Goal: Information Seeking & Learning: Learn about a topic

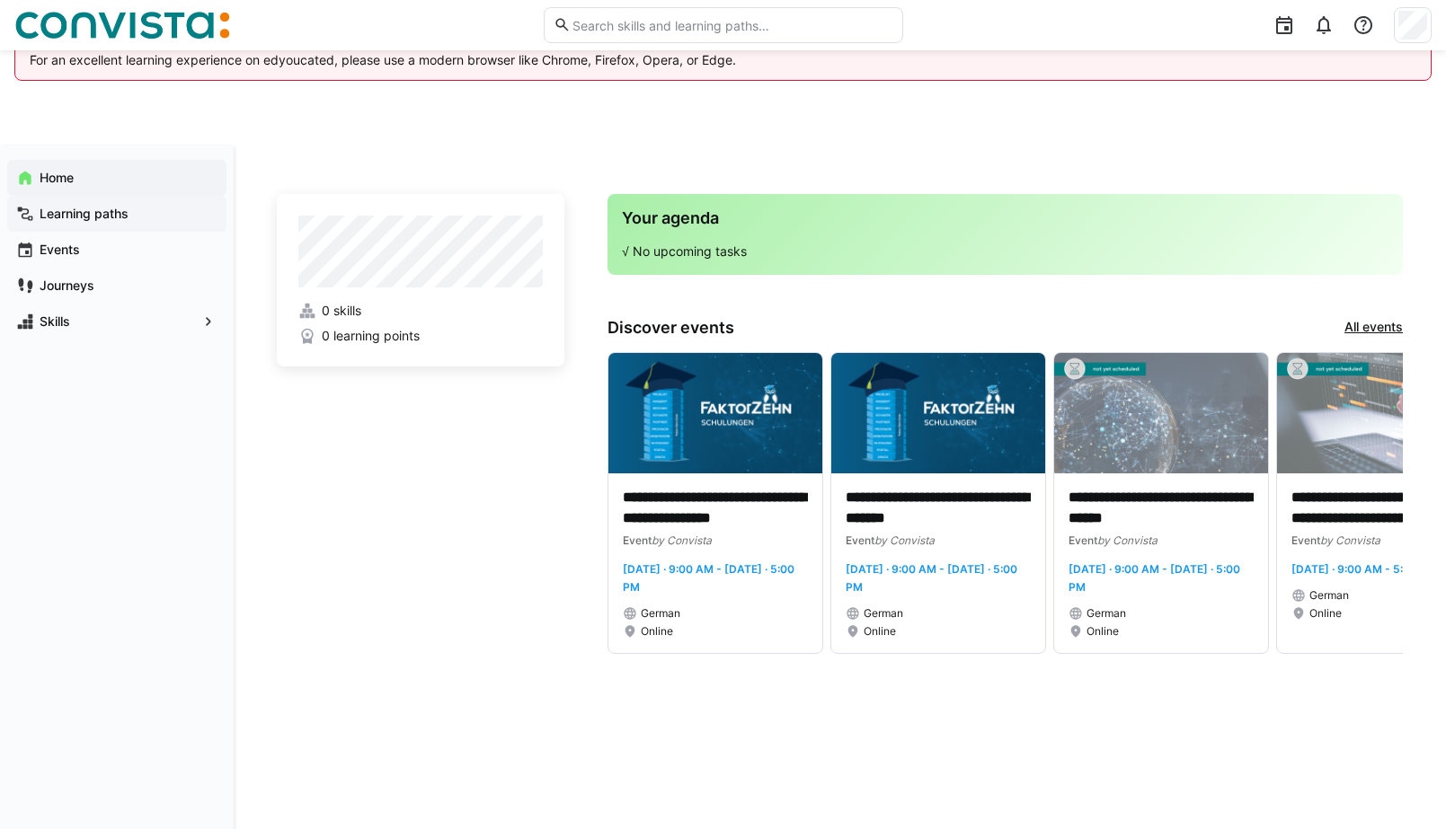
click at [124, 223] on div "Learning paths" at bounding box center [116, 214] width 219 height 36
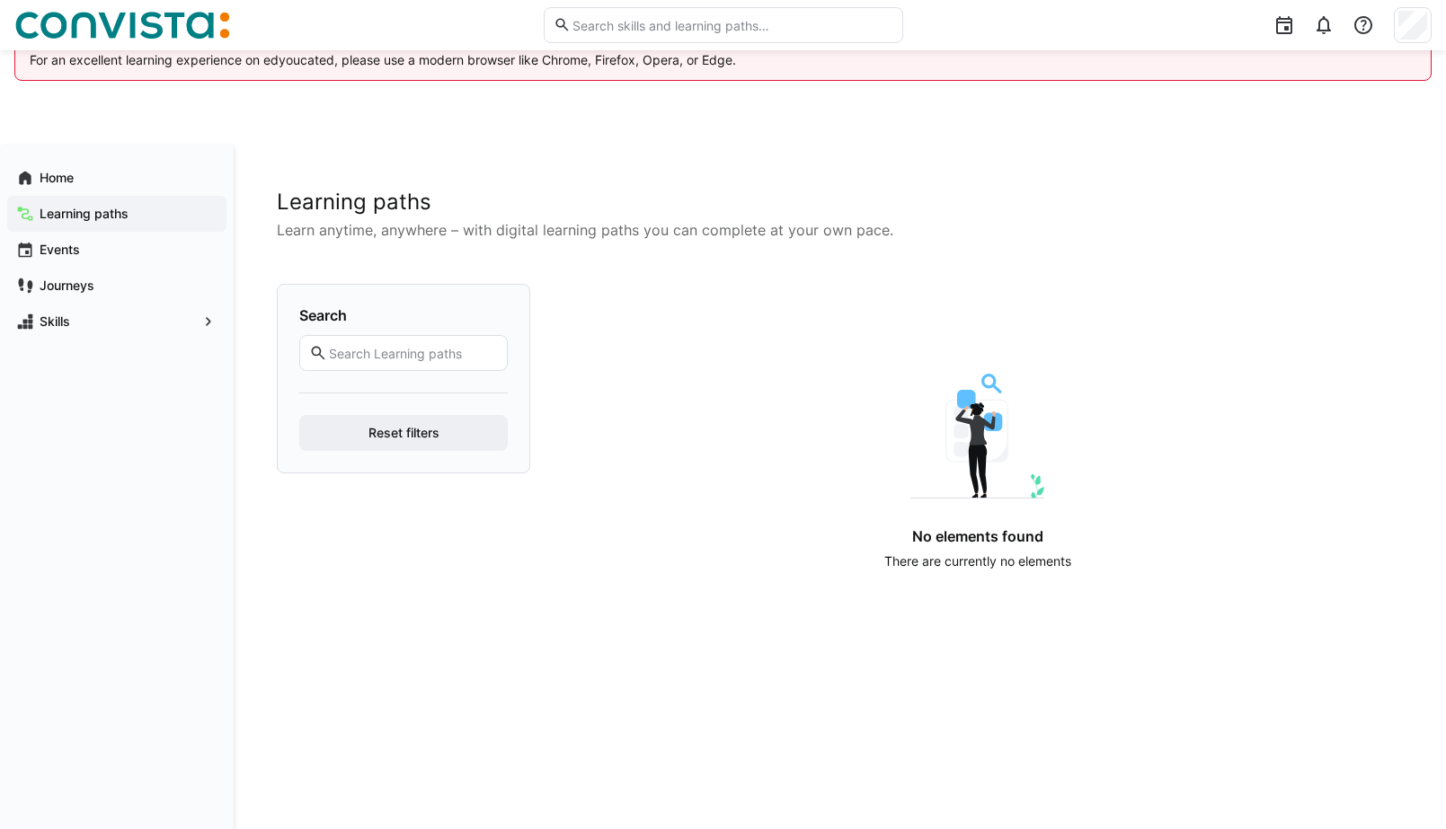
click at [360, 349] on input "text" at bounding box center [412, 353] width 171 height 16
click at [76, 259] on div "Events" at bounding box center [116, 250] width 219 height 36
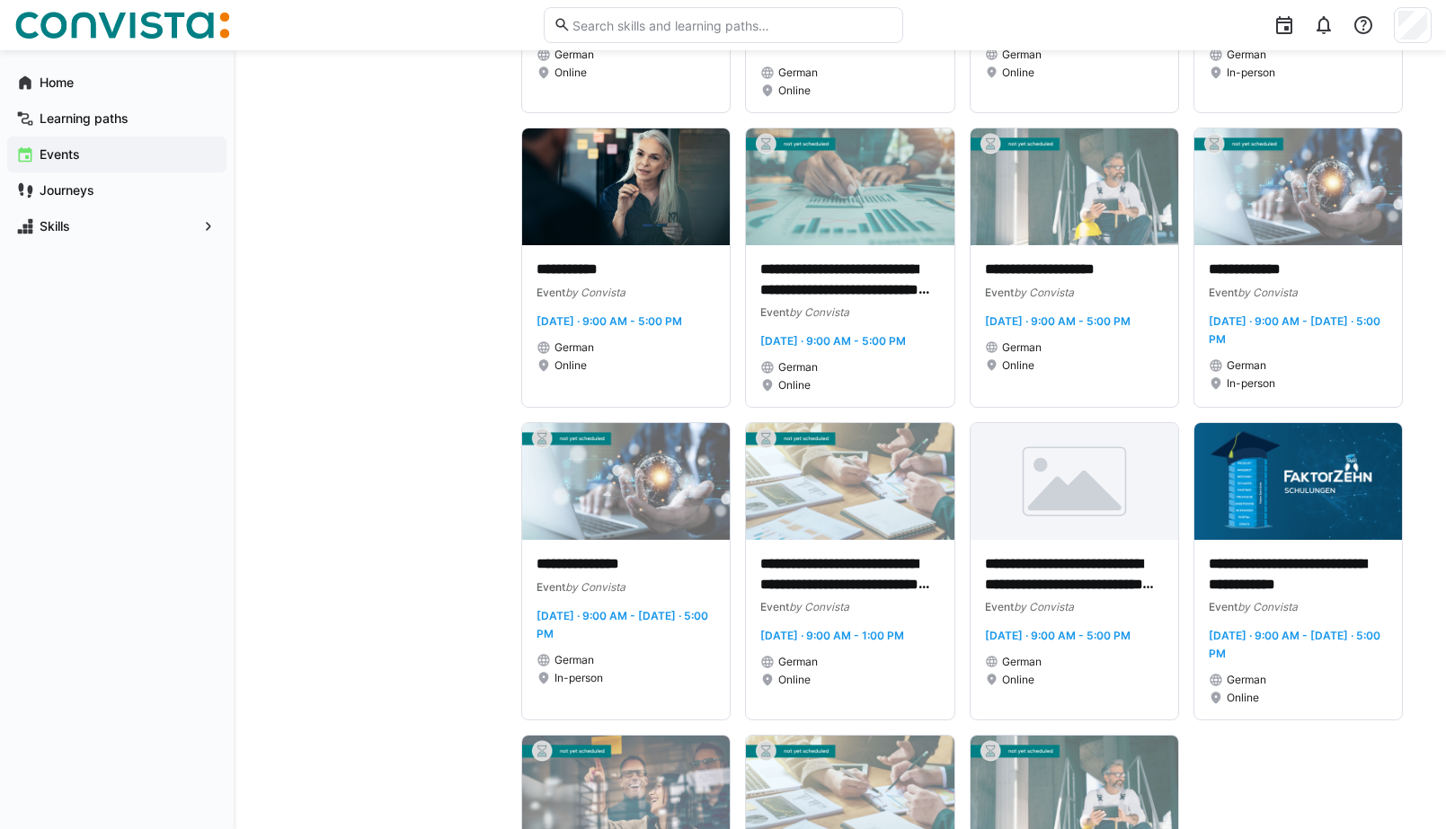
scroll to position [8560, 0]
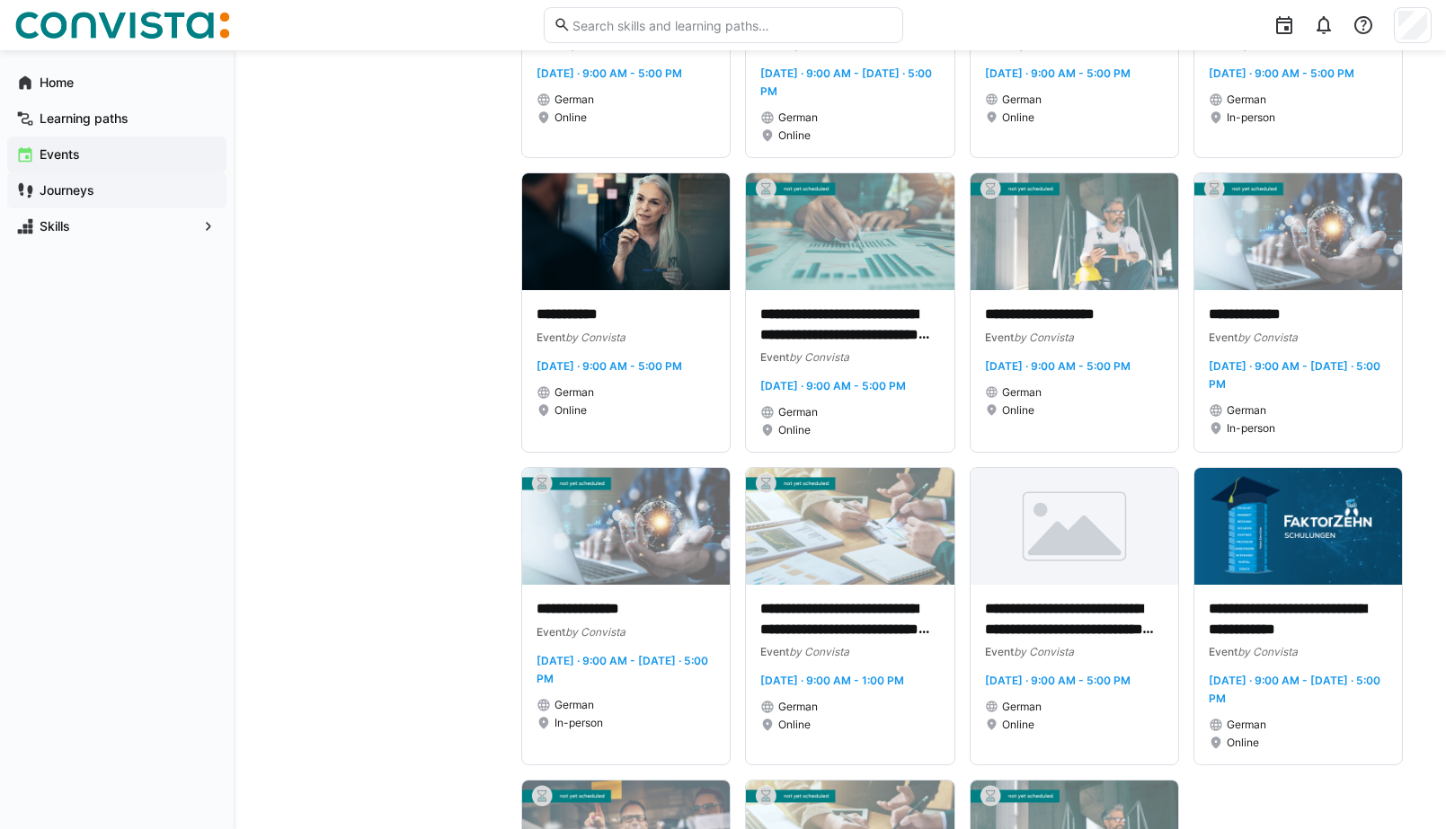
click at [58, 199] on div "Journeys" at bounding box center [116, 191] width 219 height 36
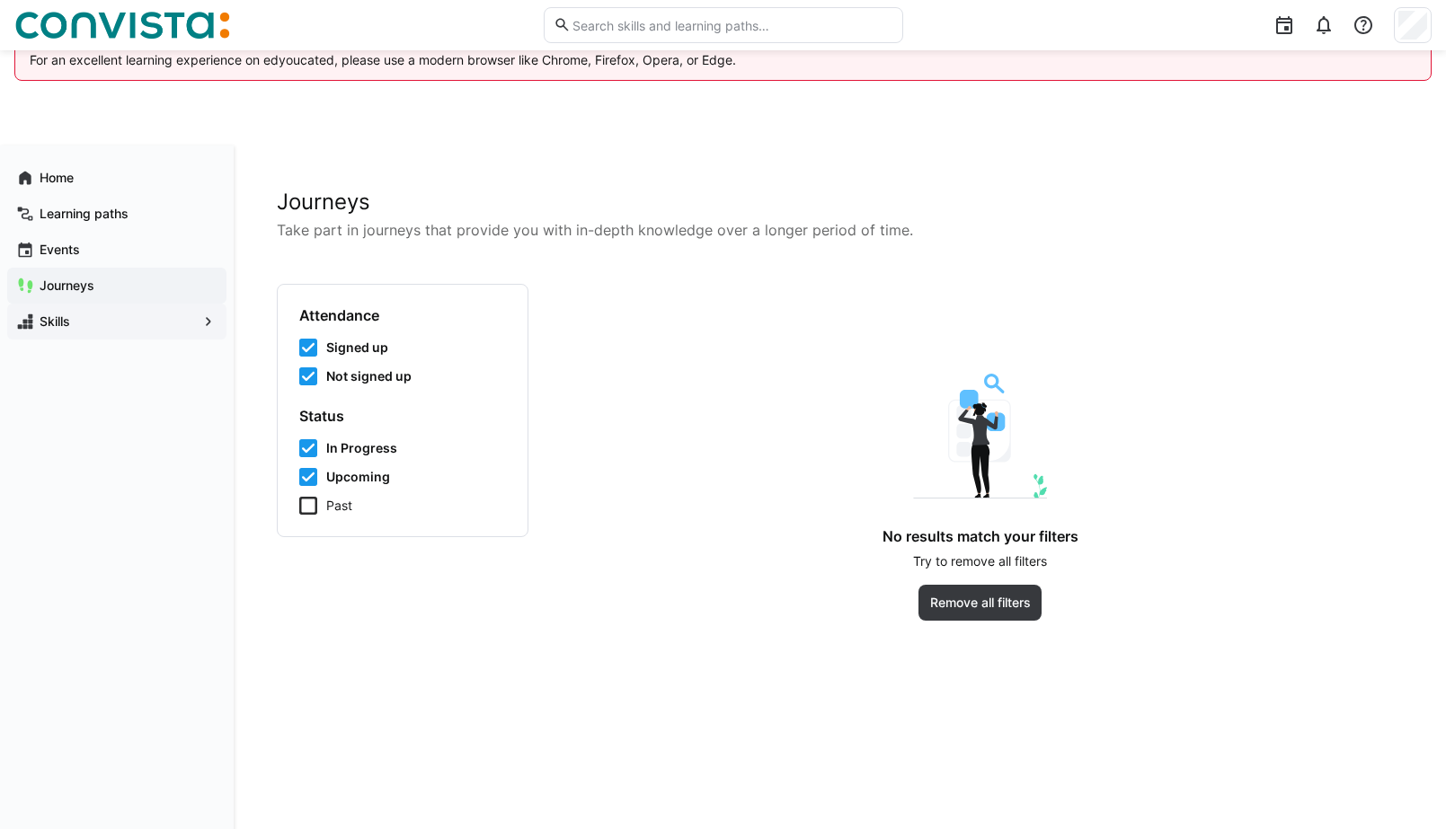
click at [153, 318] on span "Skills" at bounding box center [117, 322] width 160 height 18
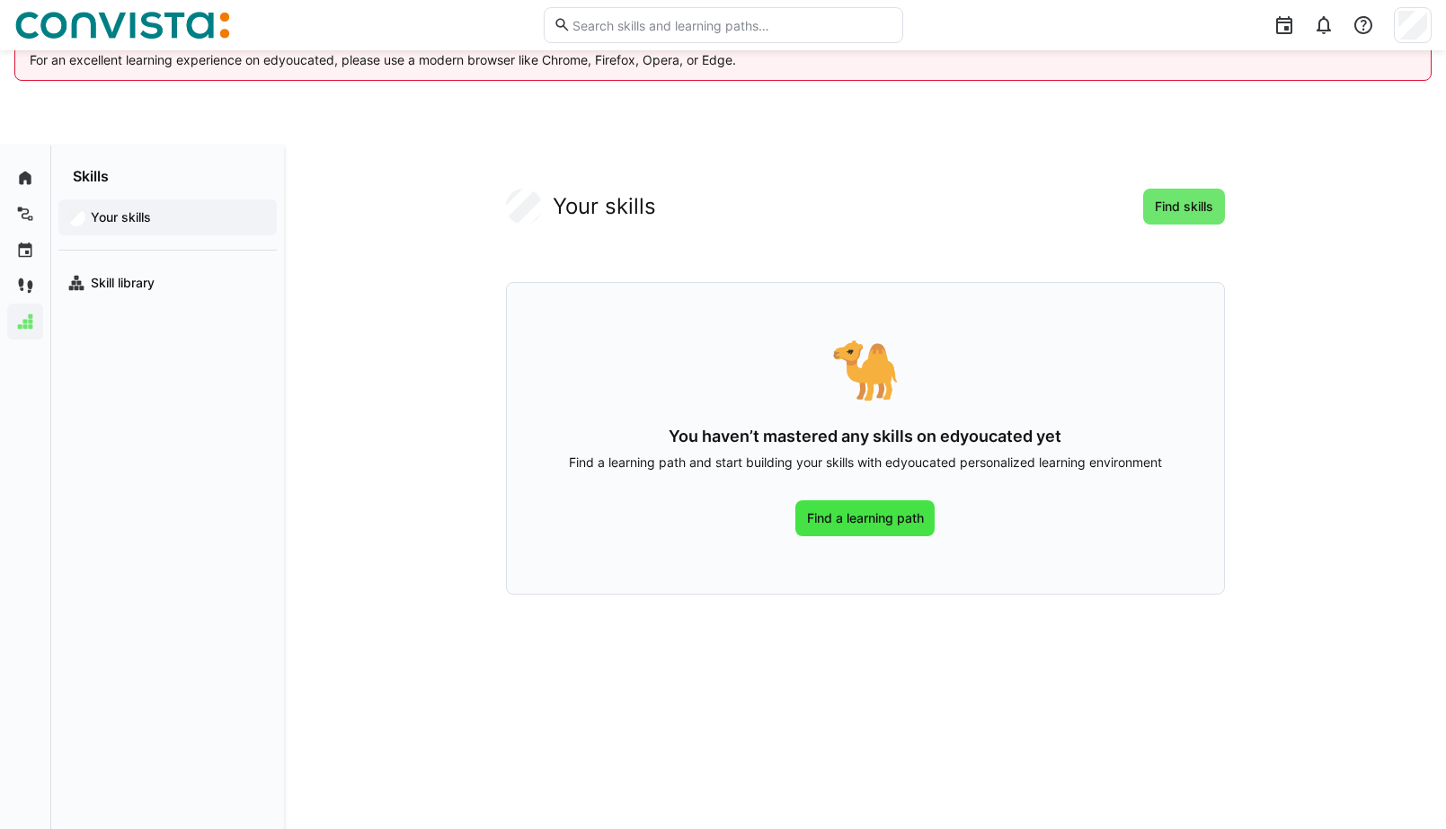
click at [847, 513] on span "Find a learning path" at bounding box center [865, 518] width 122 height 18
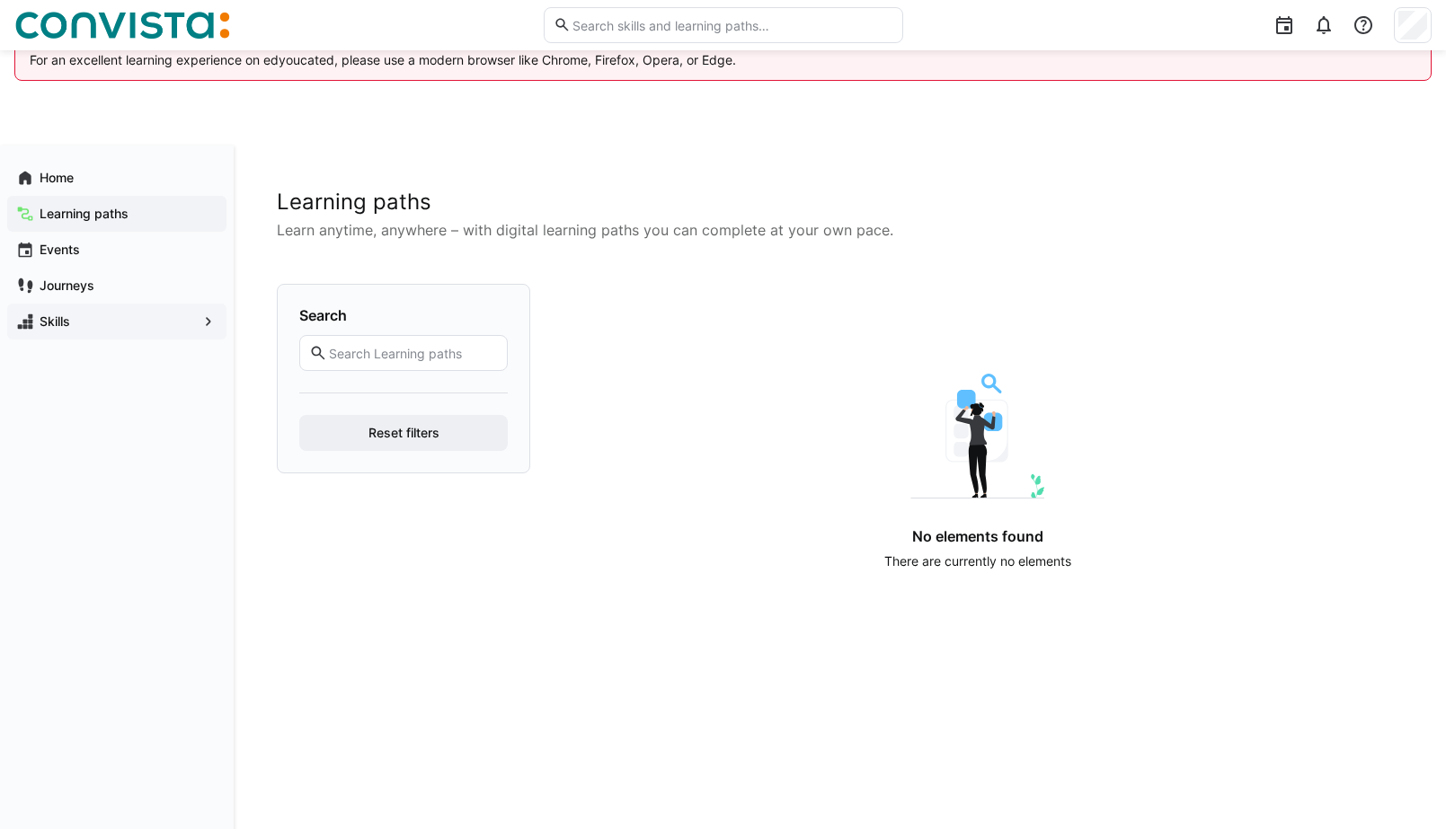
click at [84, 321] on span "Skills" at bounding box center [117, 322] width 160 height 18
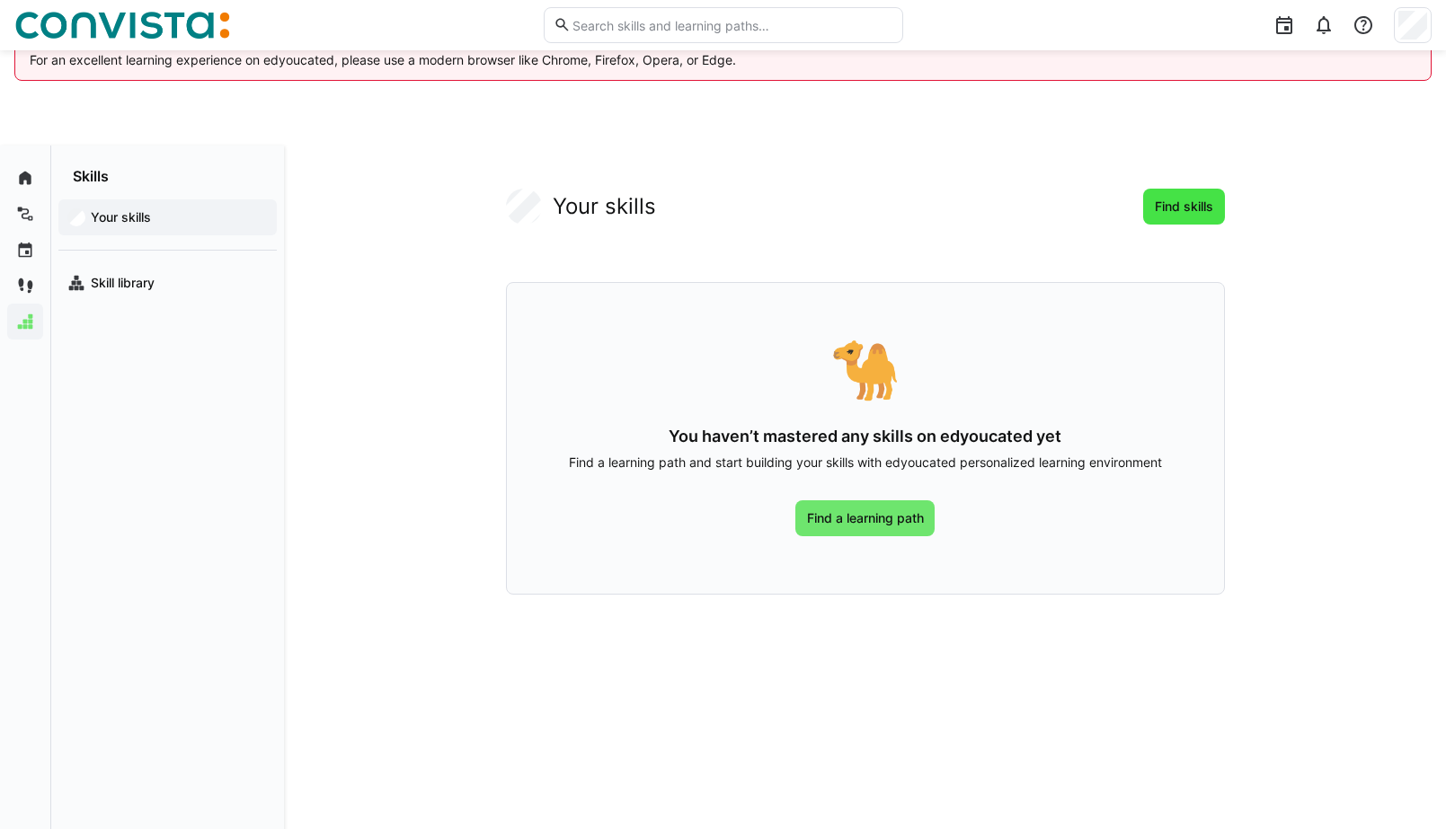
click at [1146, 213] on span "Find skills" at bounding box center [1184, 207] width 82 height 36
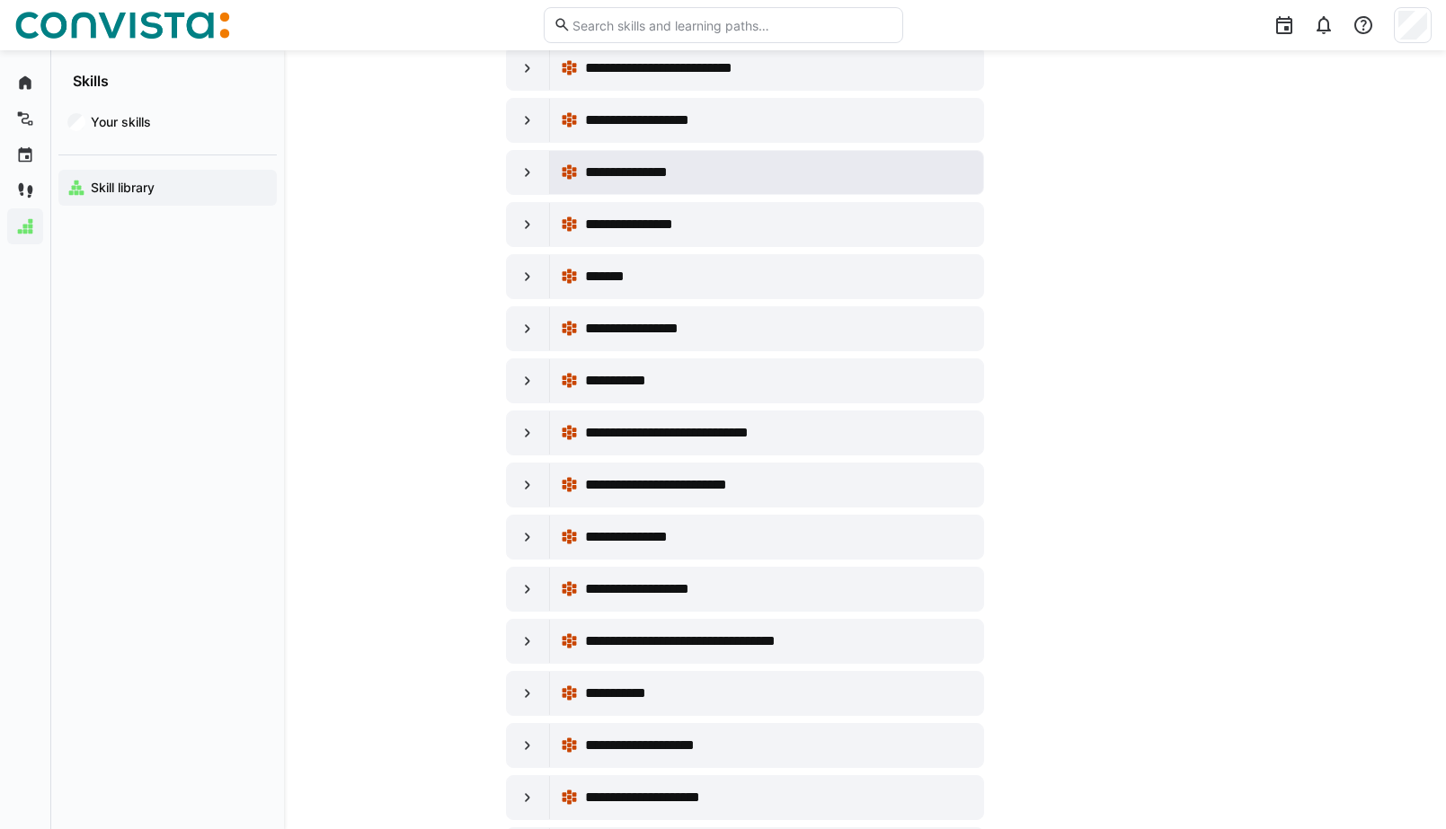
scroll to position [867, 0]
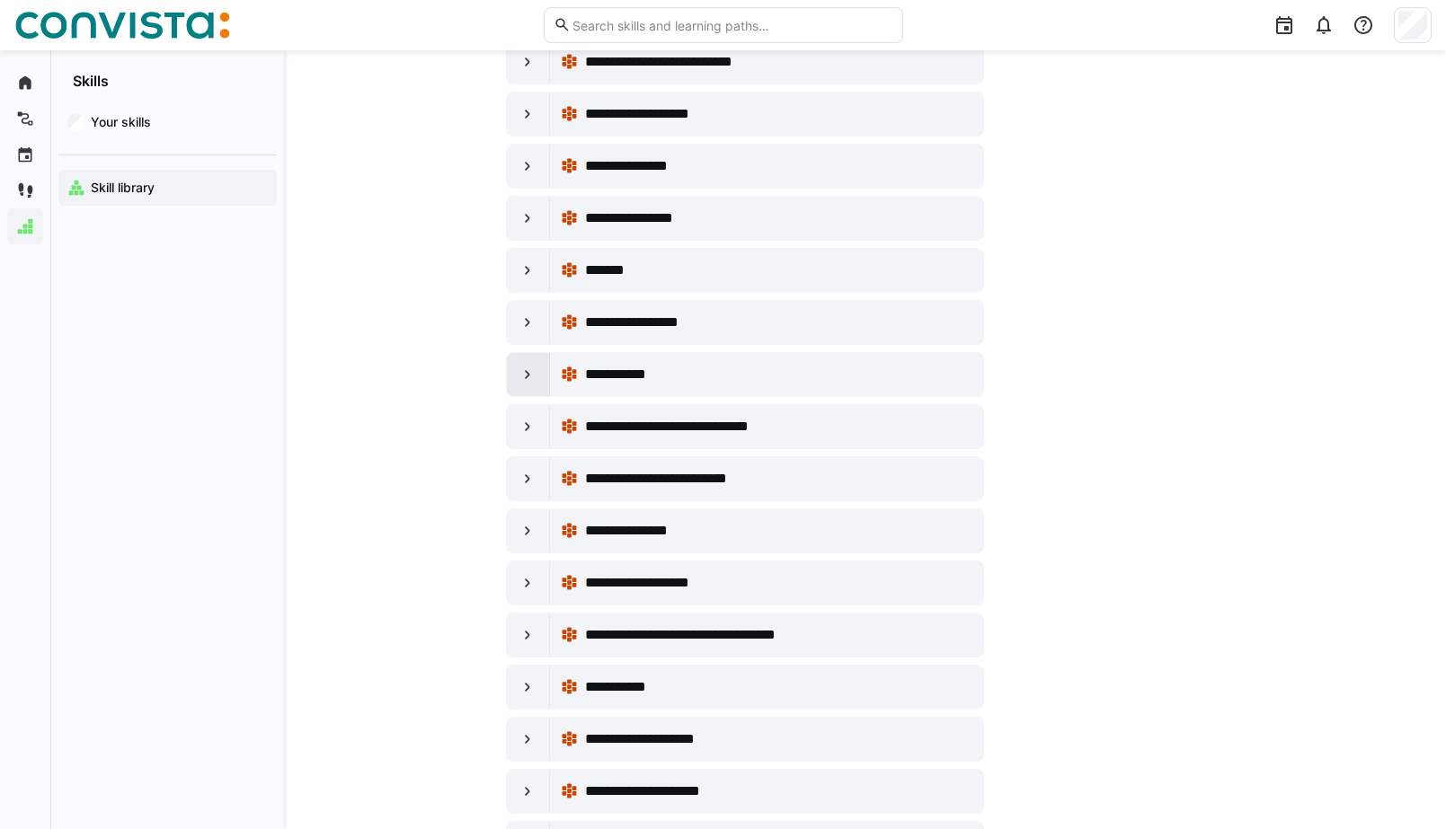
click at [527, 372] on eds-icon at bounding box center [527, 375] width 18 height 18
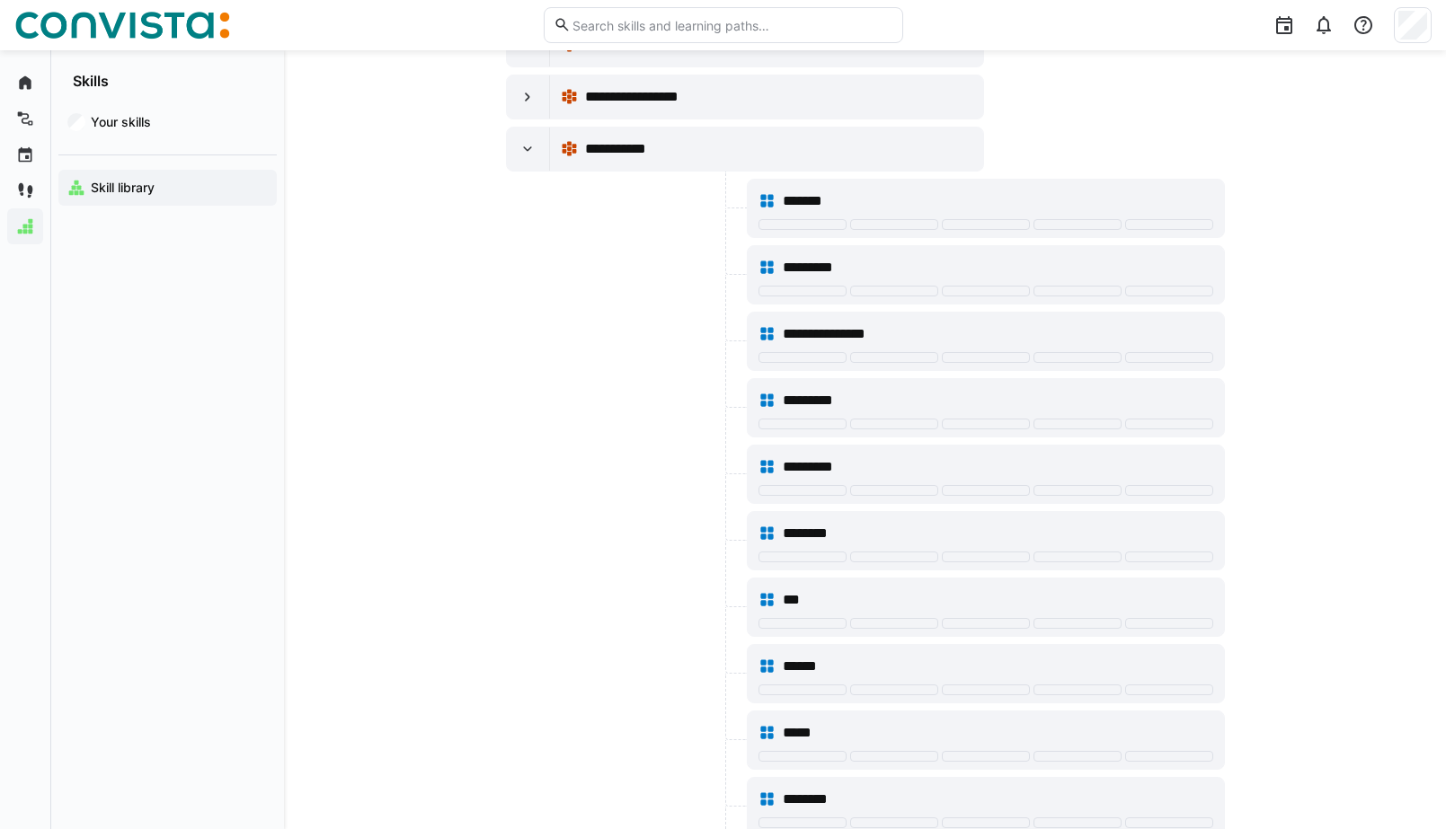
scroll to position [1061, 0]
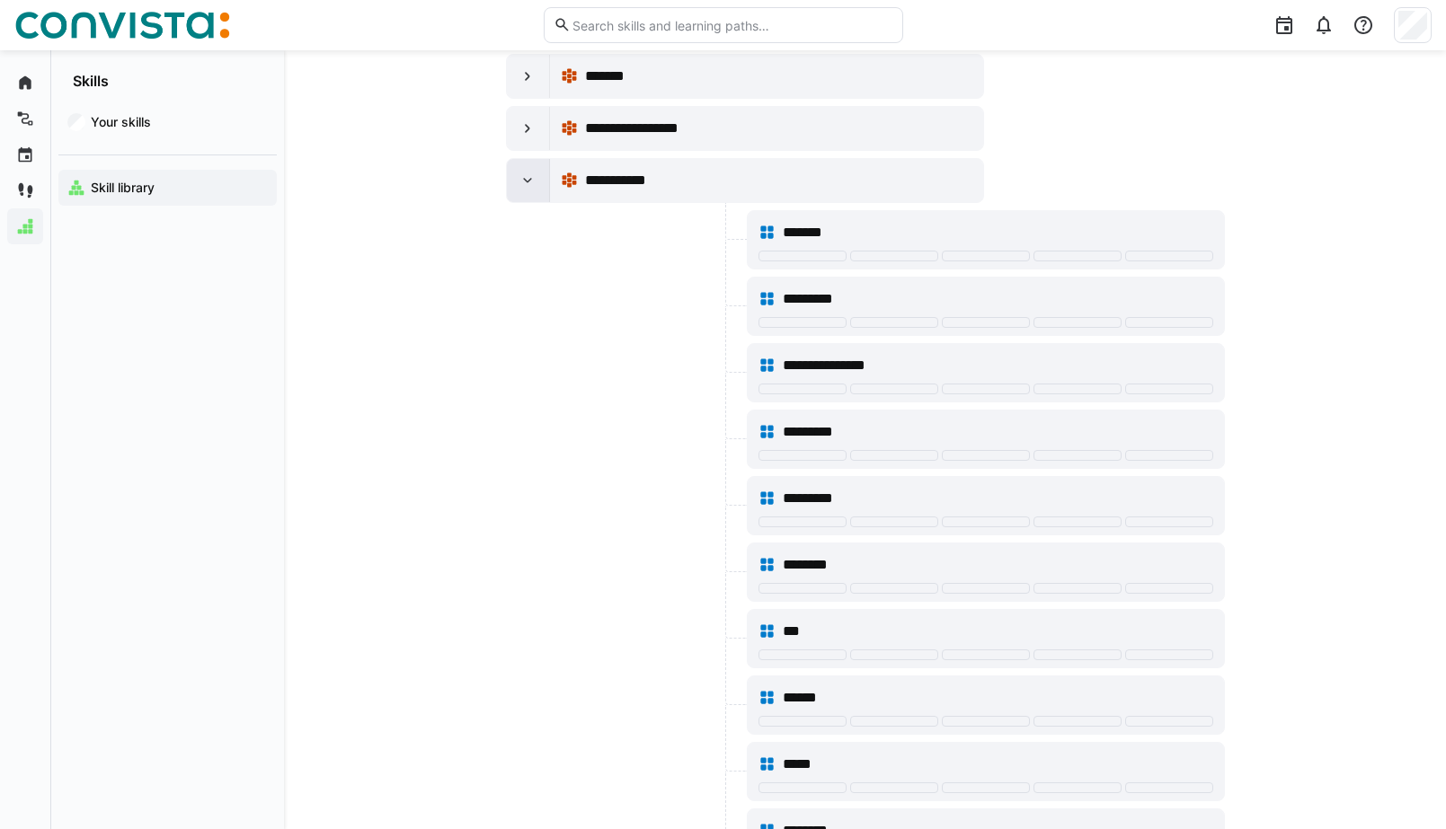
click at [521, 182] on eds-icon at bounding box center [527, 181] width 18 height 18
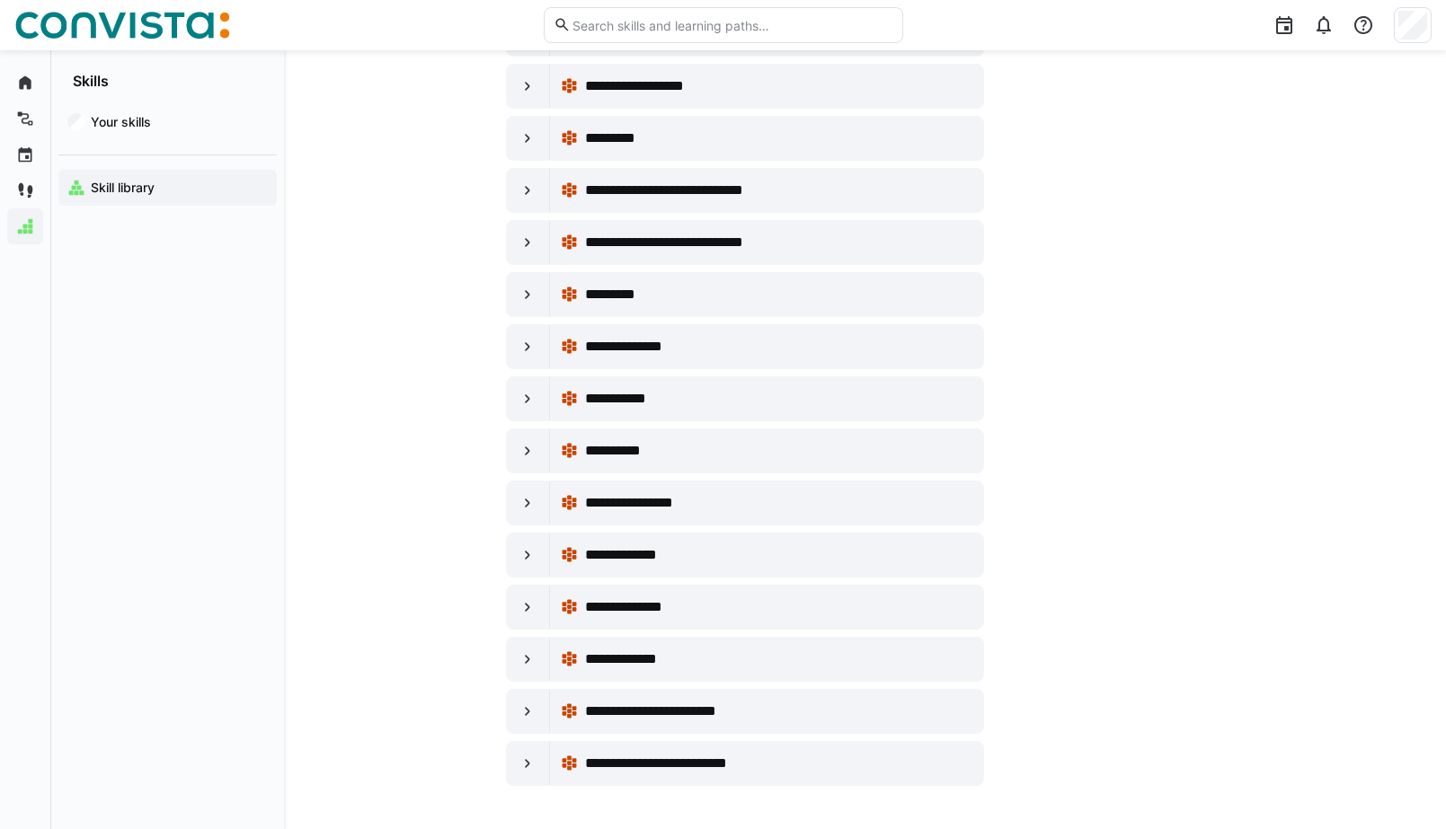
scroll to position [10745, 0]
click at [525, 609] on eds-icon at bounding box center [527, 607] width 18 height 18
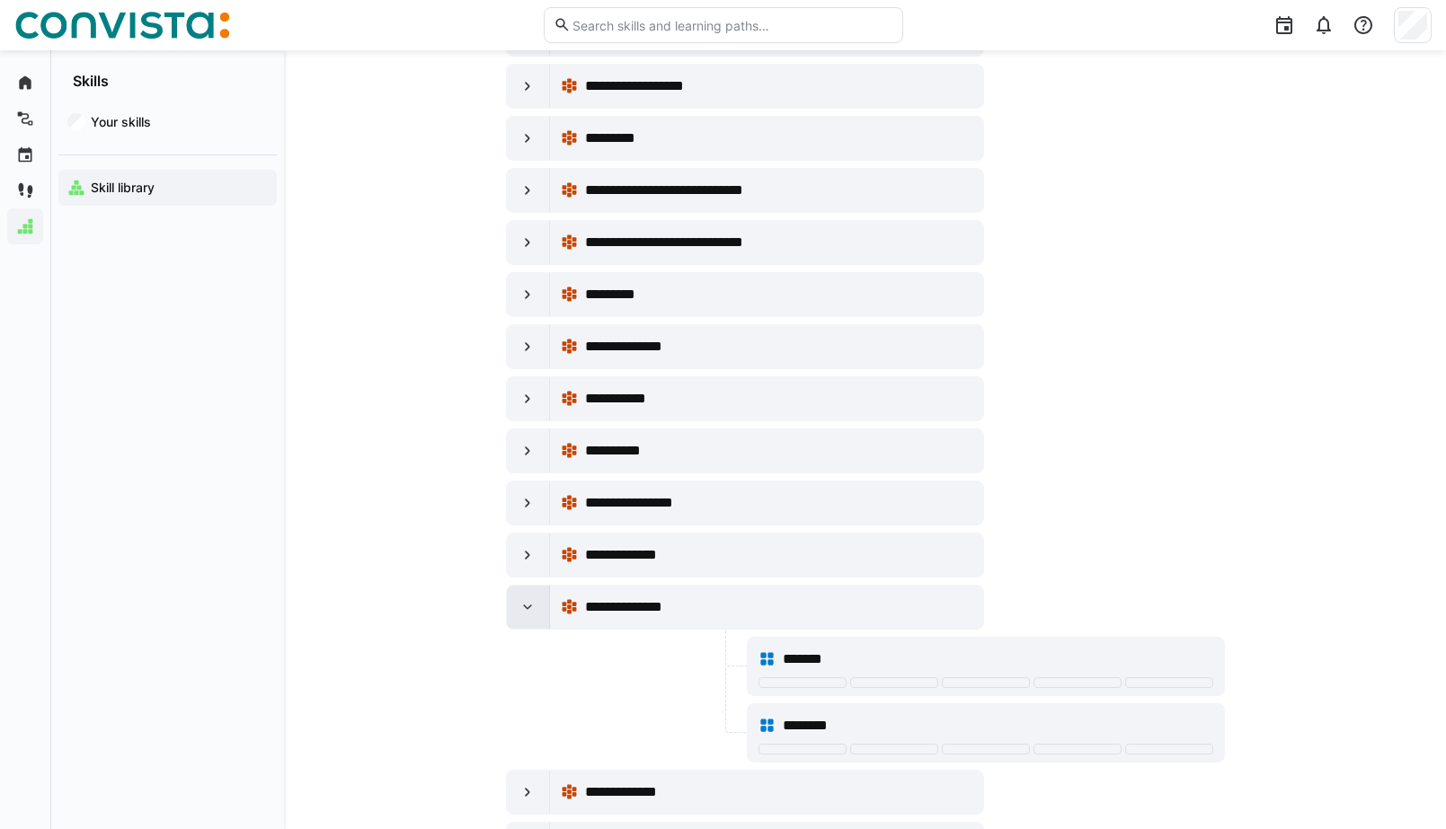
click at [525, 609] on eds-icon at bounding box center [527, 607] width 18 height 18
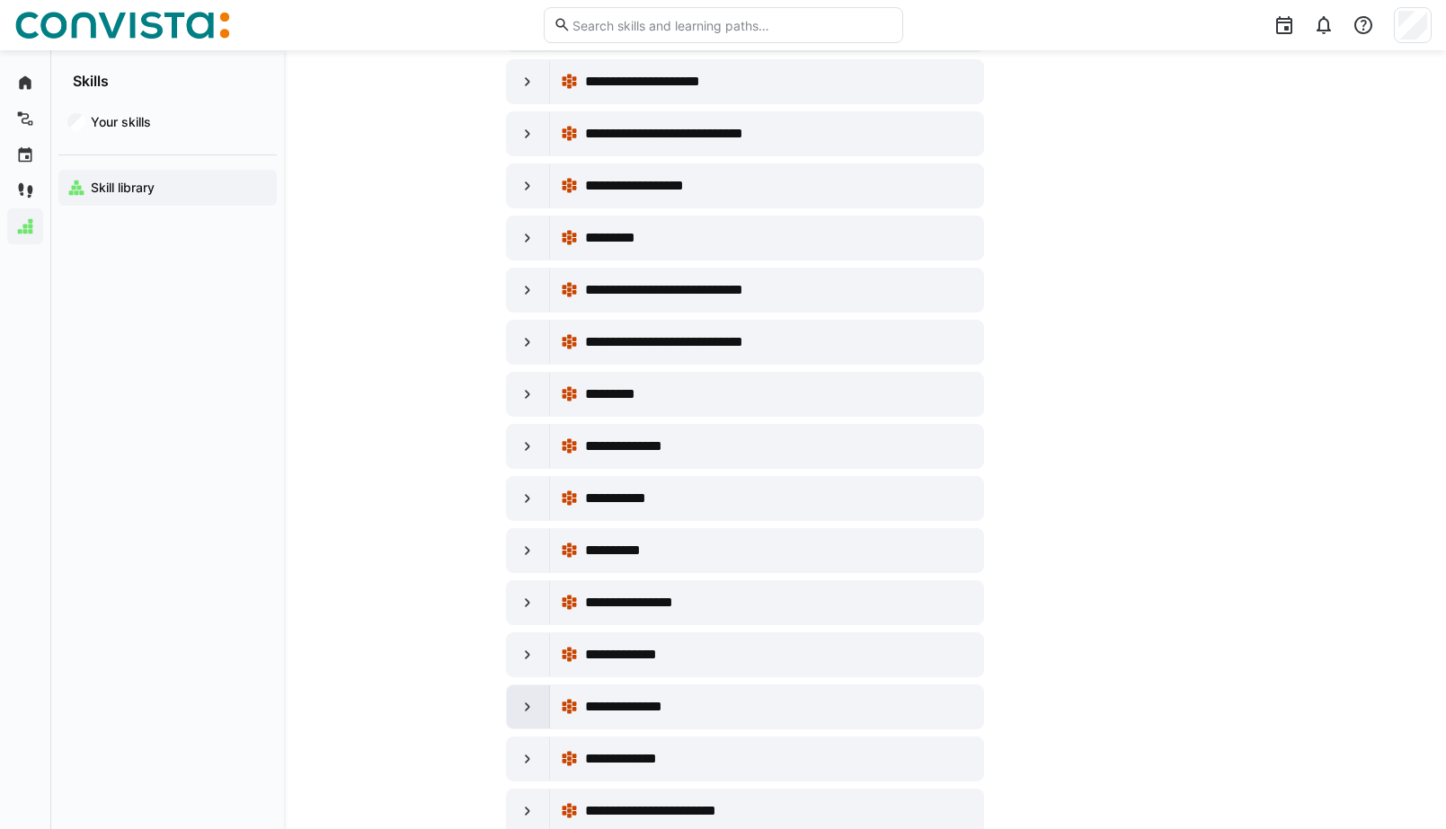
scroll to position [10640, 0]
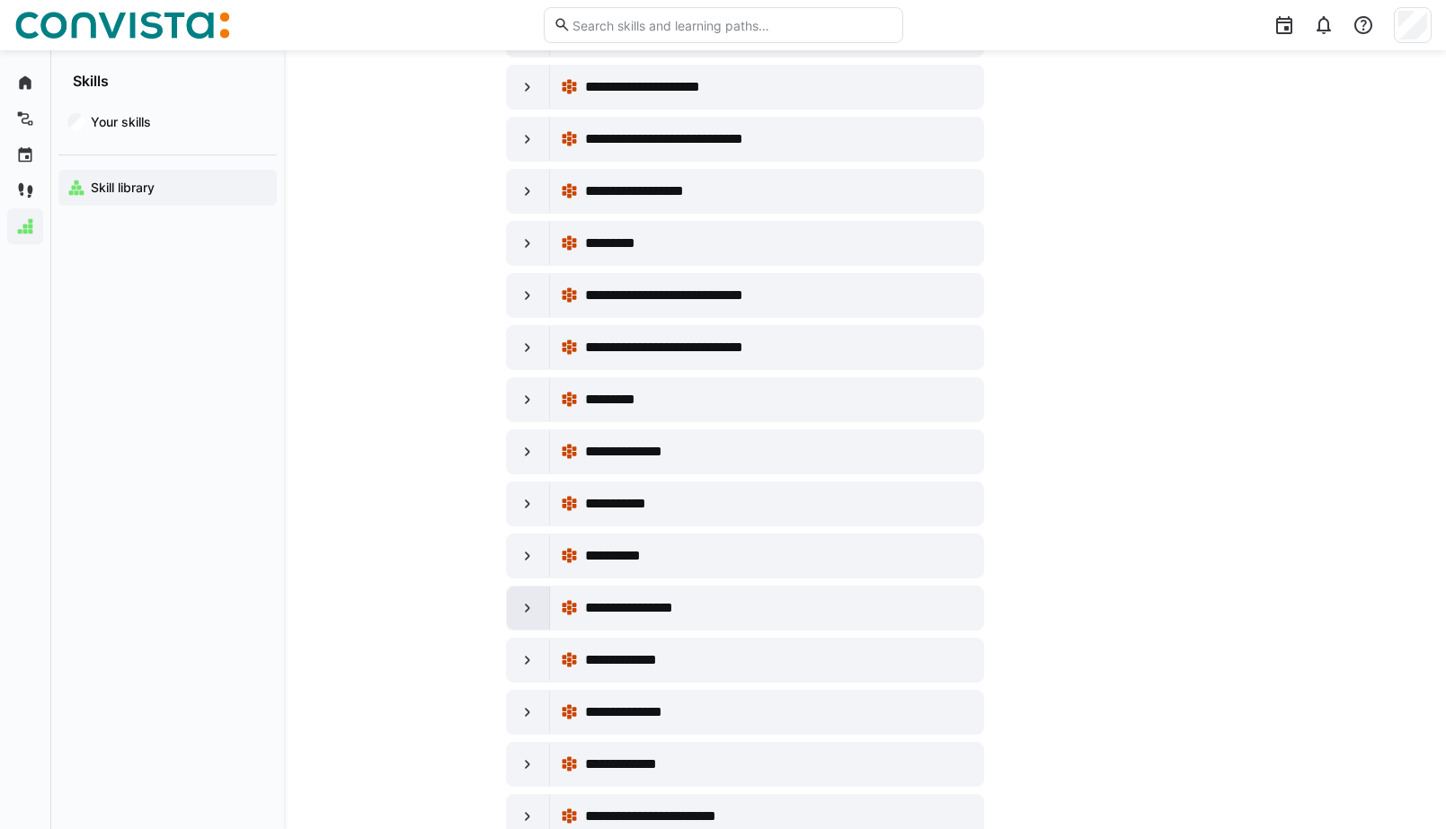
click at [525, 609] on eds-icon at bounding box center [527, 608] width 18 height 18
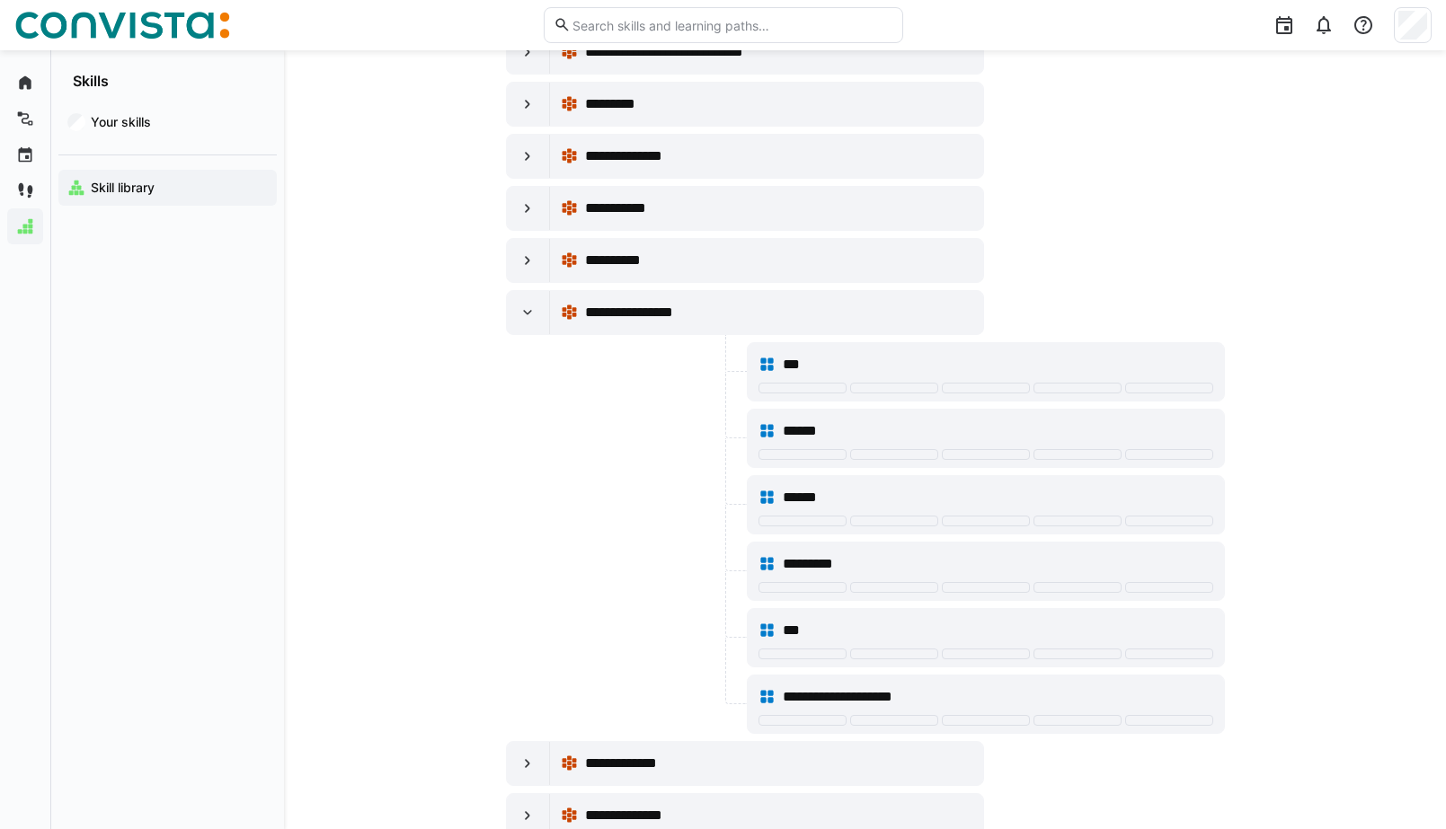
scroll to position [10907, 0]
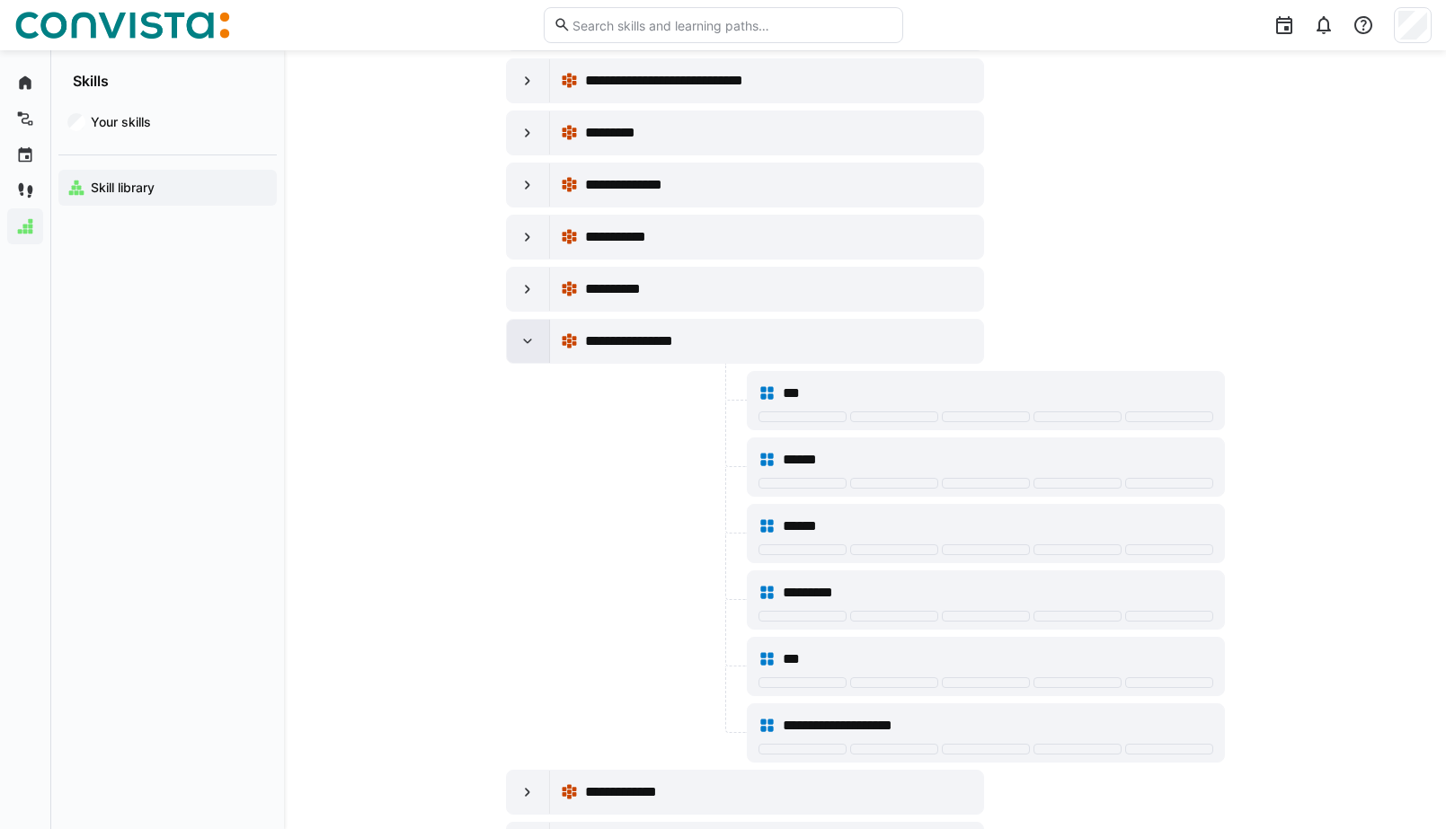
click at [528, 345] on eds-icon at bounding box center [527, 341] width 18 height 18
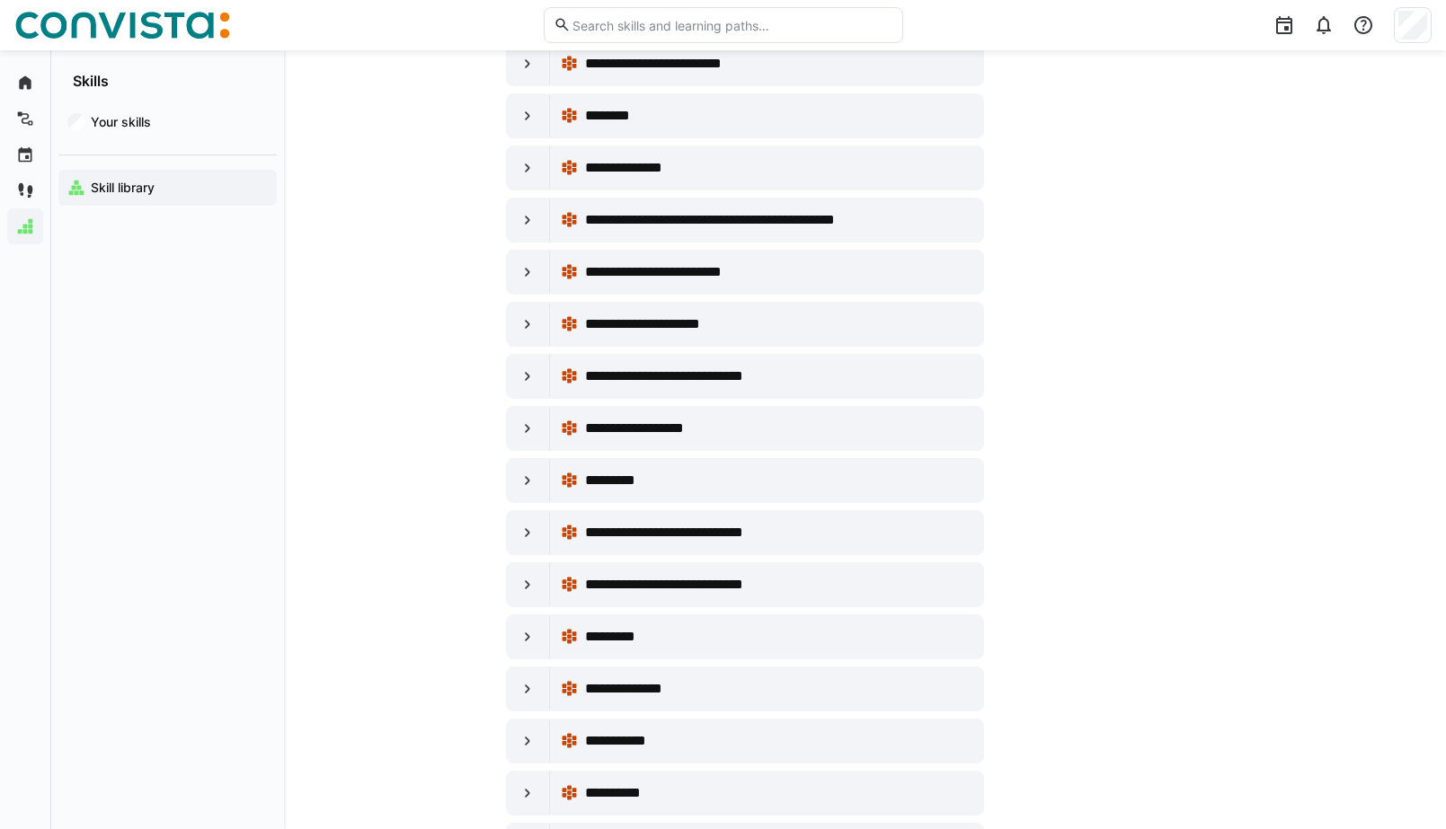
scroll to position [10396, 0]
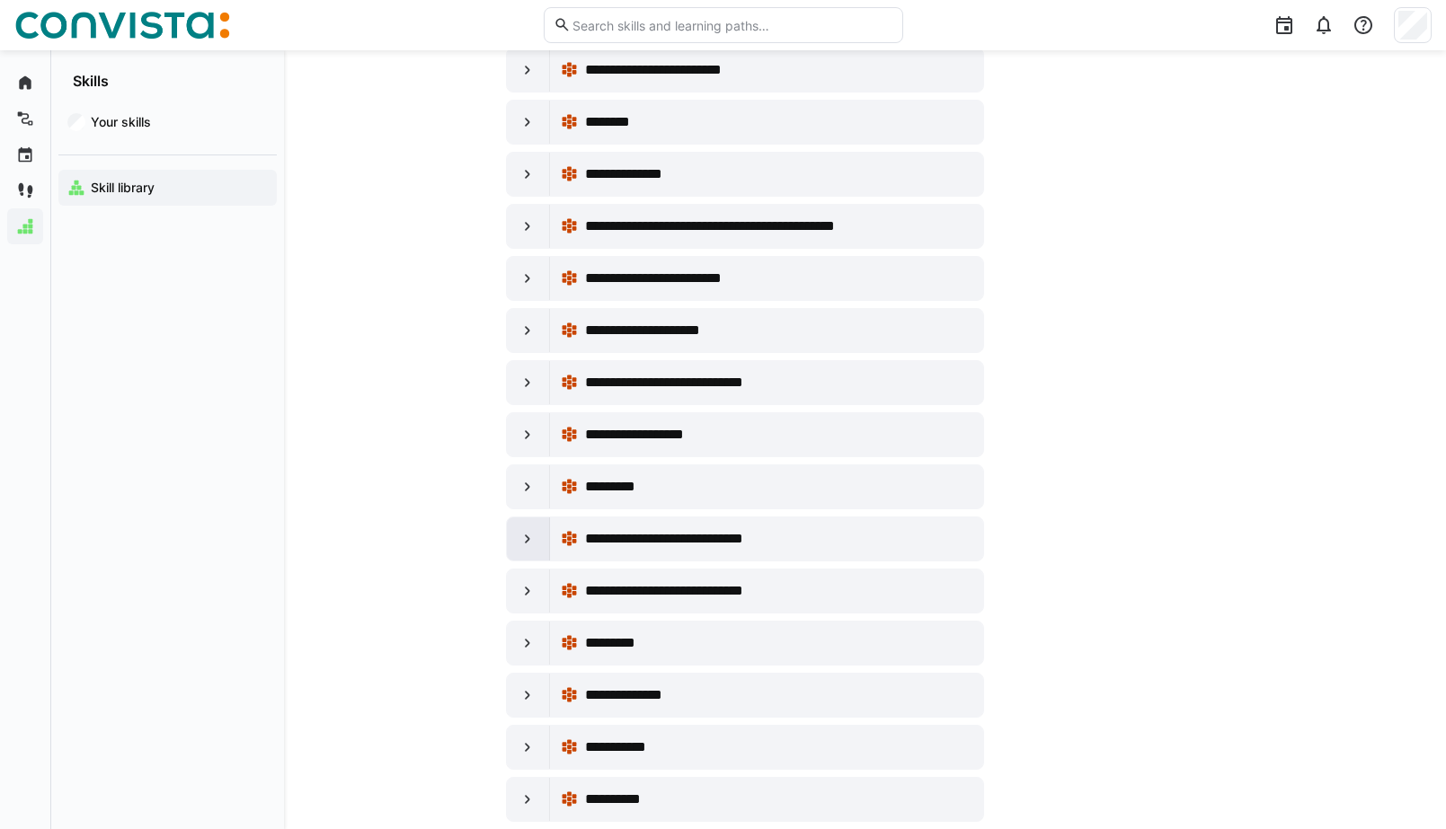
click at [521, 536] on eds-icon at bounding box center [527, 539] width 18 height 18
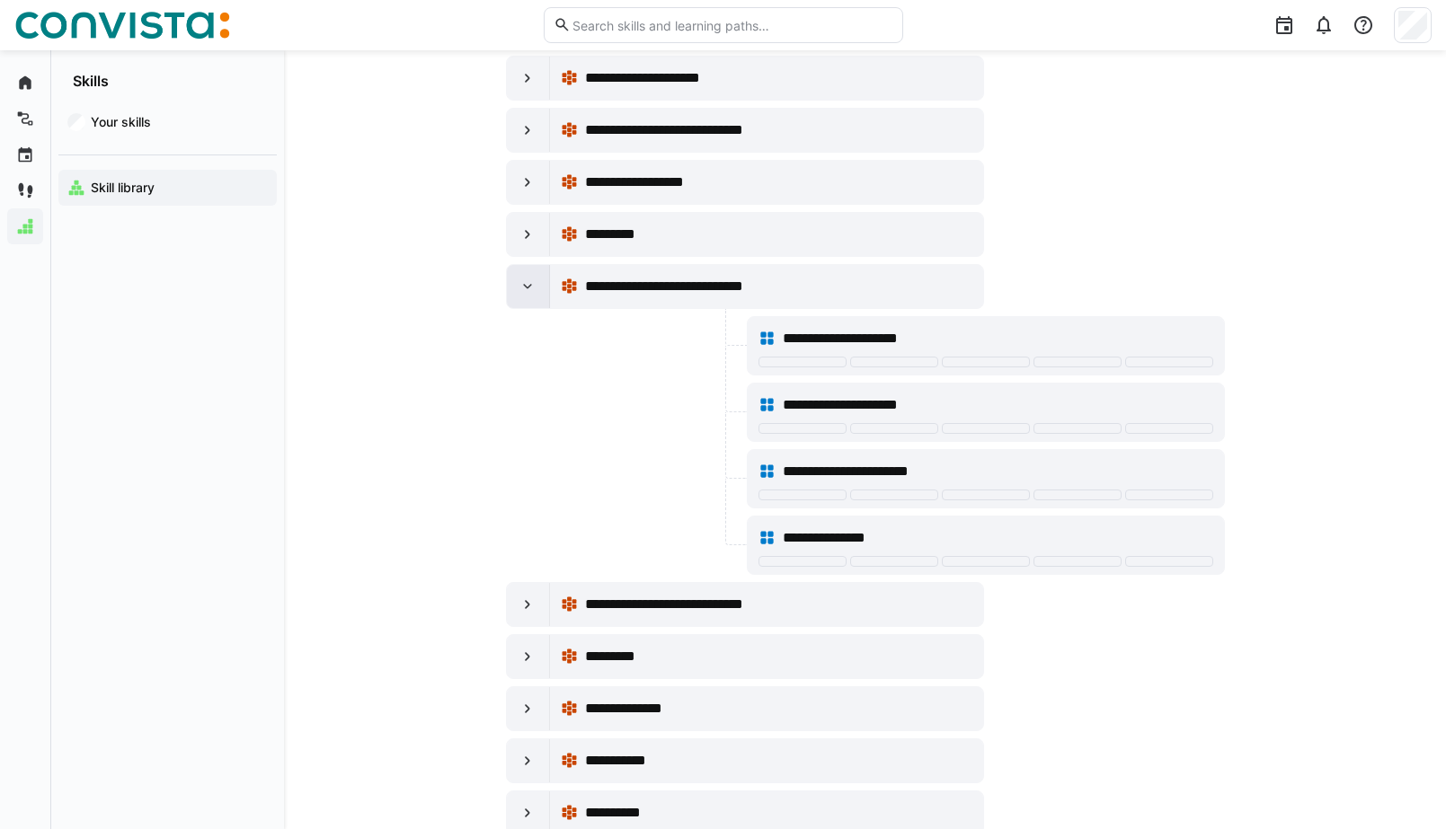
scroll to position [10635, 0]
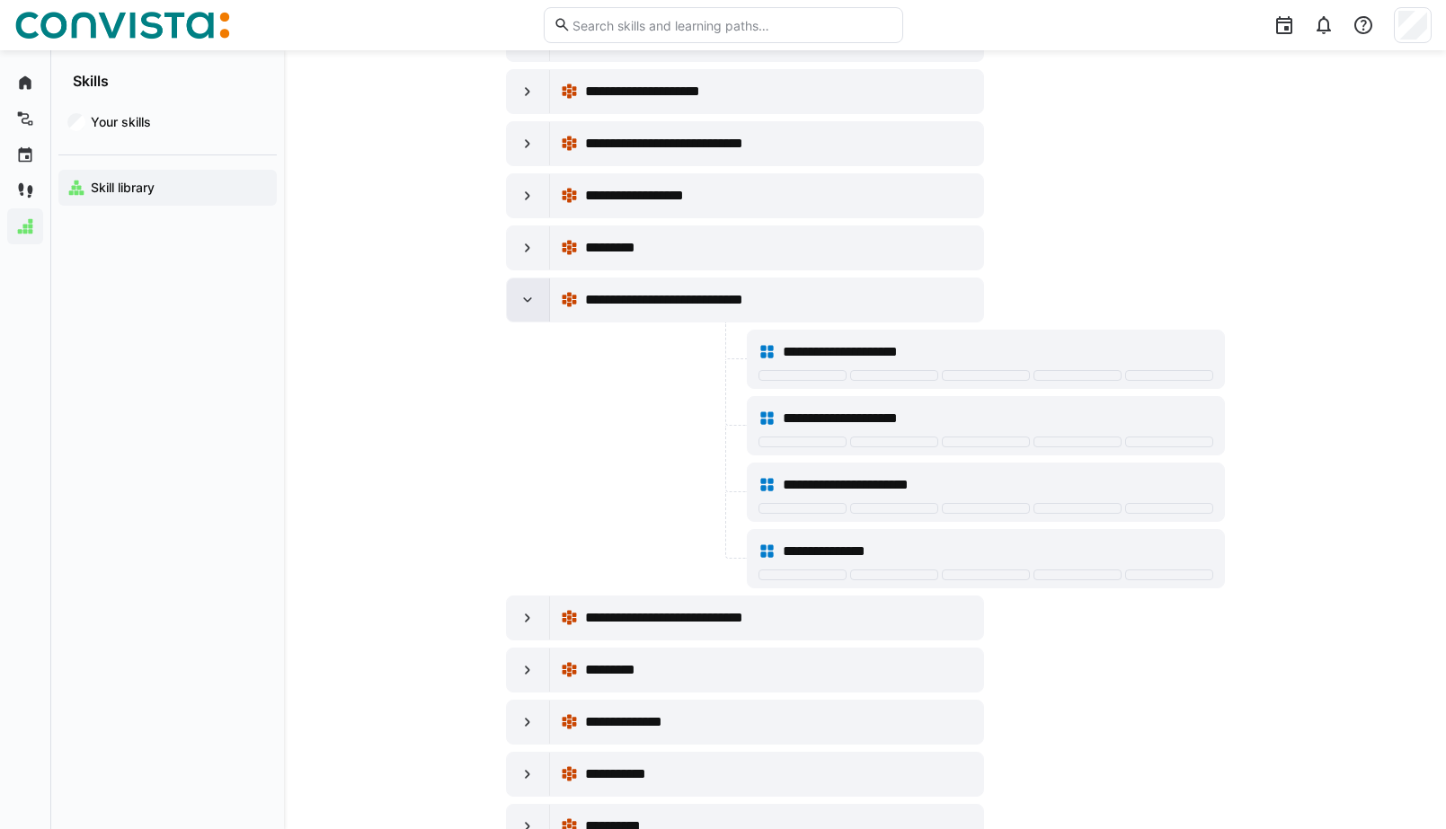
click at [529, 306] on eds-icon at bounding box center [527, 300] width 18 height 18
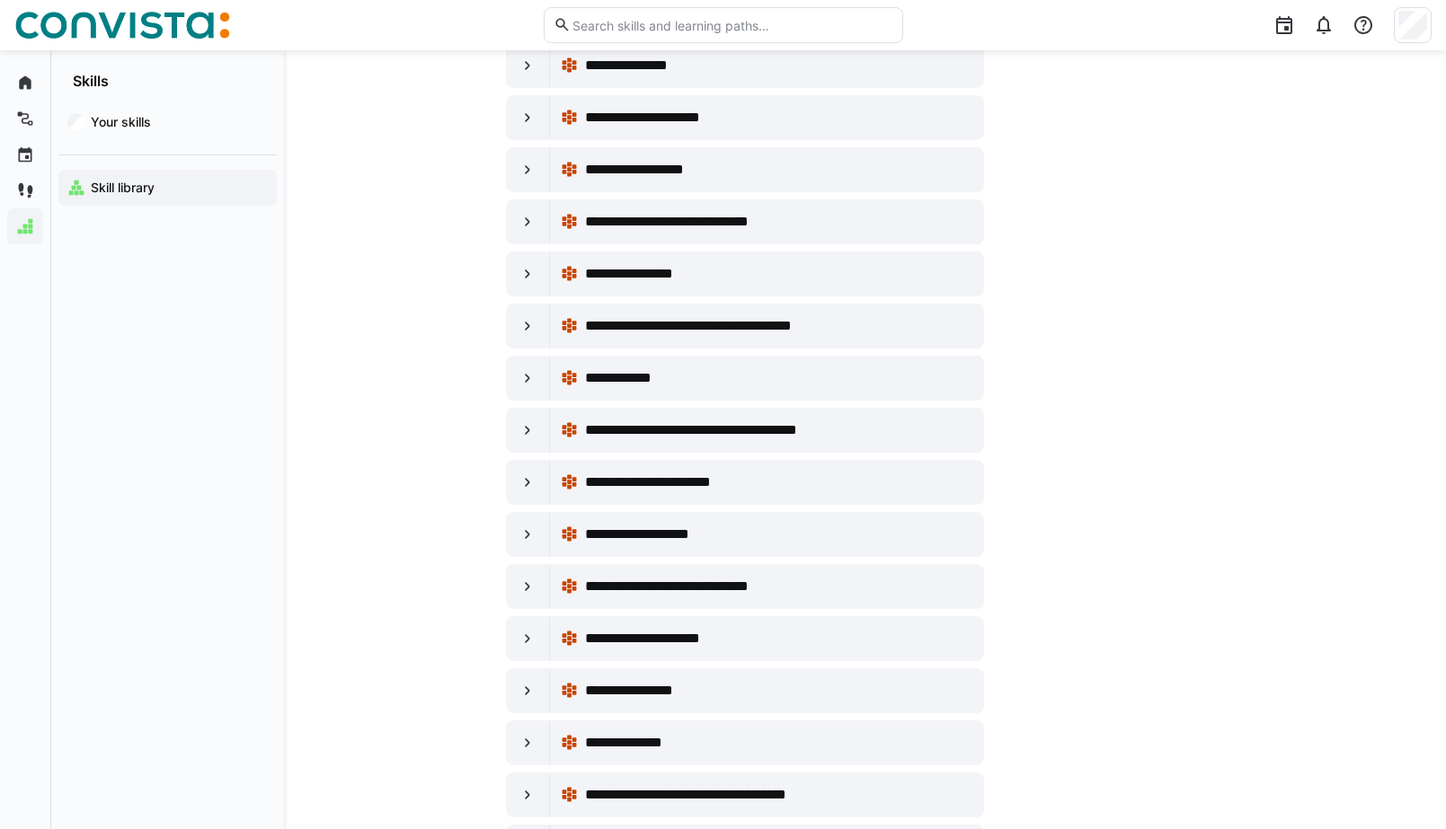
scroll to position [8828, 0]
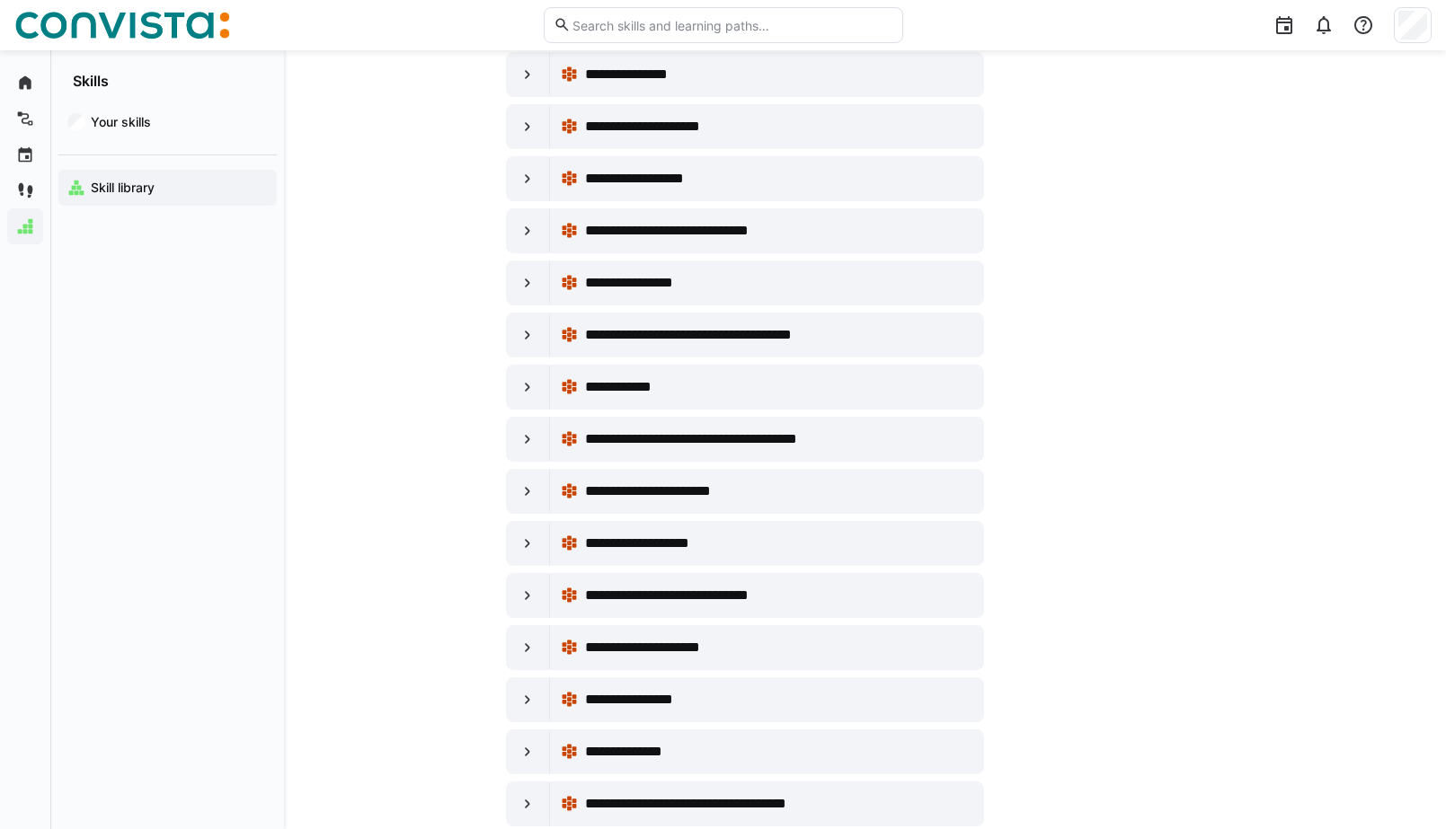
click at [0, 0] on app-navigation-label "Your skills" at bounding box center [0, 0] width 0 height 0
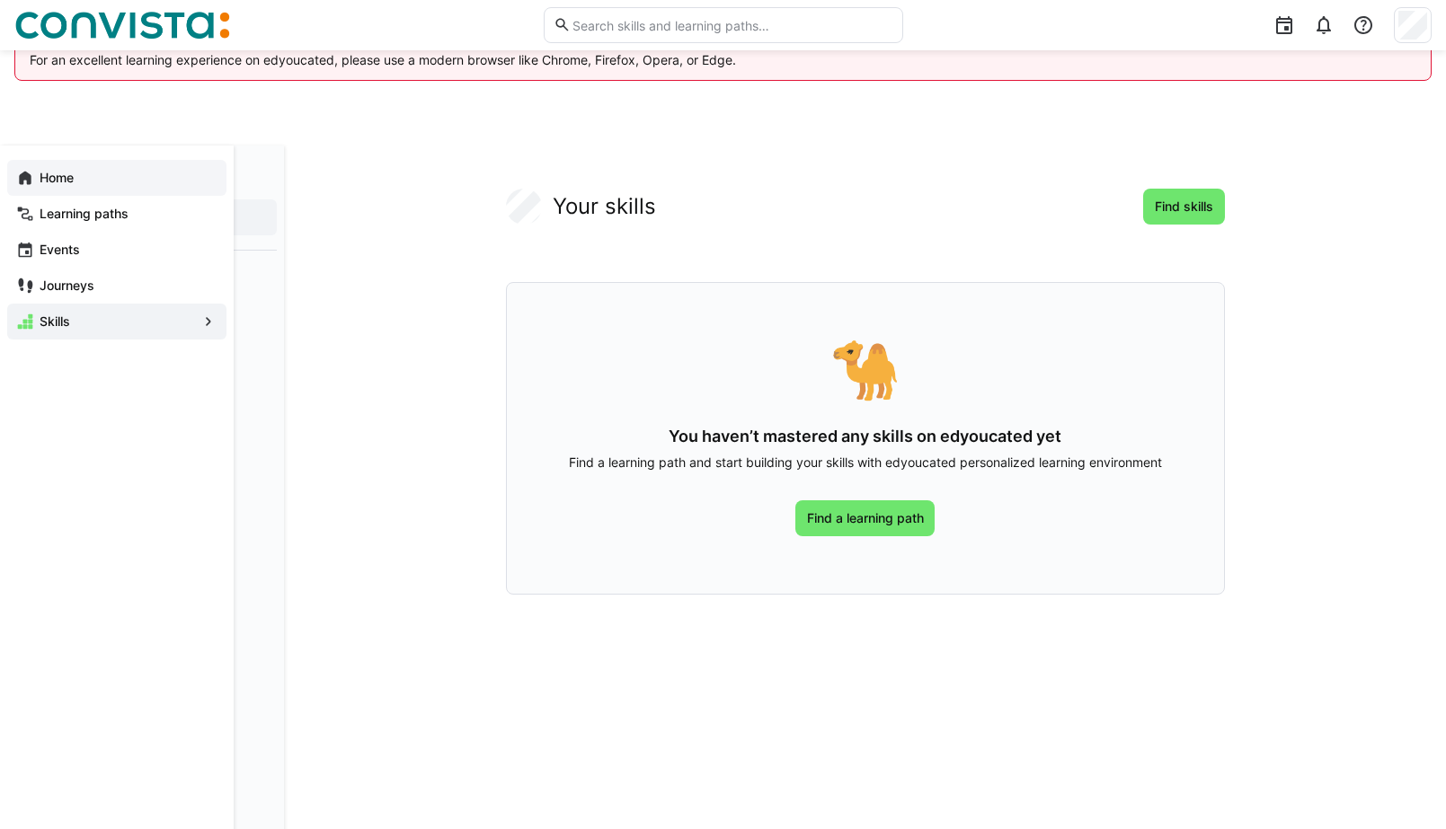
click at [91, 183] on span "Home" at bounding box center [127, 178] width 181 height 18
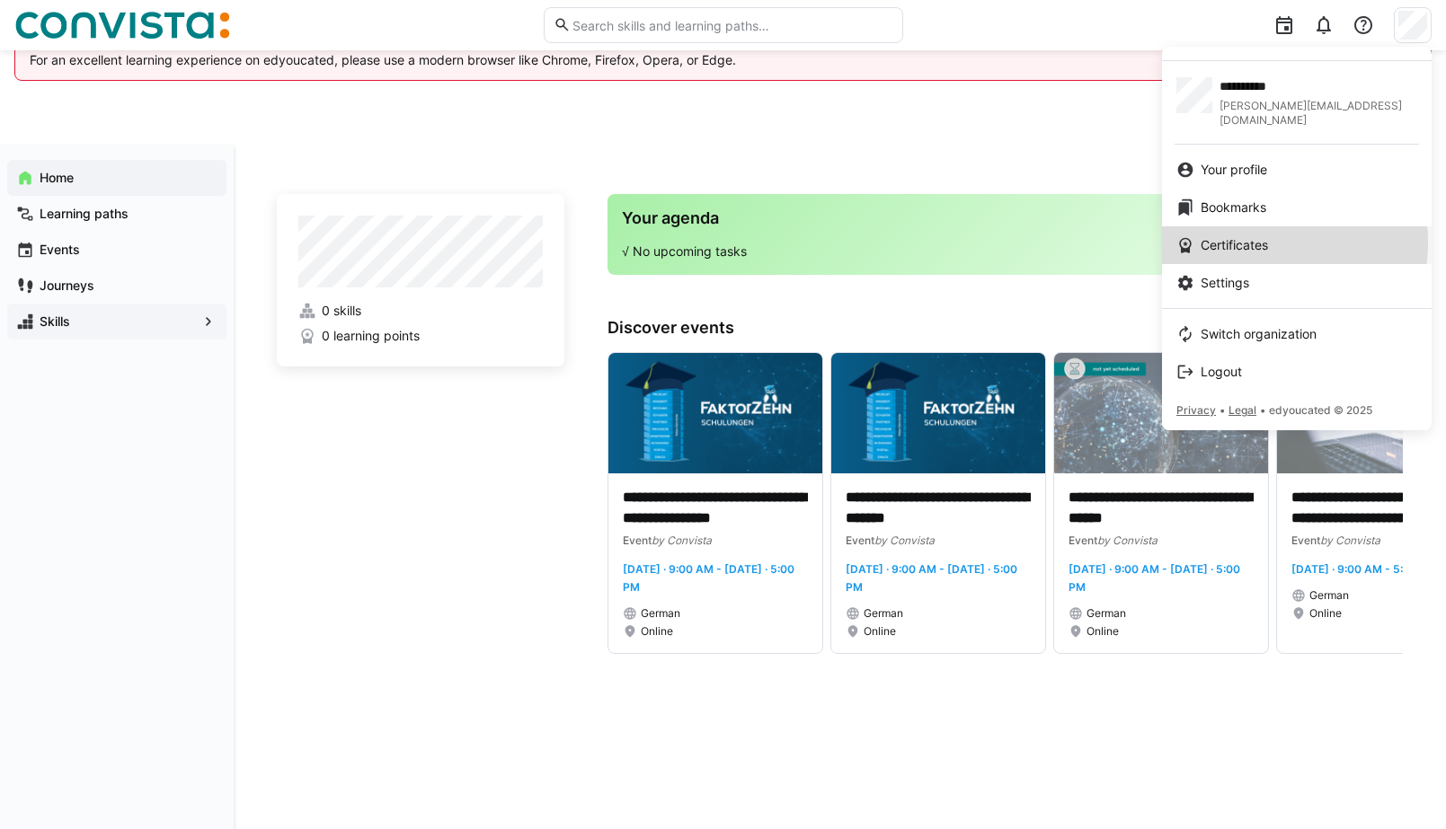
click at [1242, 236] on span "Certificates" at bounding box center [1233, 245] width 67 height 18
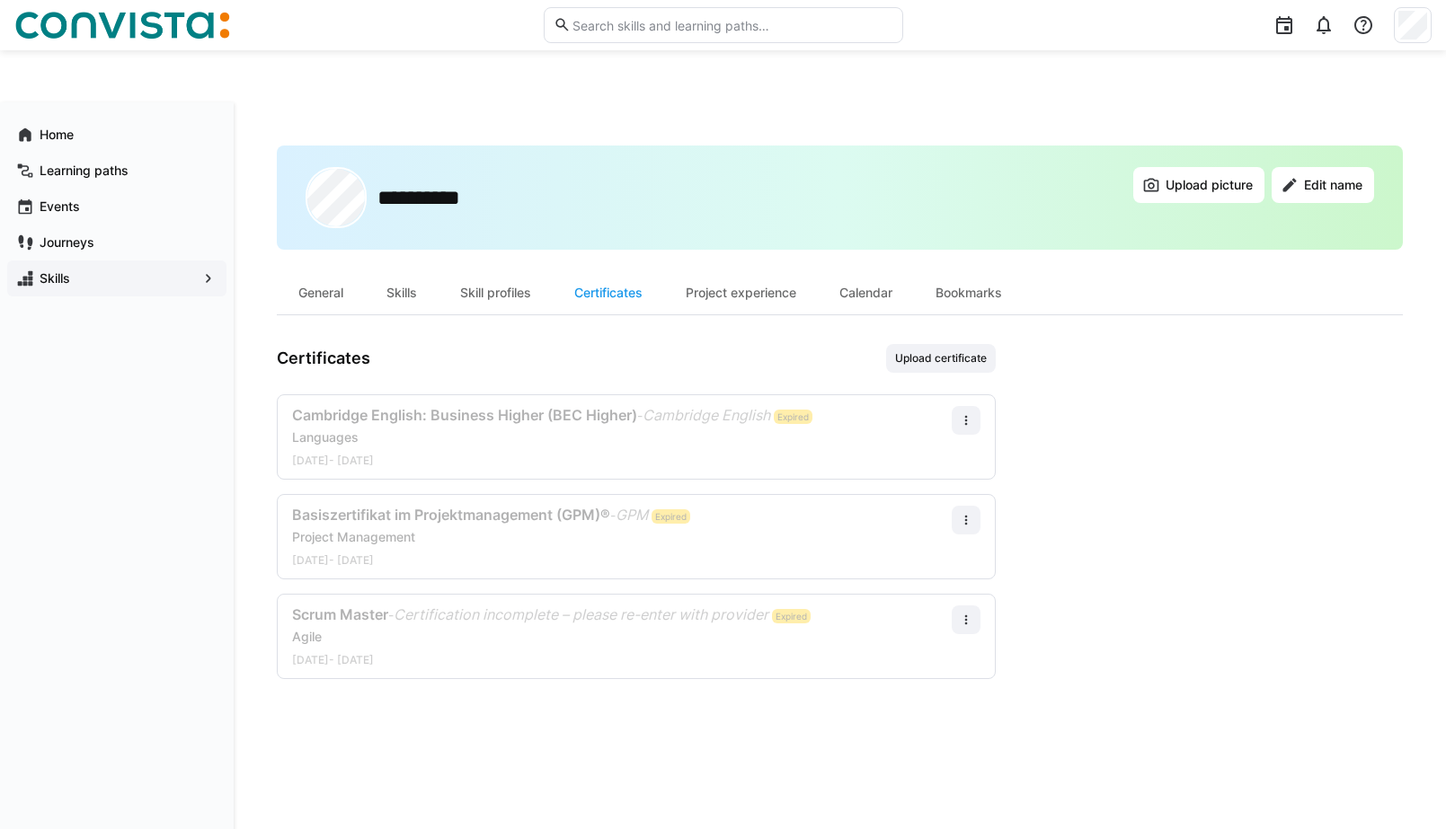
scroll to position [49, 0]
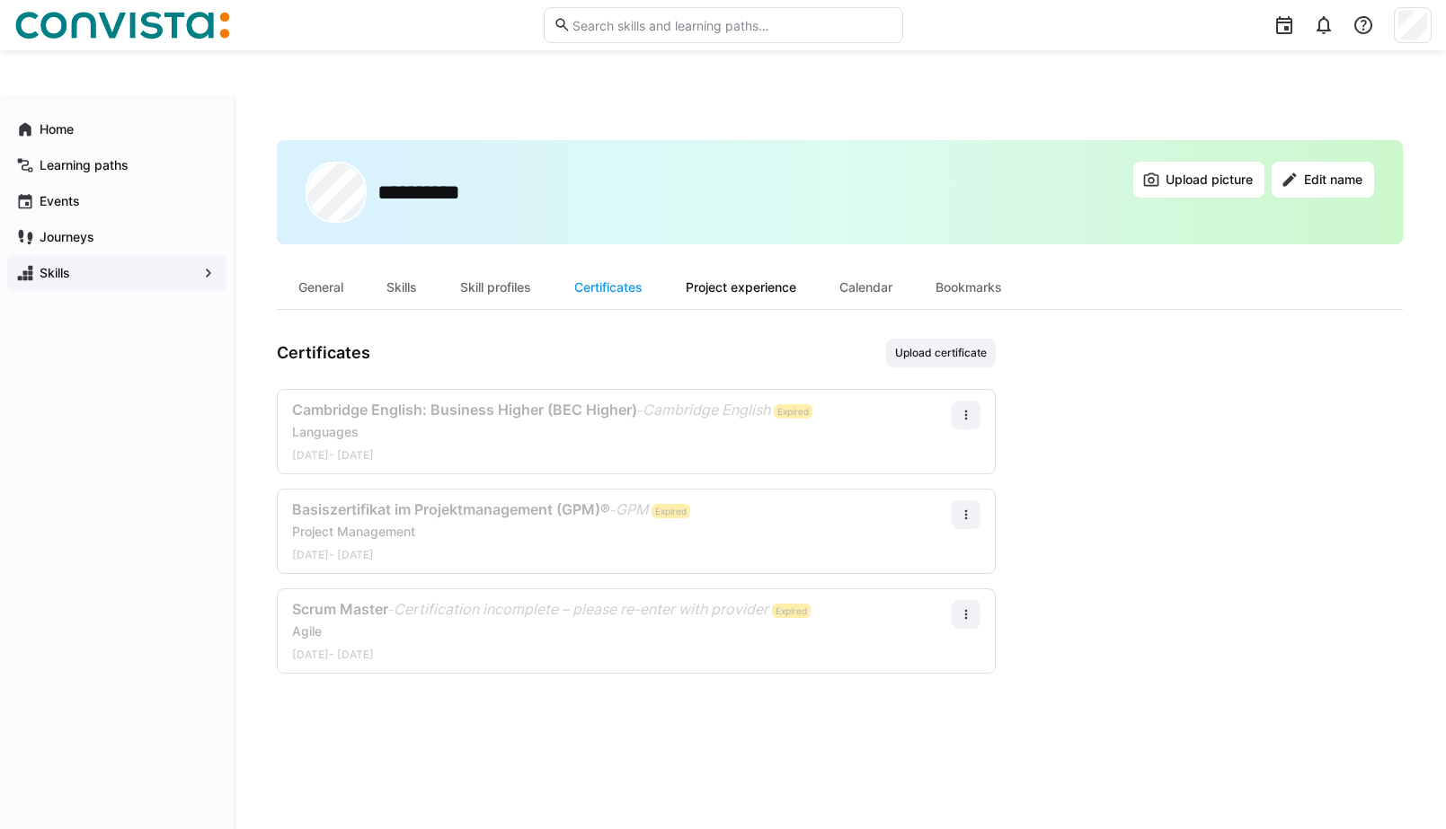
click at [758, 288] on div "Project experience" at bounding box center [741, 287] width 154 height 43
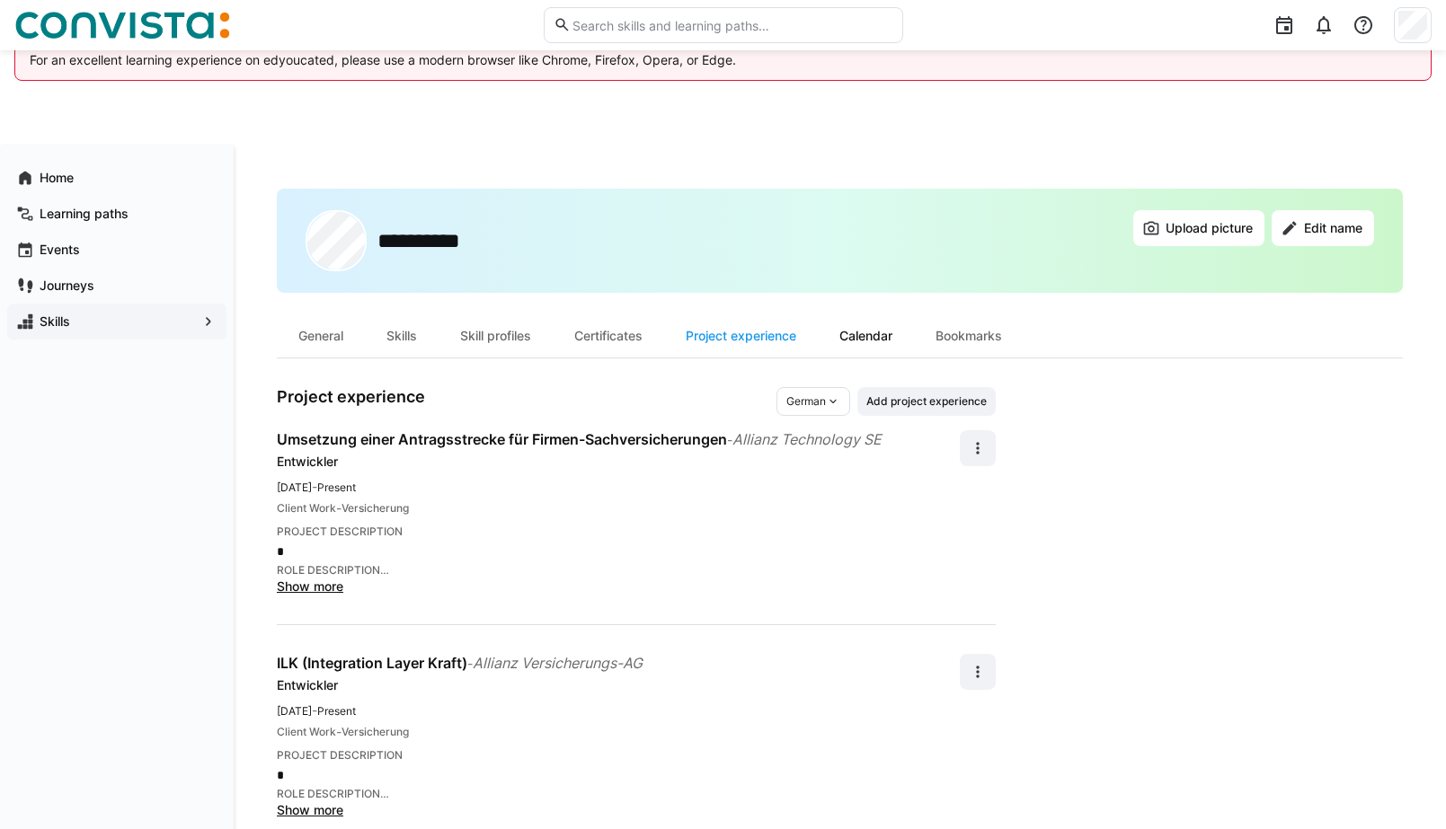
click at [883, 340] on div "Calendar" at bounding box center [866, 335] width 96 height 43
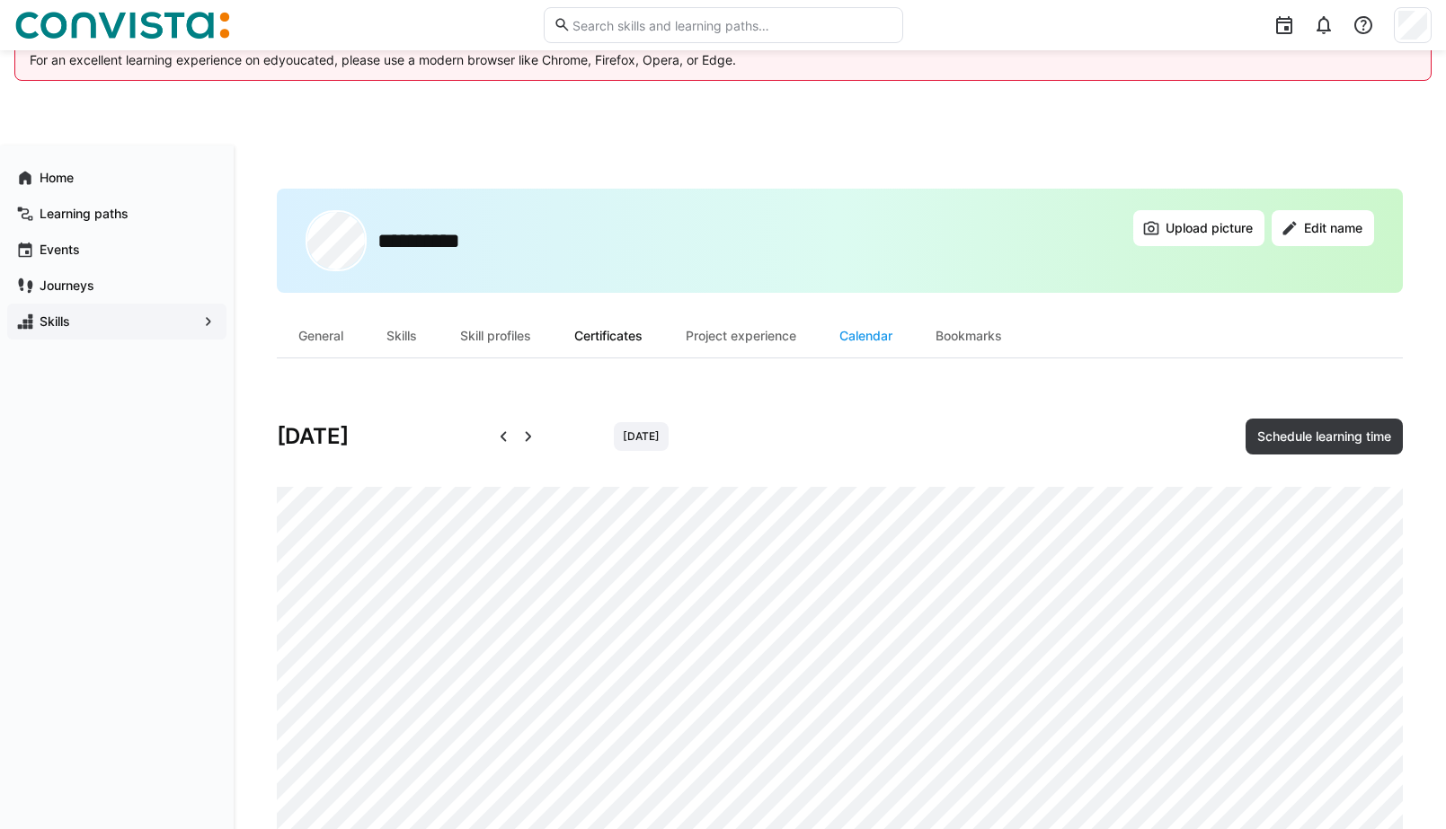
click at [630, 338] on div "Certificates" at bounding box center [608, 335] width 111 height 43
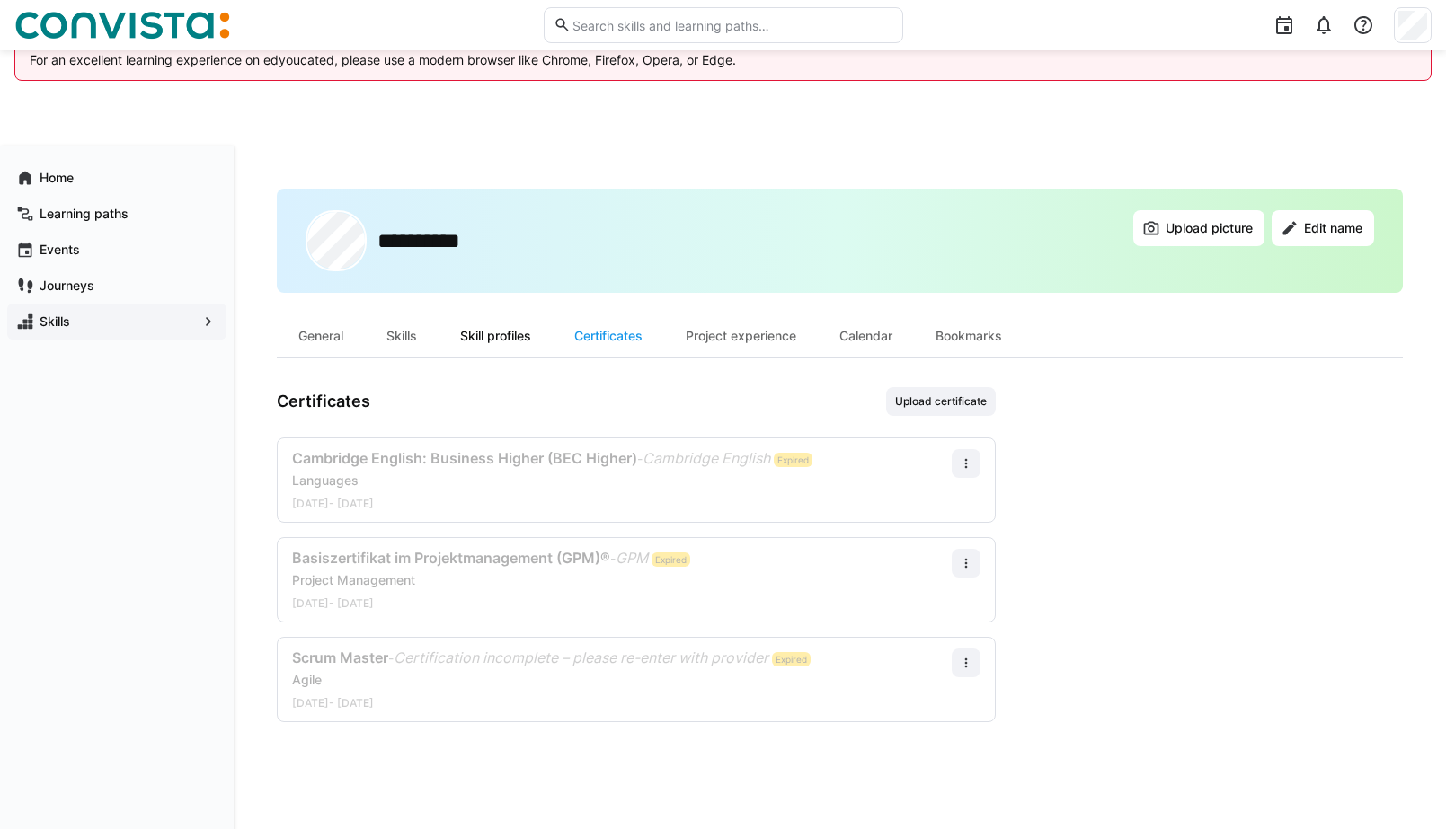
click at [527, 335] on div "Skill profiles" at bounding box center [495, 335] width 114 height 43
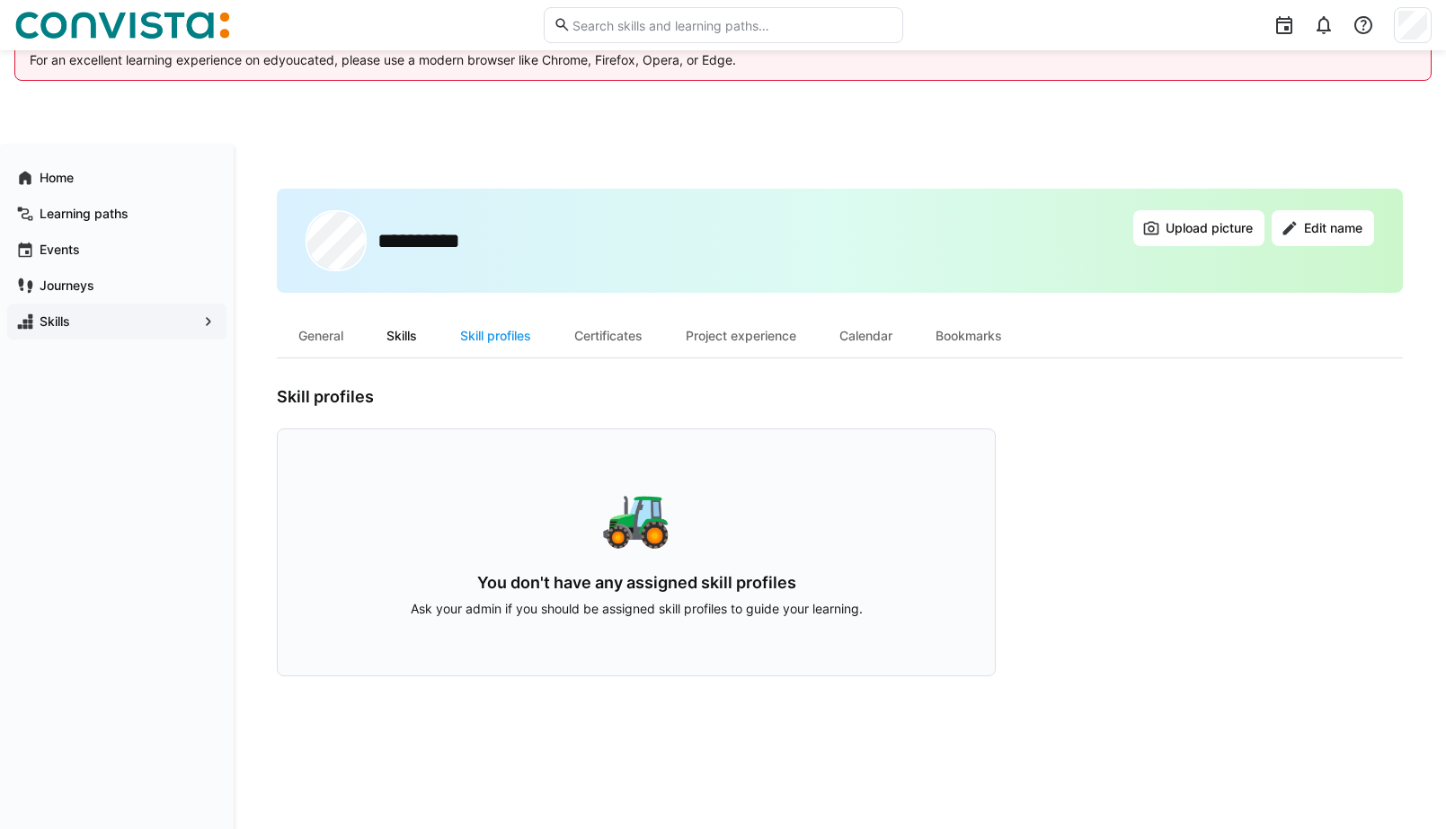
click at [411, 339] on div "Skills" at bounding box center [402, 335] width 74 height 43
click at [322, 334] on div "General" at bounding box center [321, 335] width 88 height 43
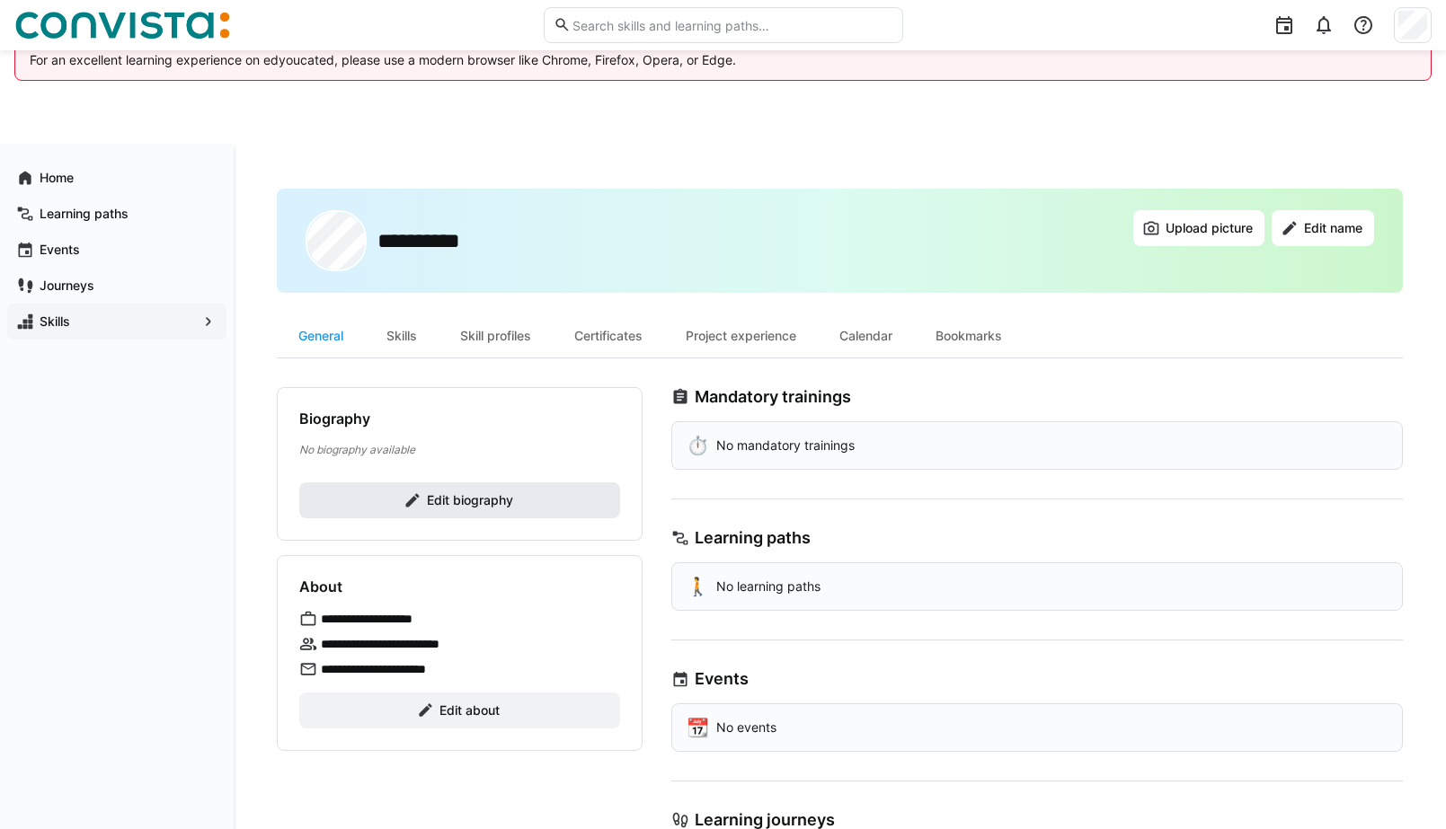
click at [447, 501] on span "Edit biography" at bounding box center [470, 501] width 92 height 18
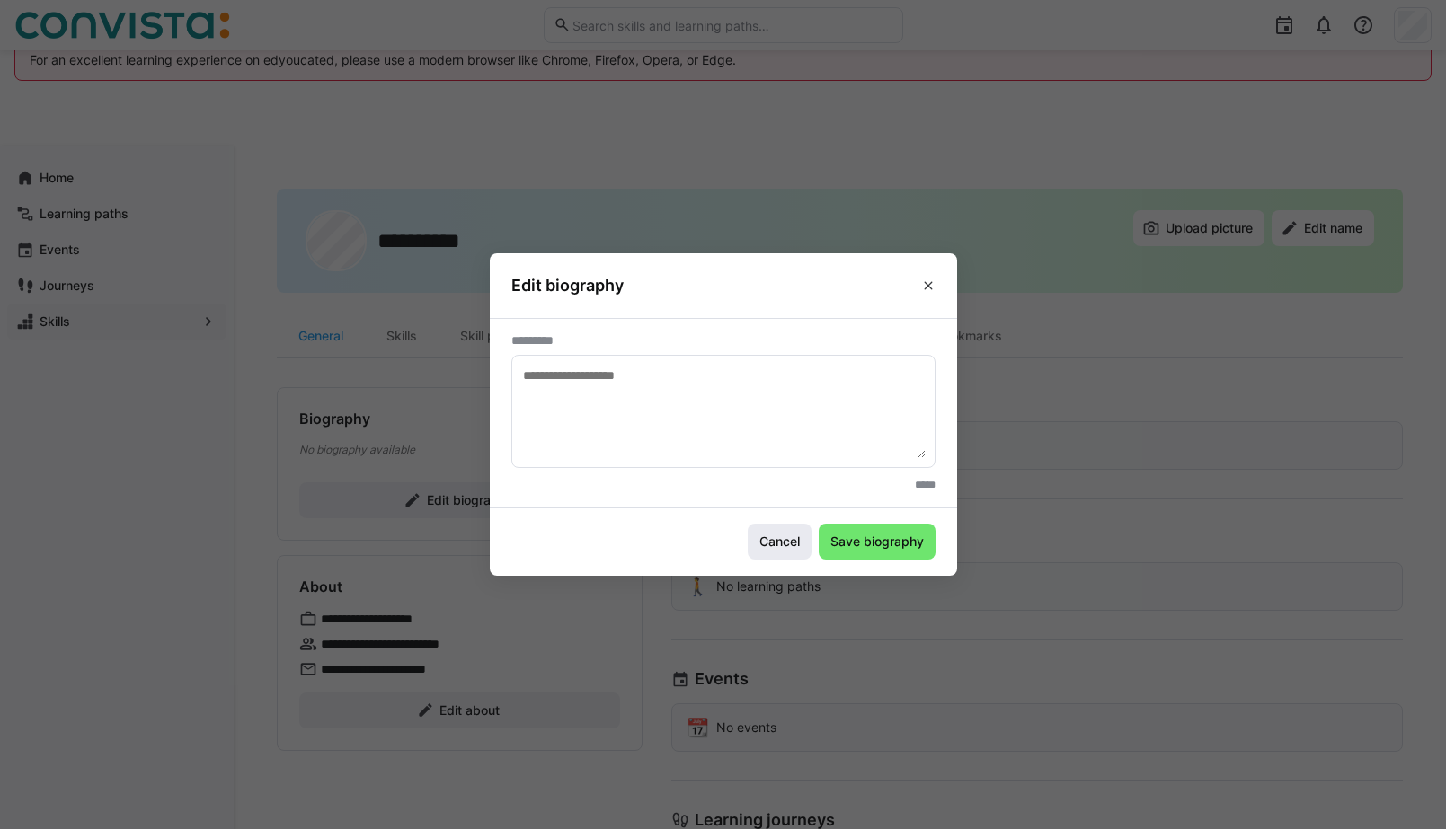
click at [775, 541] on span "Cancel" at bounding box center [780, 542] width 46 height 18
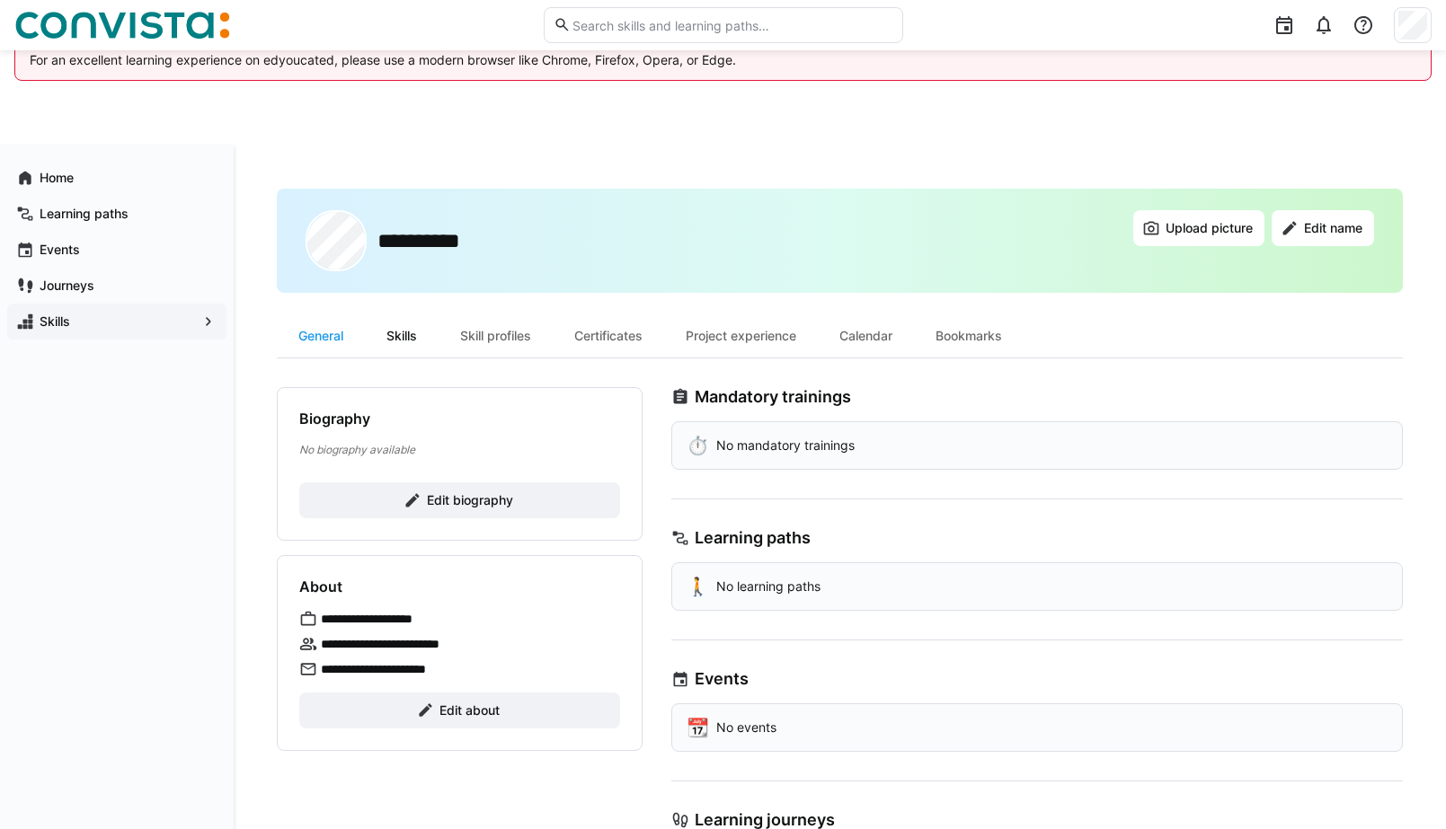
click at [415, 334] on div "Skills" at bounding box center [402, 335] width 74 height 43
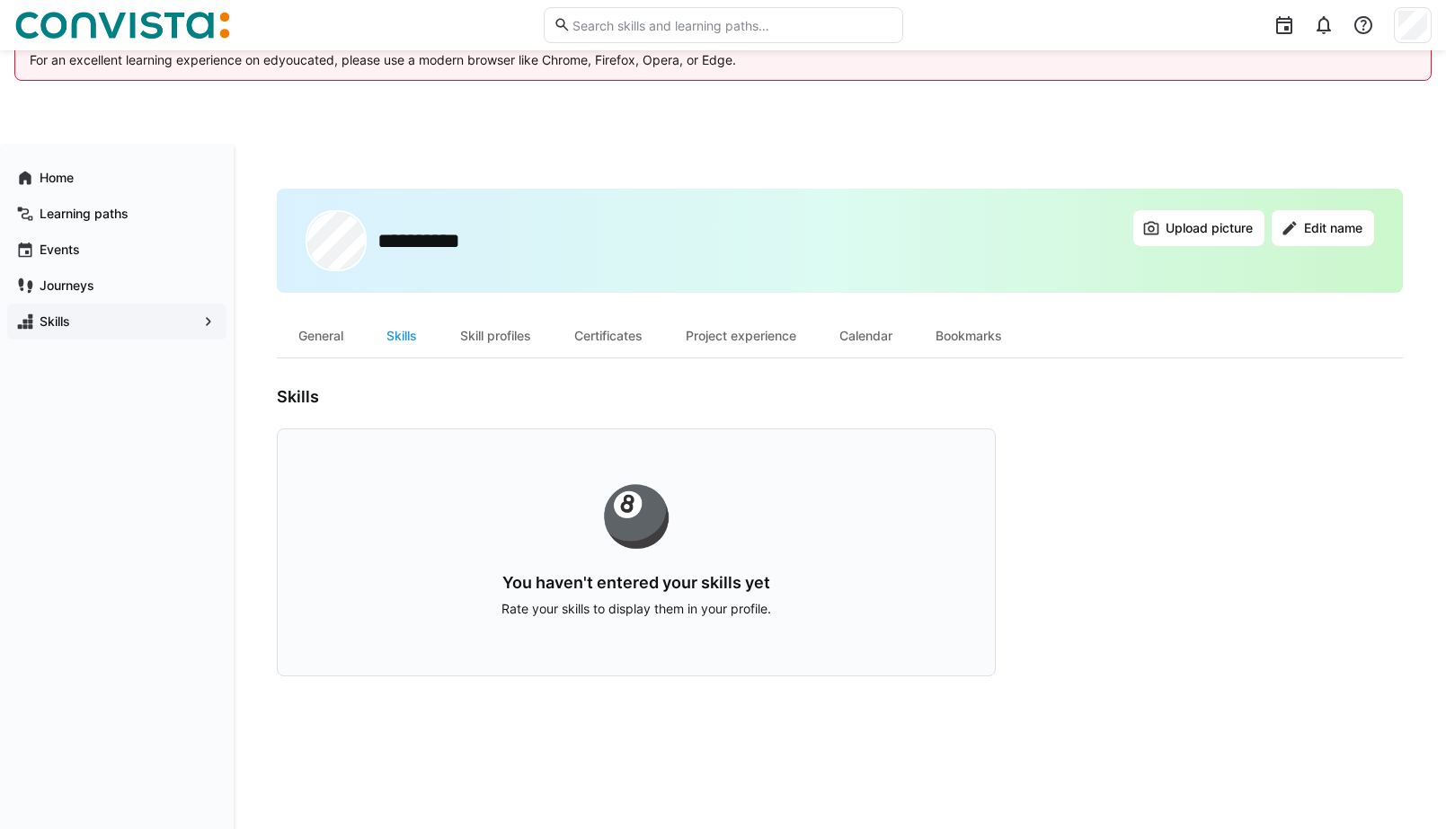
click at [84, 317] on span "Skills" at bounding box center [117, 322] width 160 height 18
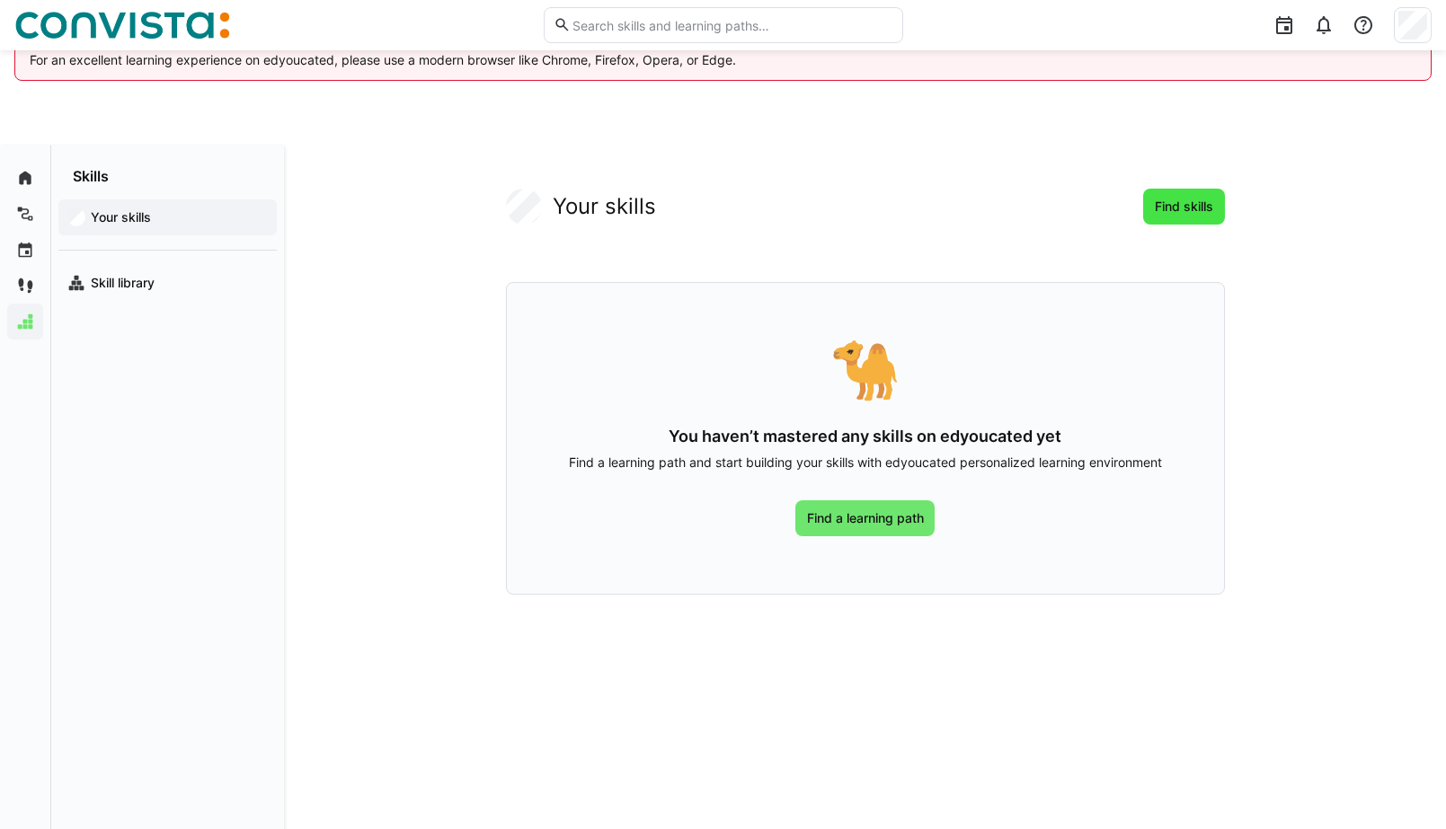
click at [1160, 204] on span "Find skills" at bounding box center [1184, 207] width 64 height 18
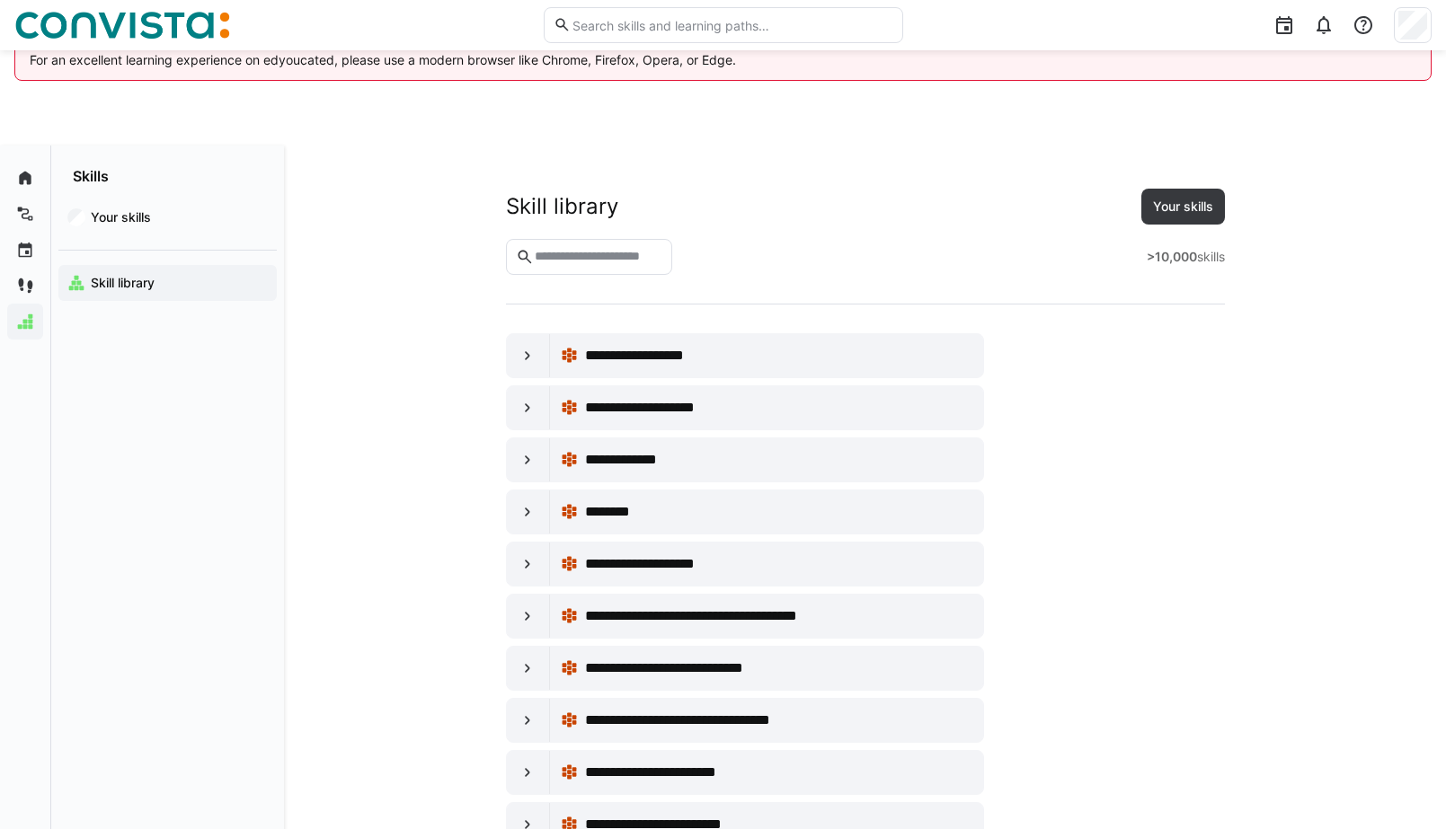
click at [662, 254] on input "text" at bounding box center [597, 257] width 129 height 16
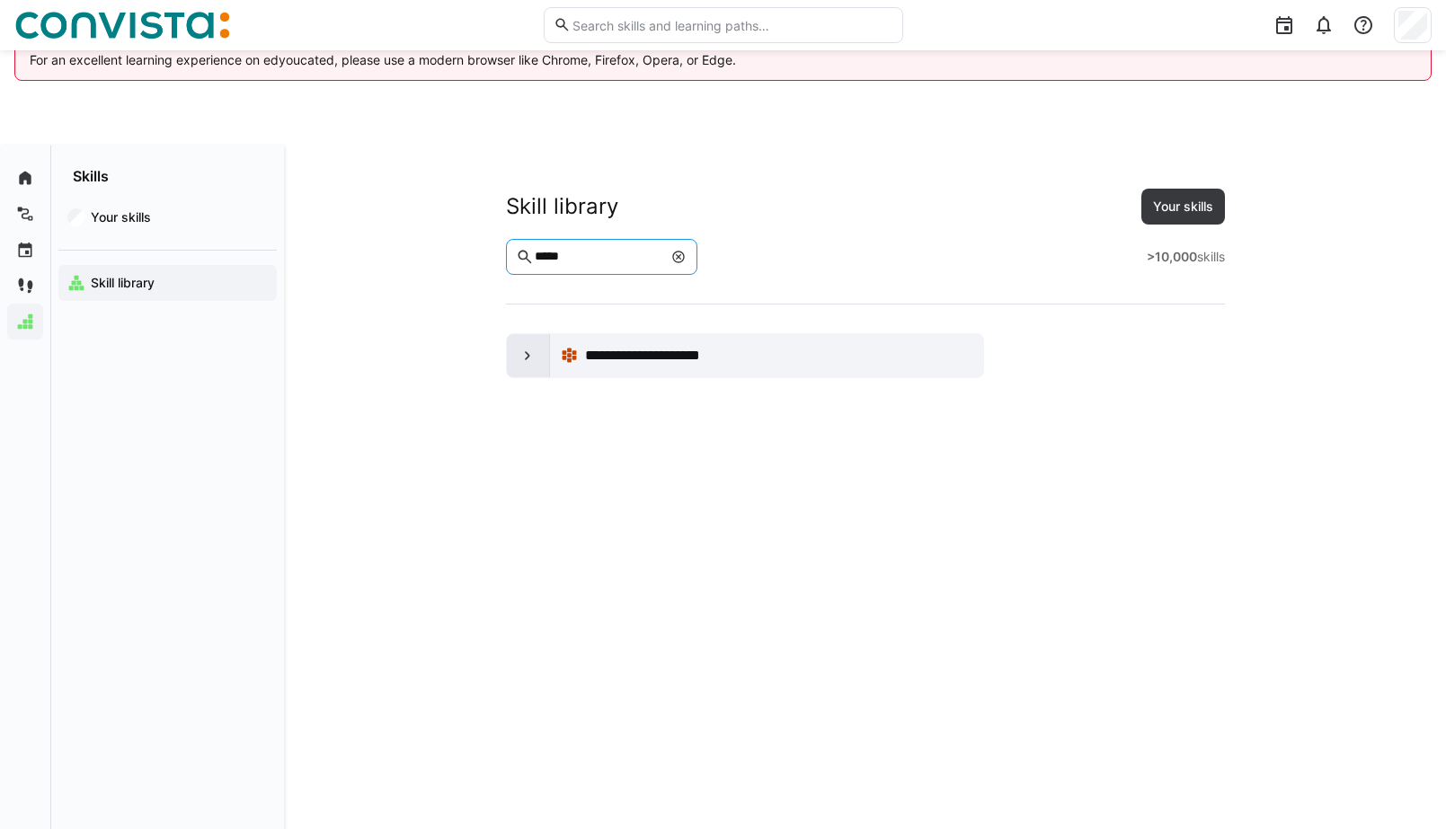
click at [528, 352] on eds-icon at bounding box center [527, 356] width 18 height 18
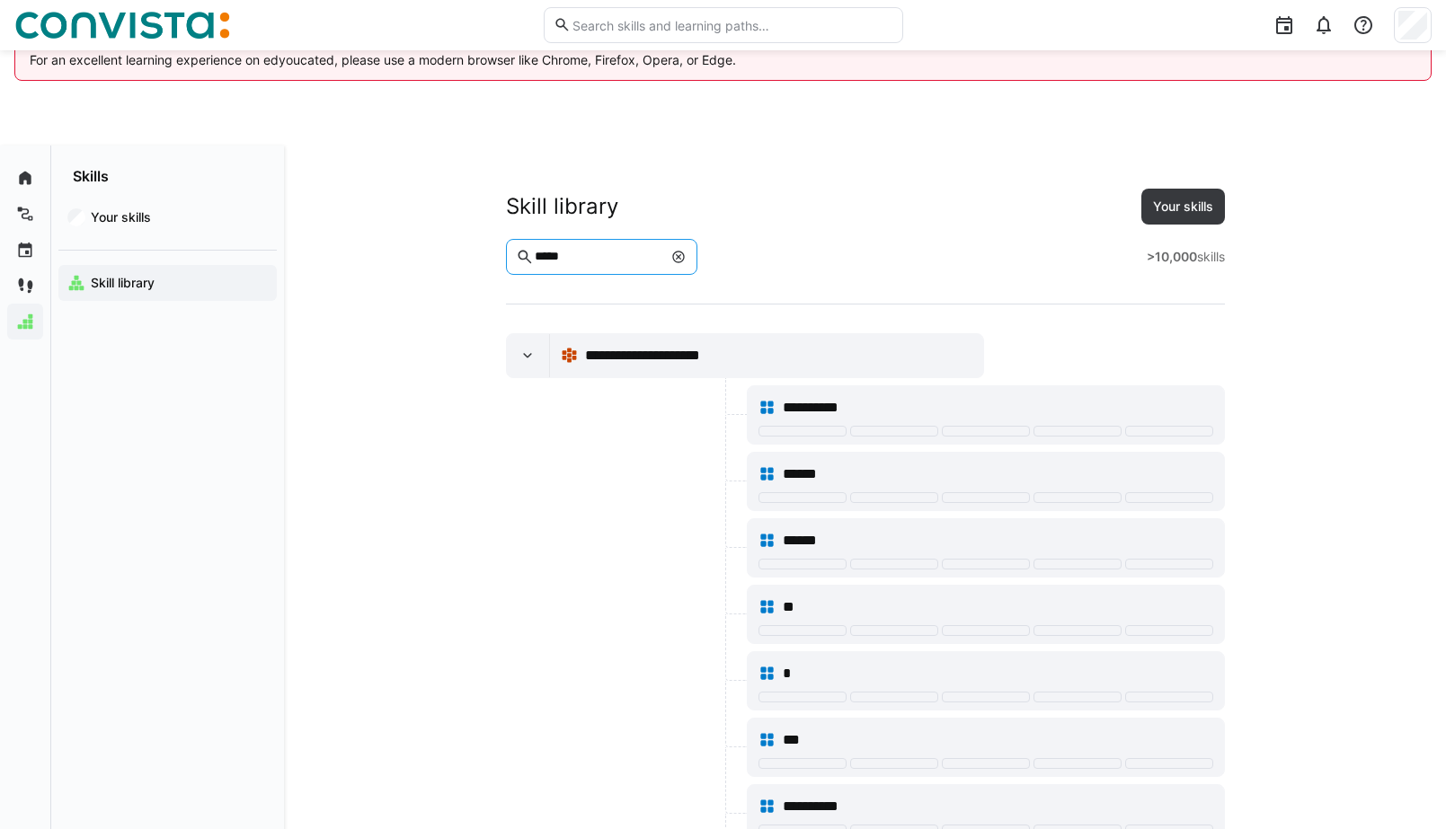
drag, startPoint x: 619, startPoint y: 251, endPoint x: 503, endPoint y: 249, distance: 115.9
click at [503, 251] on app-skills-library "**********" at bounding box center [865, 815] width 1076 height 1253
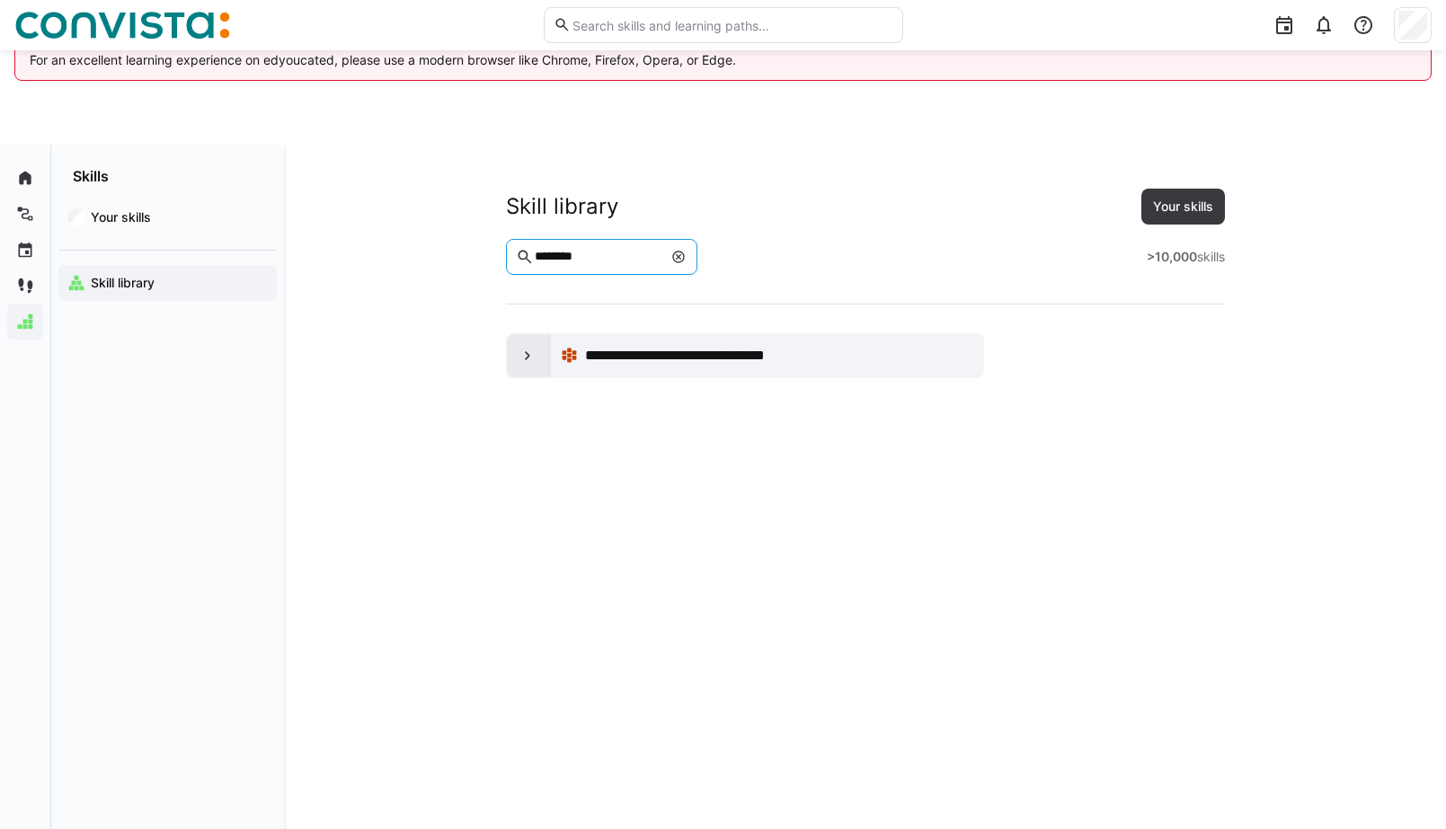
type input "********"
click at [527, 368] on div at bounding box center [528, 355] width 43 height 43
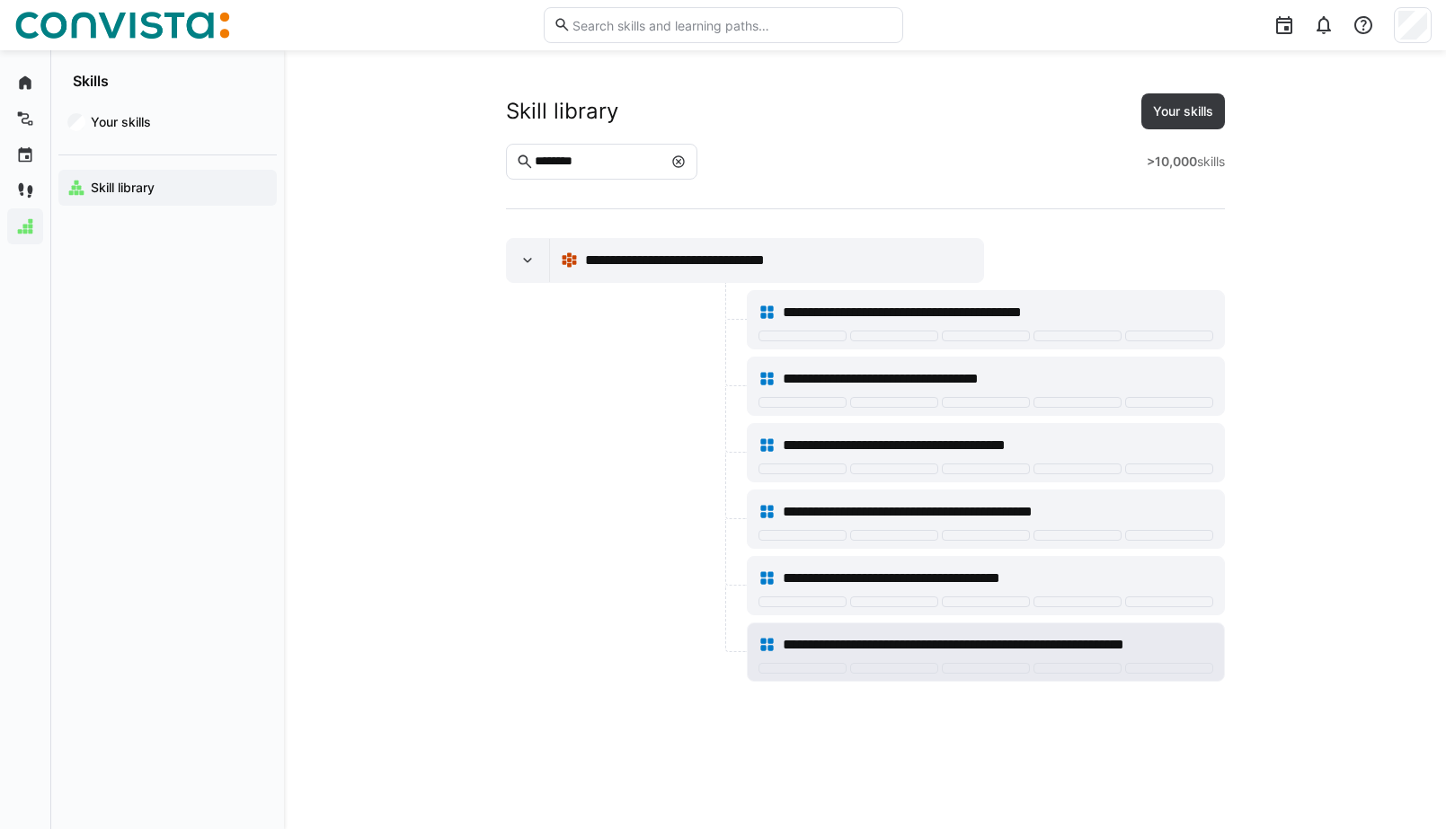
scroll to position [95, 0]
click at [522, 268] on eds-icon at bounding box center [527, 261] width 18 height 18
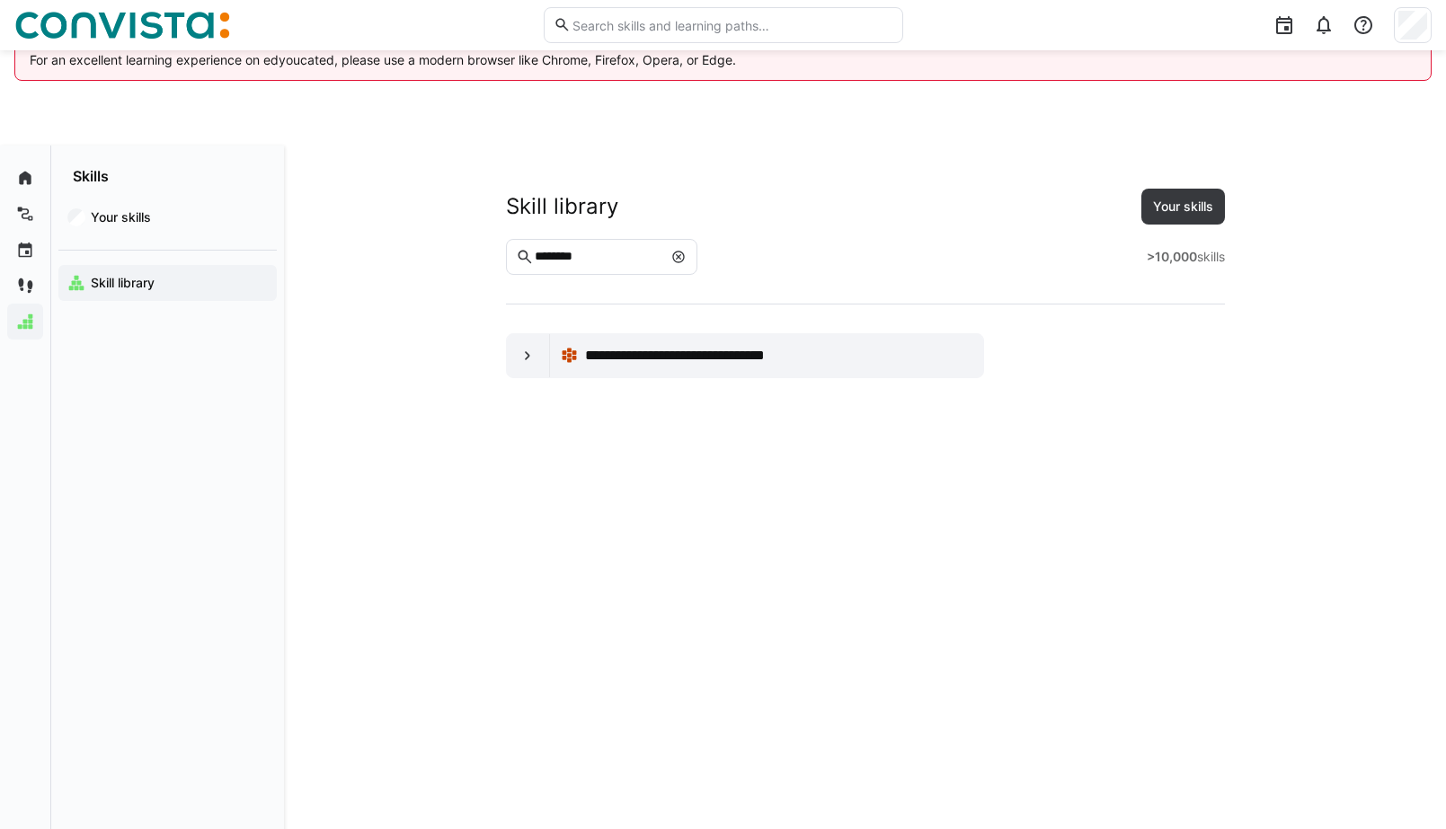
scroll to position [0, 0]
click at [686, 261] on eds-icon at bounding box center [678, 257] width 14 height 14
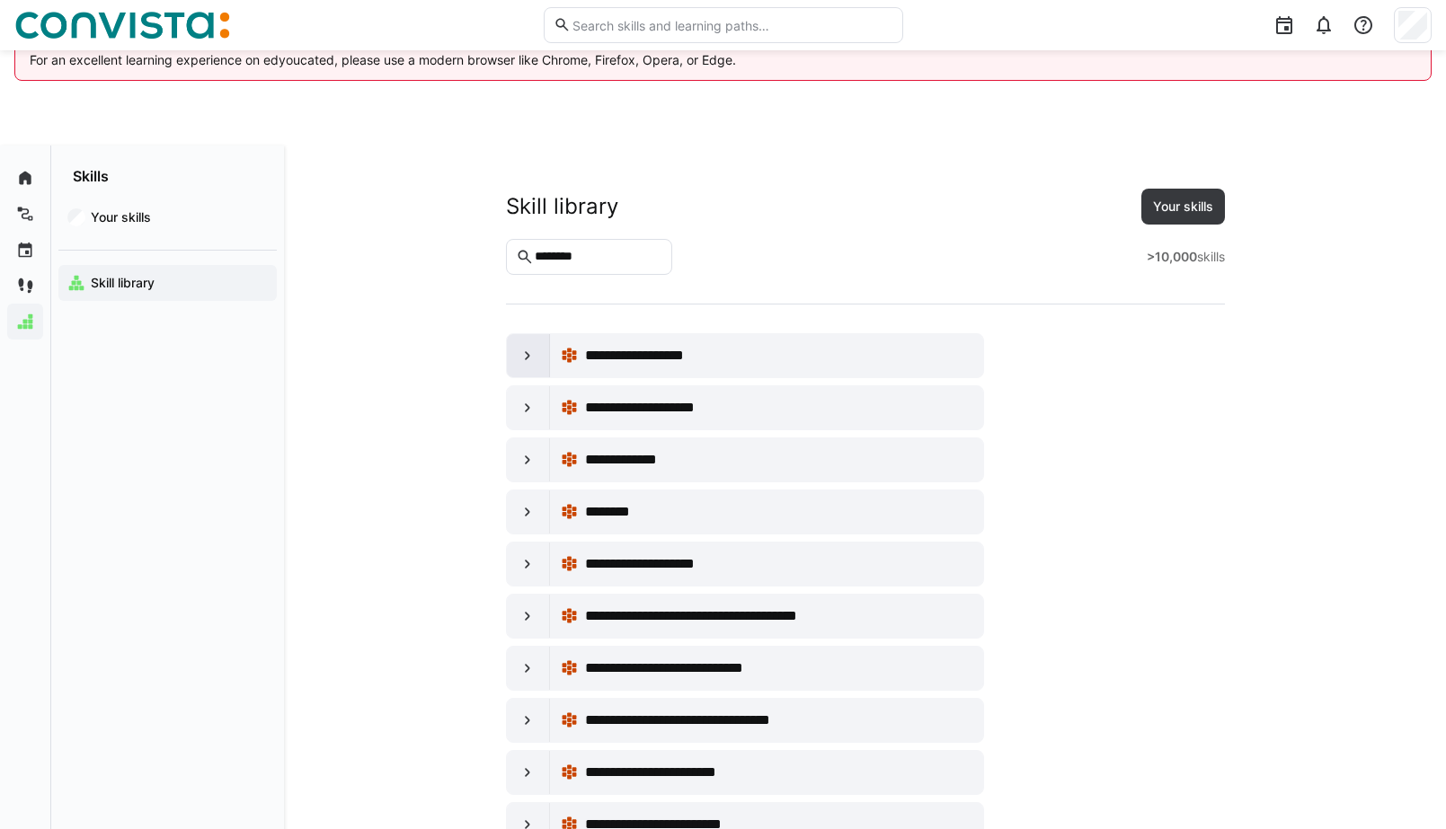
click at [520, 360] on eds-icon at bounding box center [527, 356] width 18 height 18
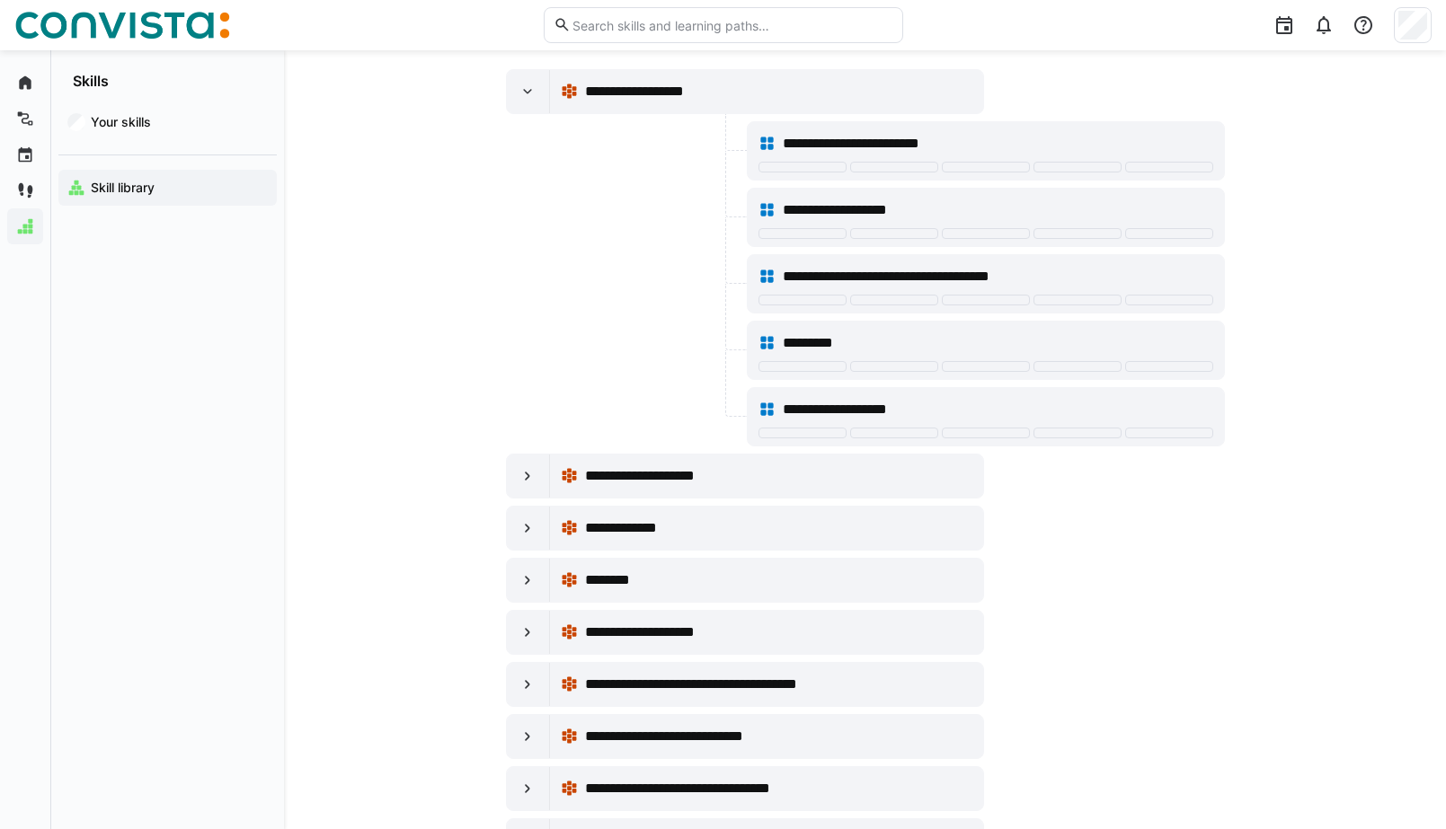
scroll to position [265, 0]
click at [520, 473] on eds-icon at bounding box center [527, 475] width 18 height 18
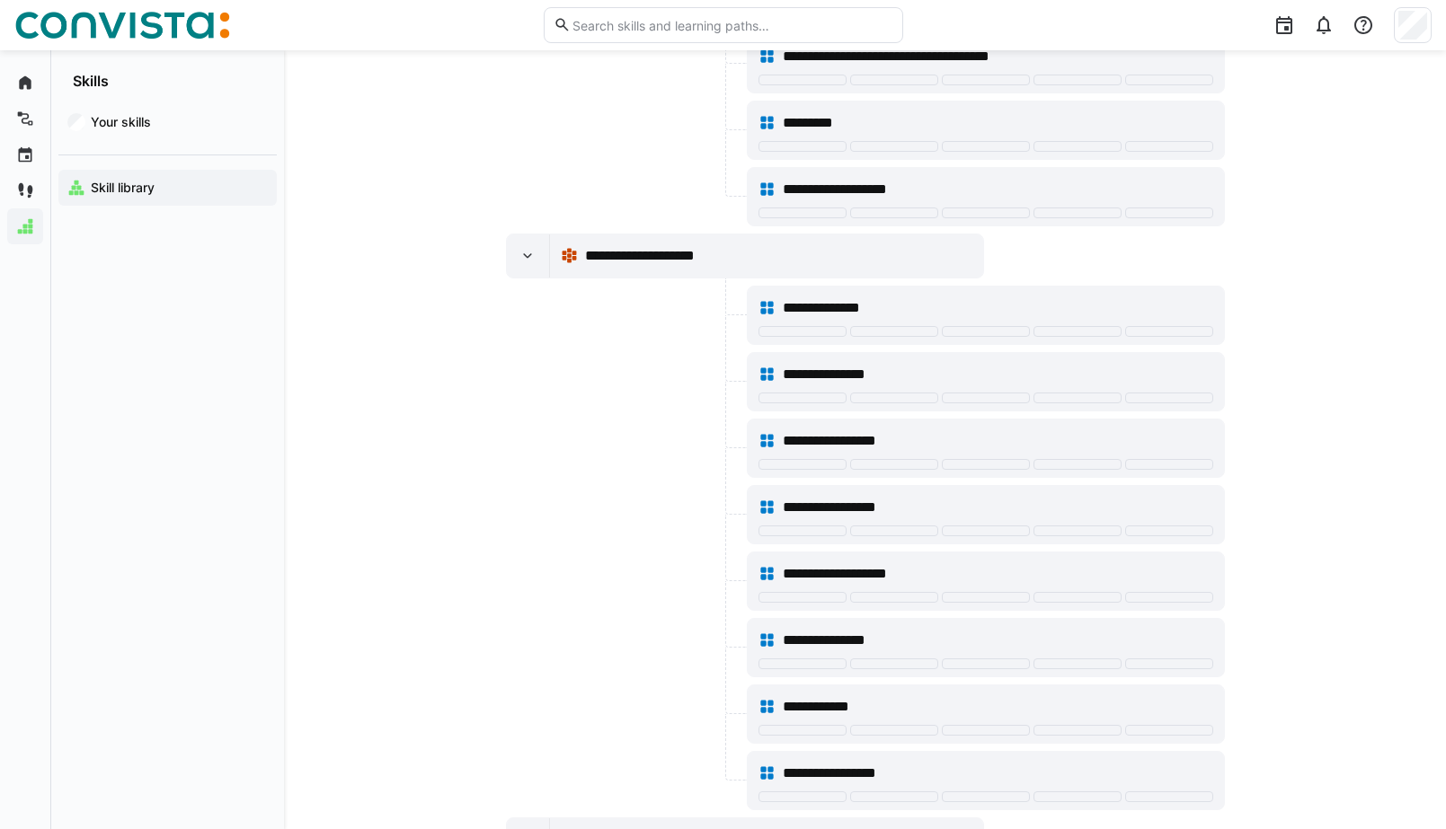
scroll to position [483, 0]
click at [530, 252] on eds-icon at bounding box center [527, 257] width 18 height 18
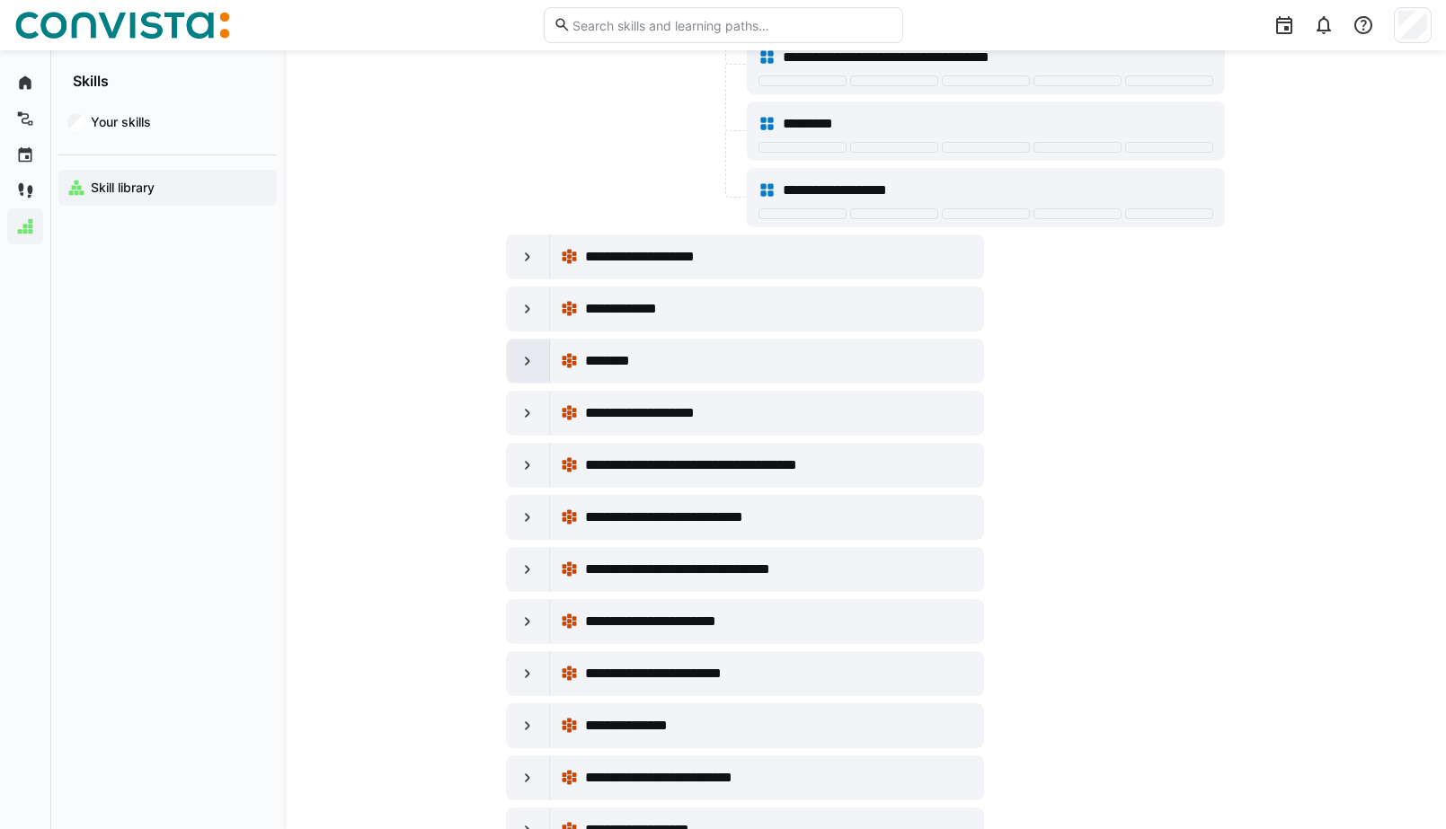
click at [538, 365] on div at bounding box center [528, 361] width 43 height 43
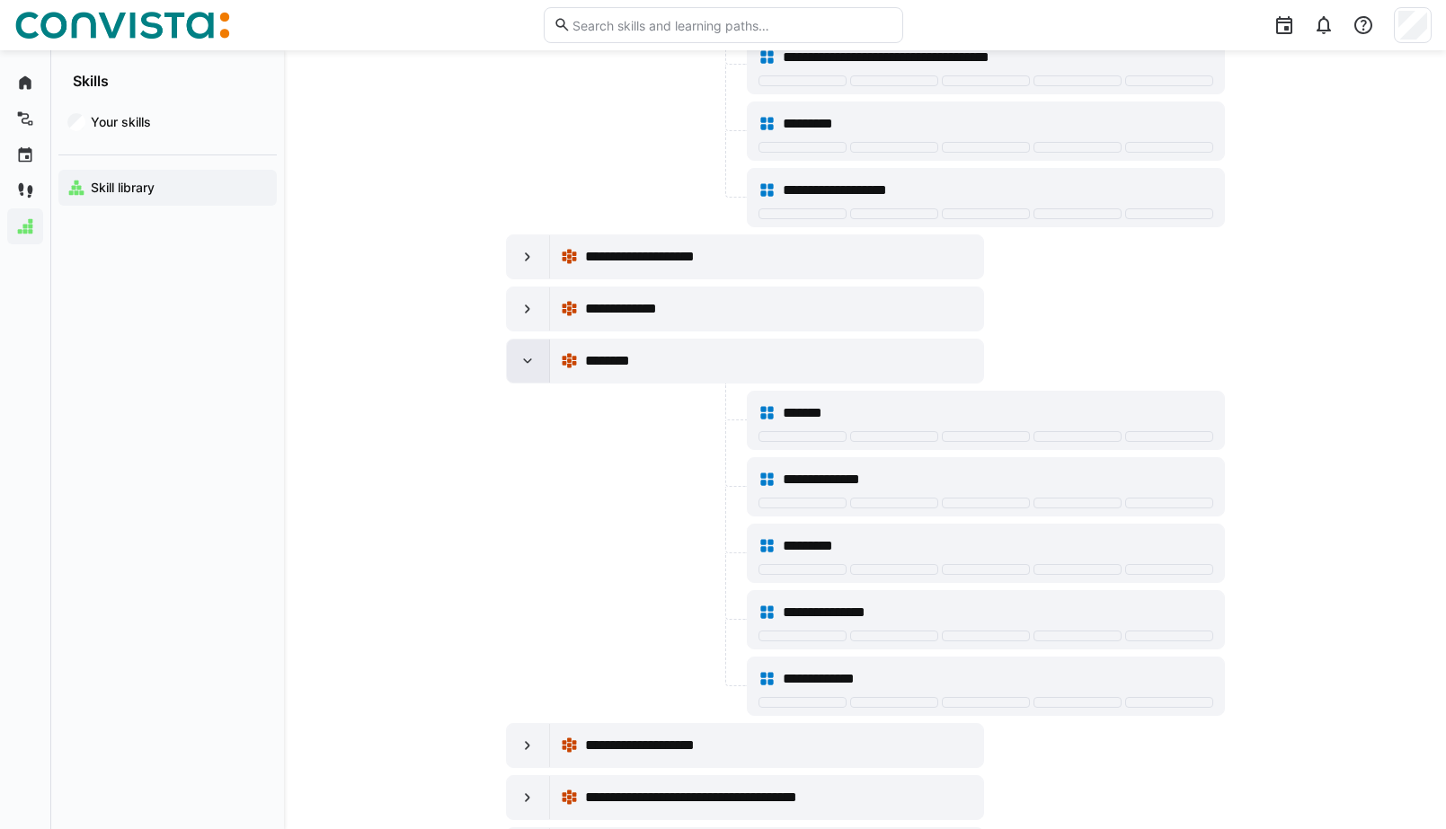
click at [538, 365] on div at bounding box center [528, 361] width 43 height 43
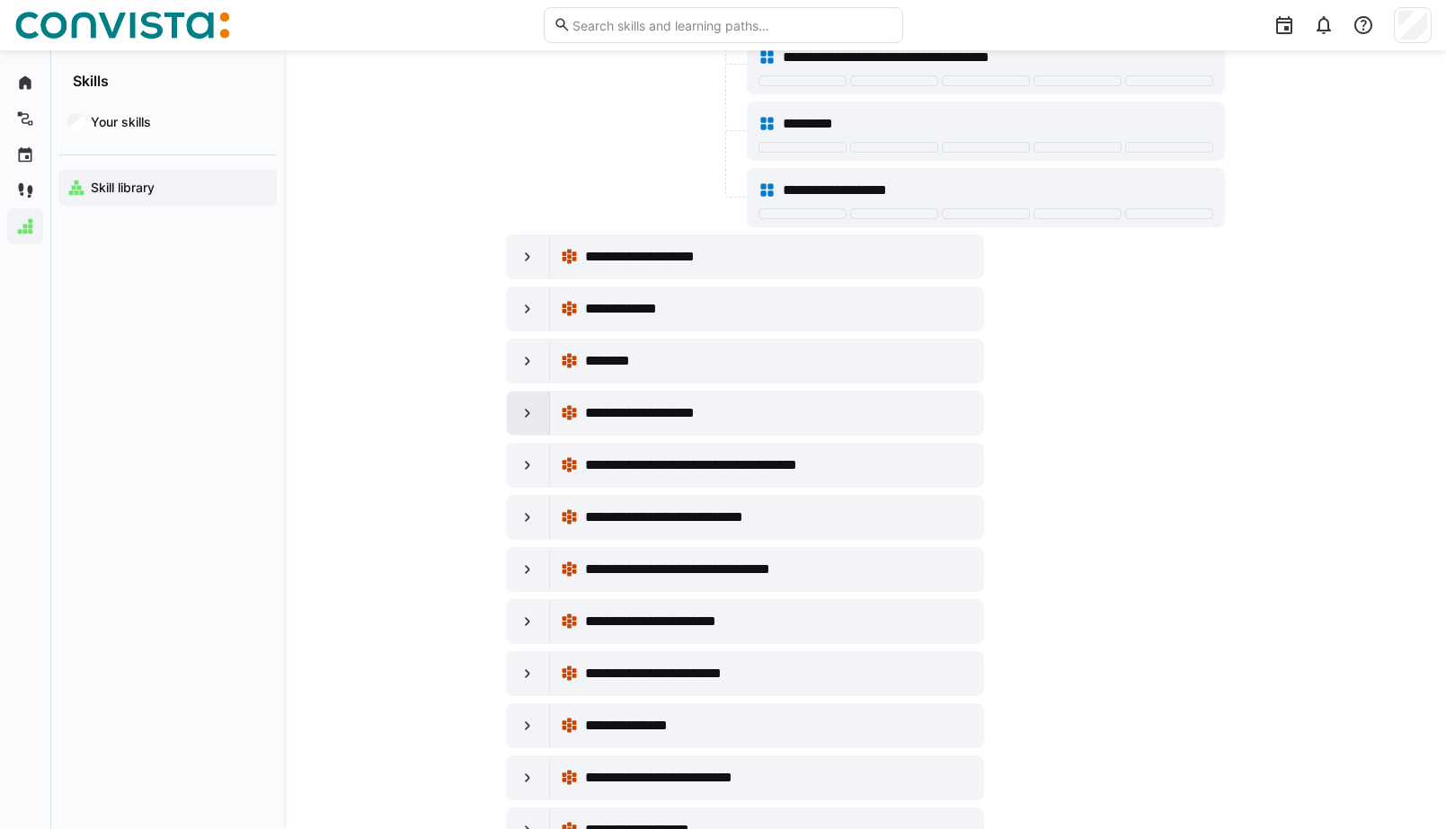
click at [538, 413] on div at bounding box center [528, 413] width 43 height 43
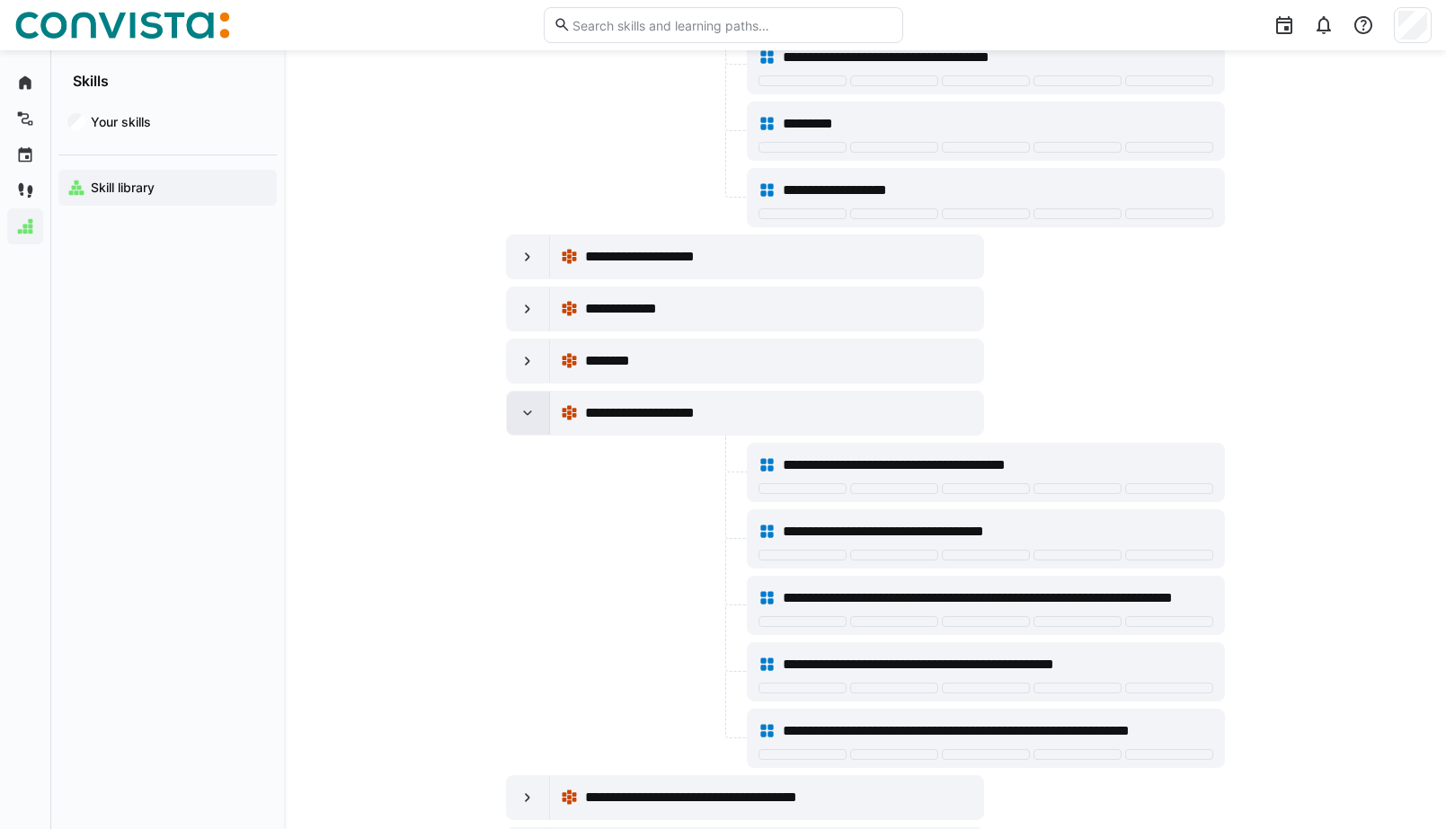
click at [527, 416] on eds-icon at bounding box center [527, 413] width 18 height 18
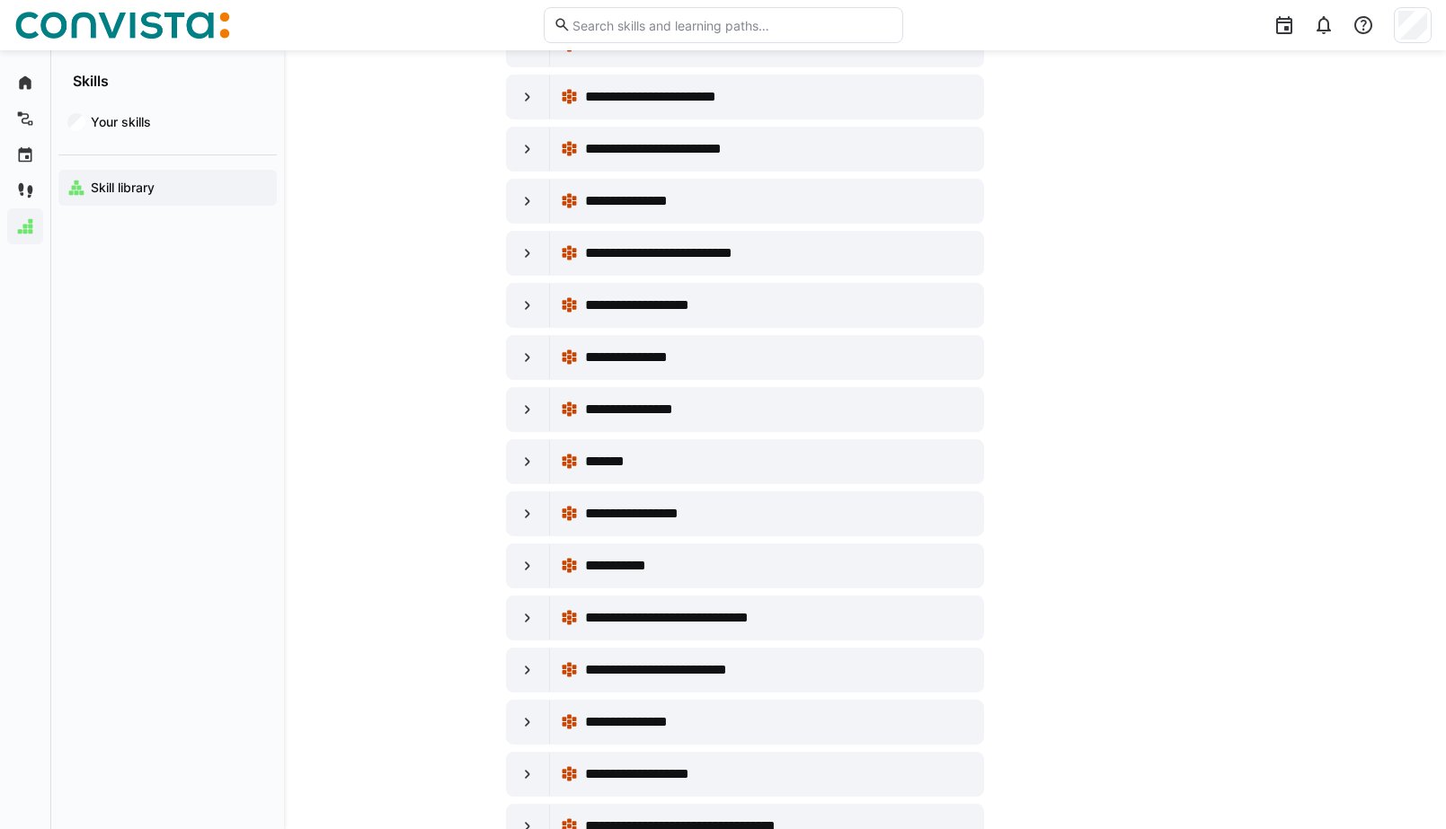
scroll to position [1014, 0]
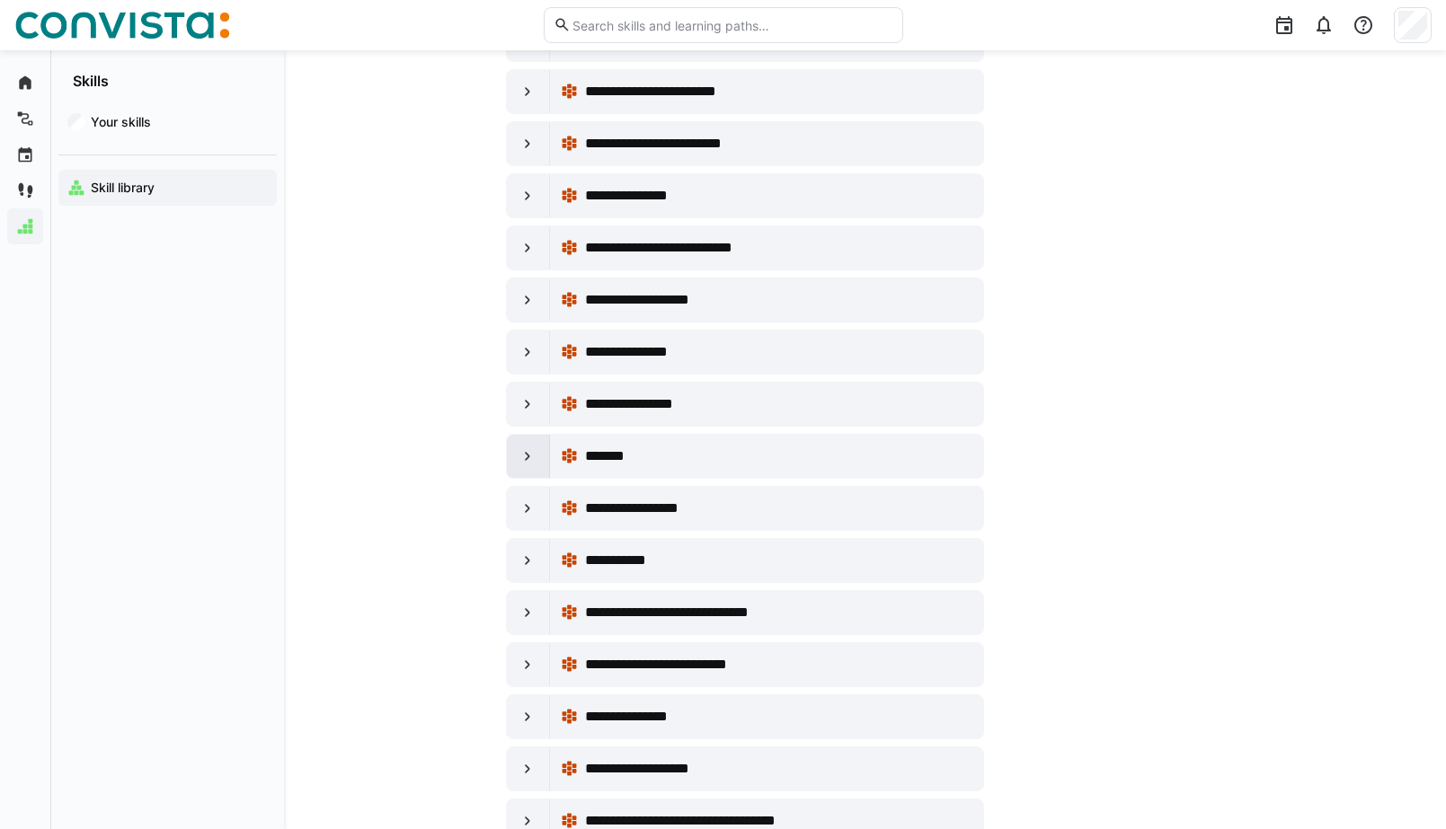
click at [527, 459] on eds-icon at bounding box center [527, 456] width 18 height 18
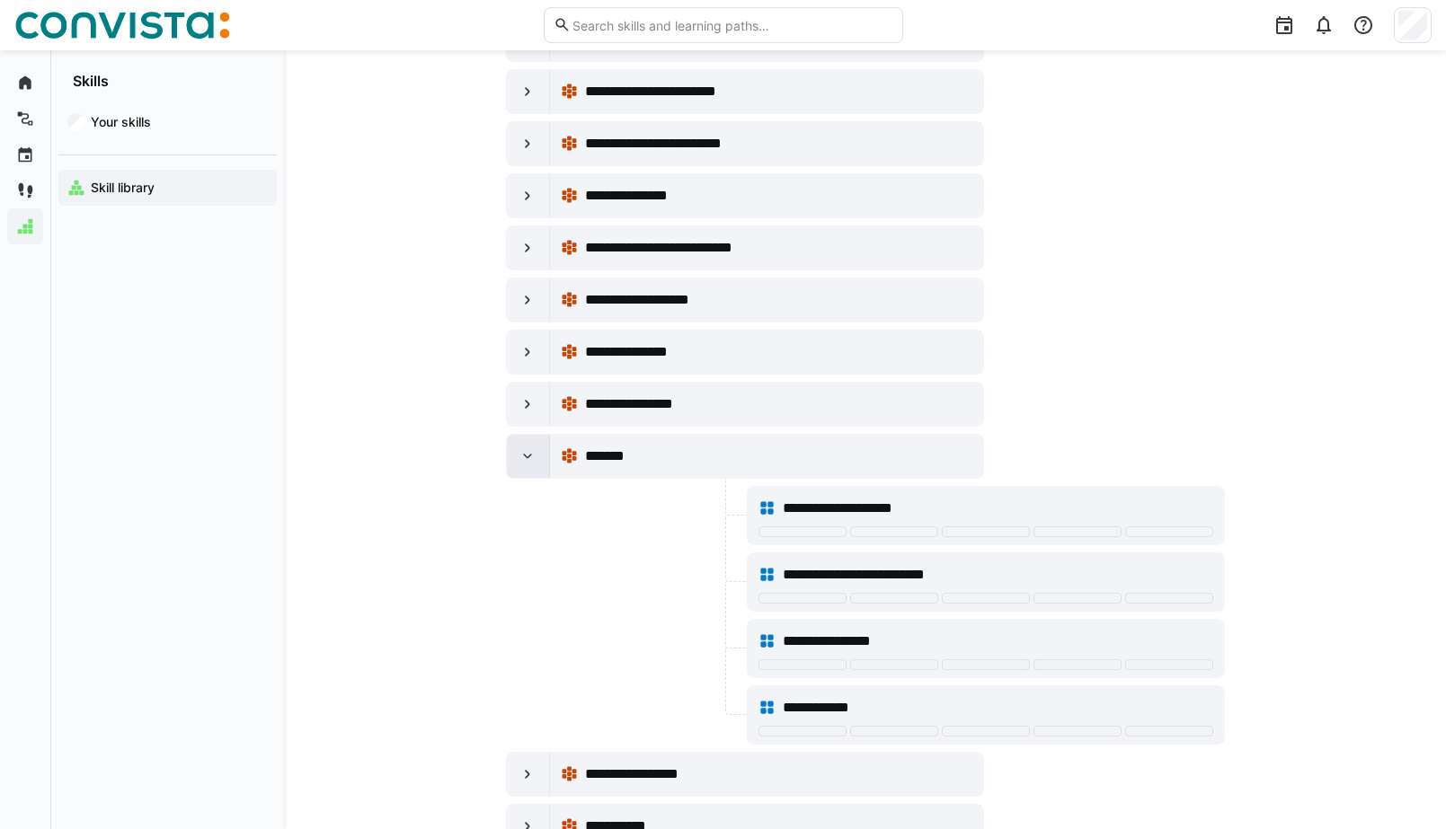
click at [527, 459] on eds-icon at bounding box center [527, 456] width 18 height 18
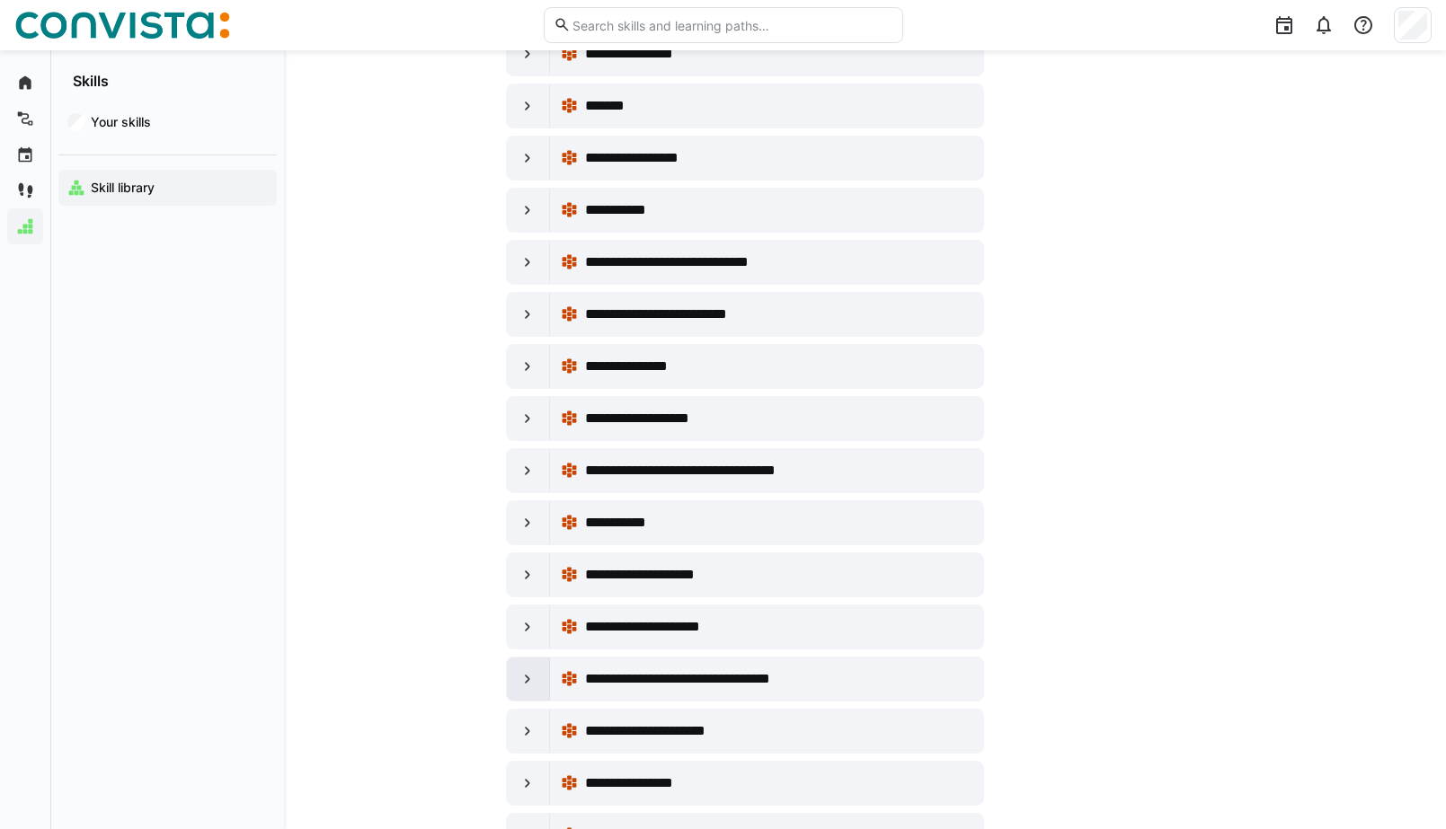
scroll to position [1362, 0]
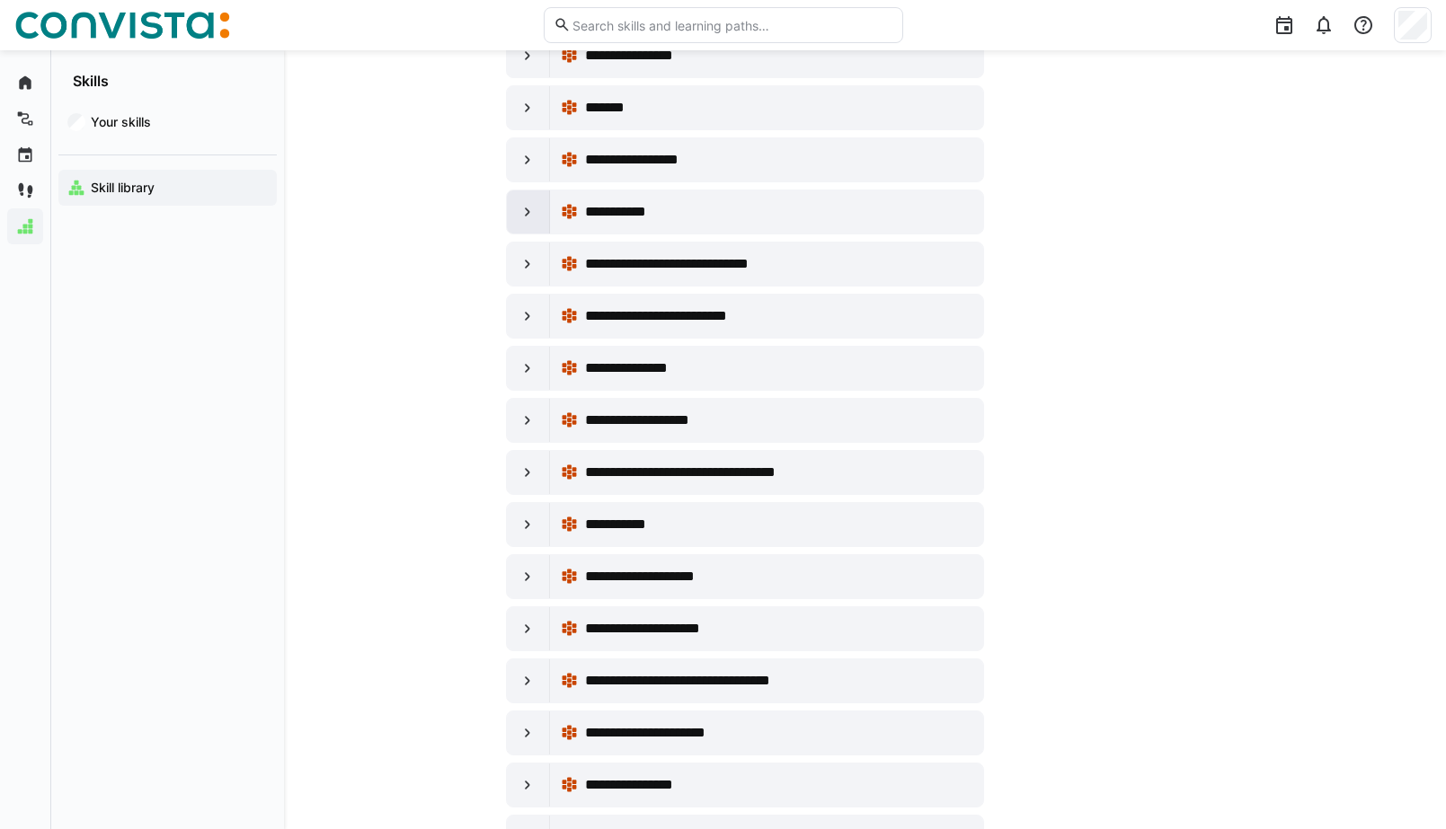
click at [514, 223] on div at bounding box center [528, 211] width 43 height 43
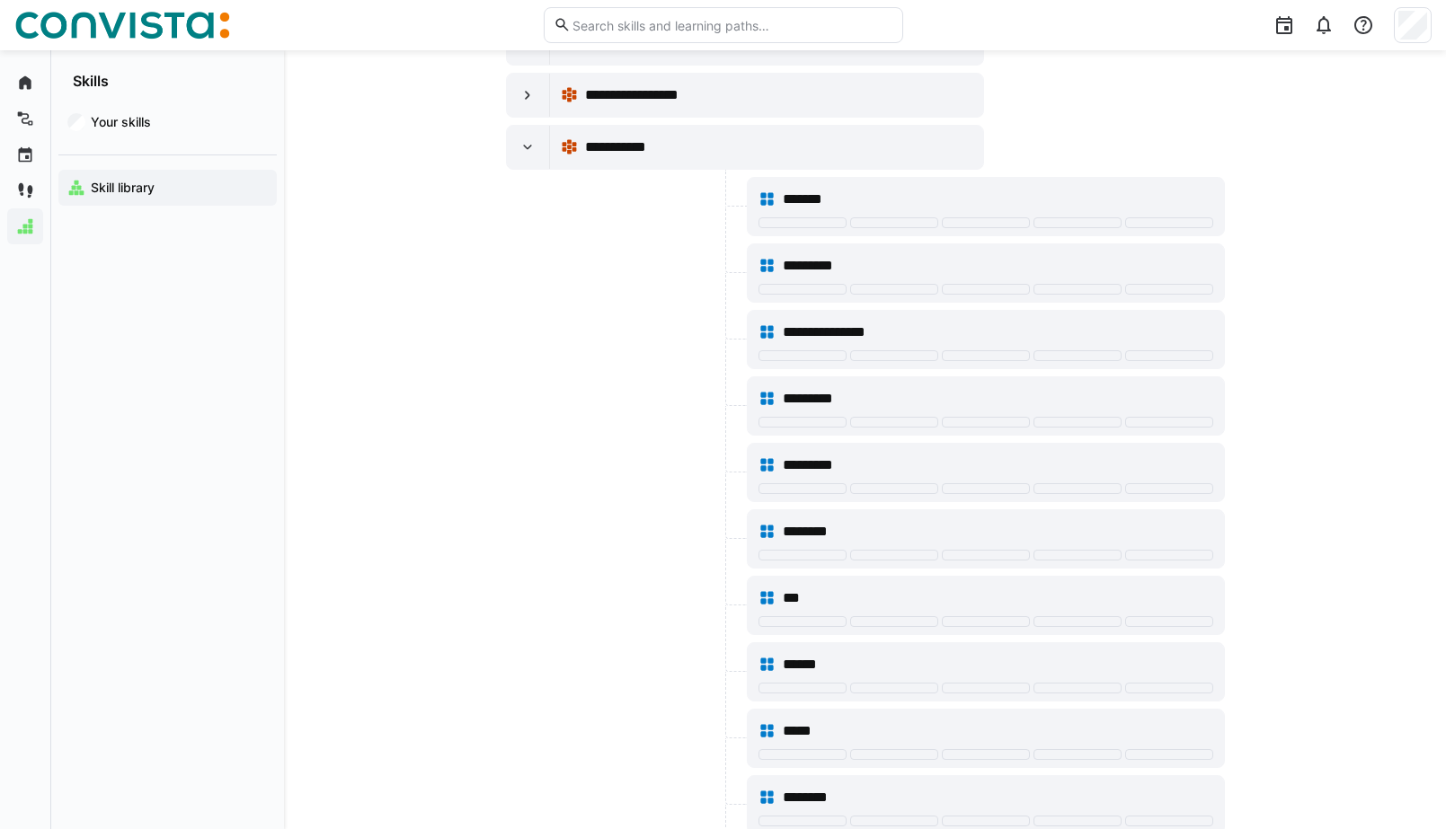
scroll to position [1419, 0]
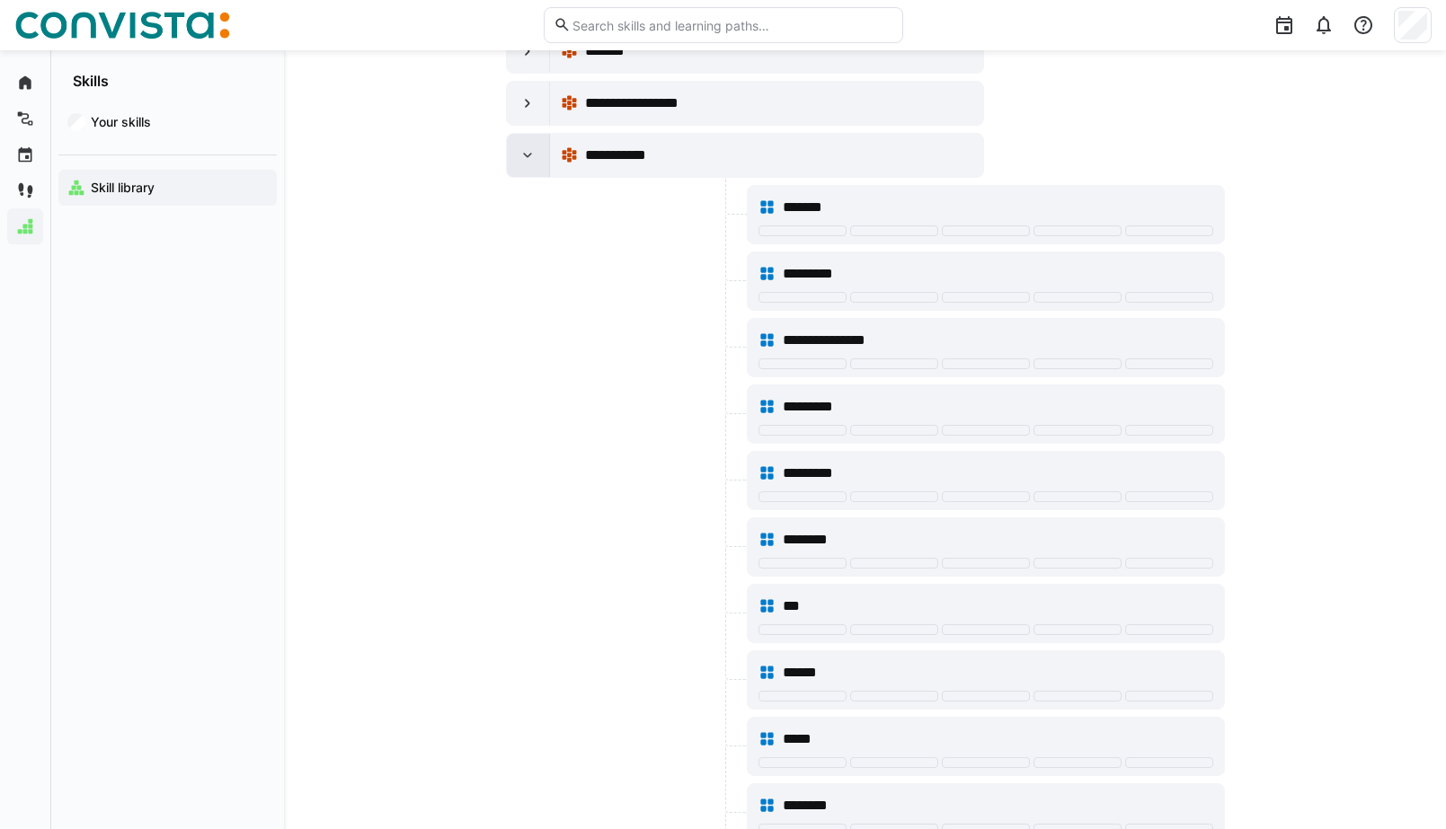
click at [526, 155] on eds-icon at bounding box center [527, 155] width 18 height 18
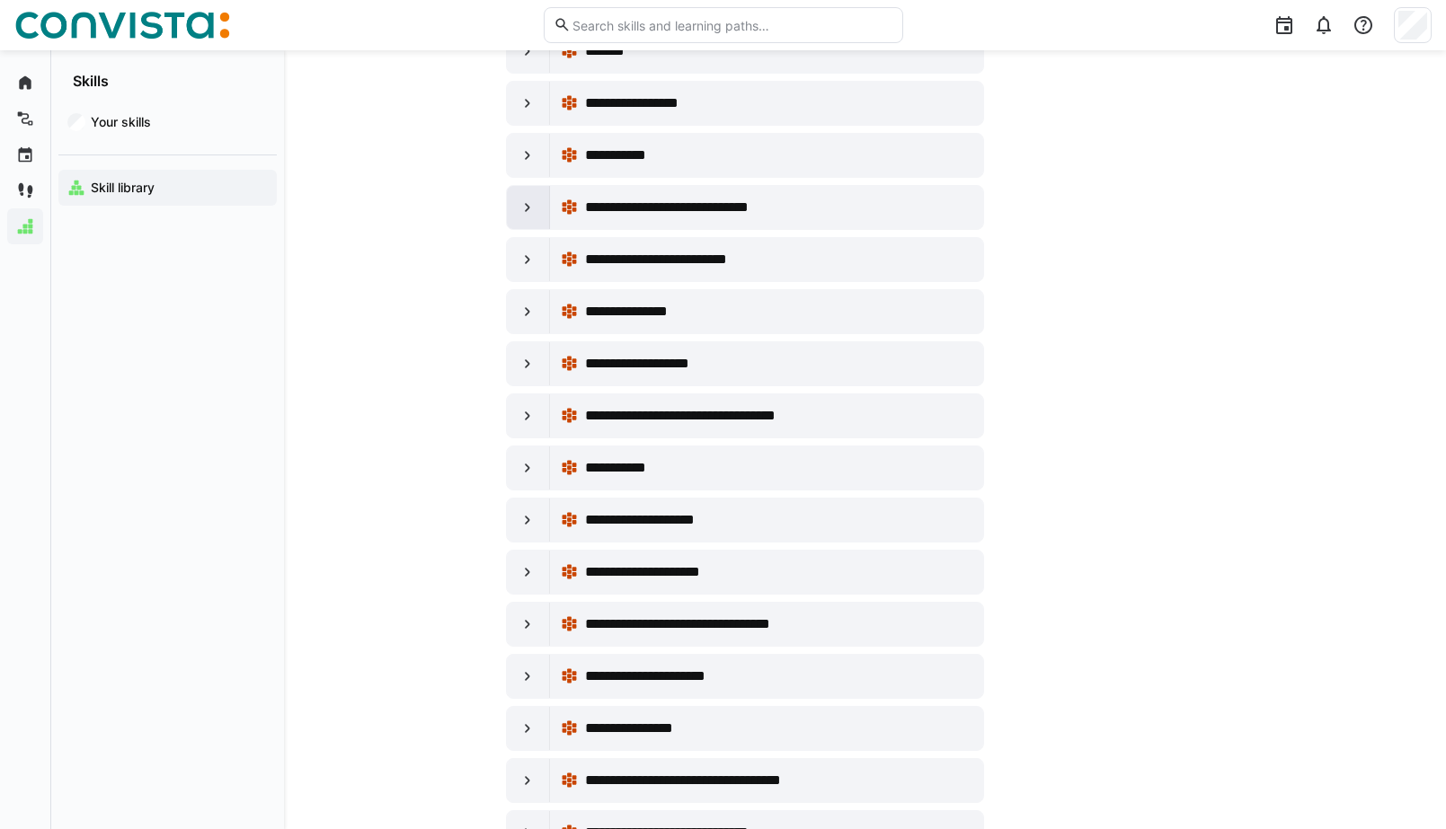
click at [532, 215] on eds-icon at bounding box center [527, 208] width 18 height 18
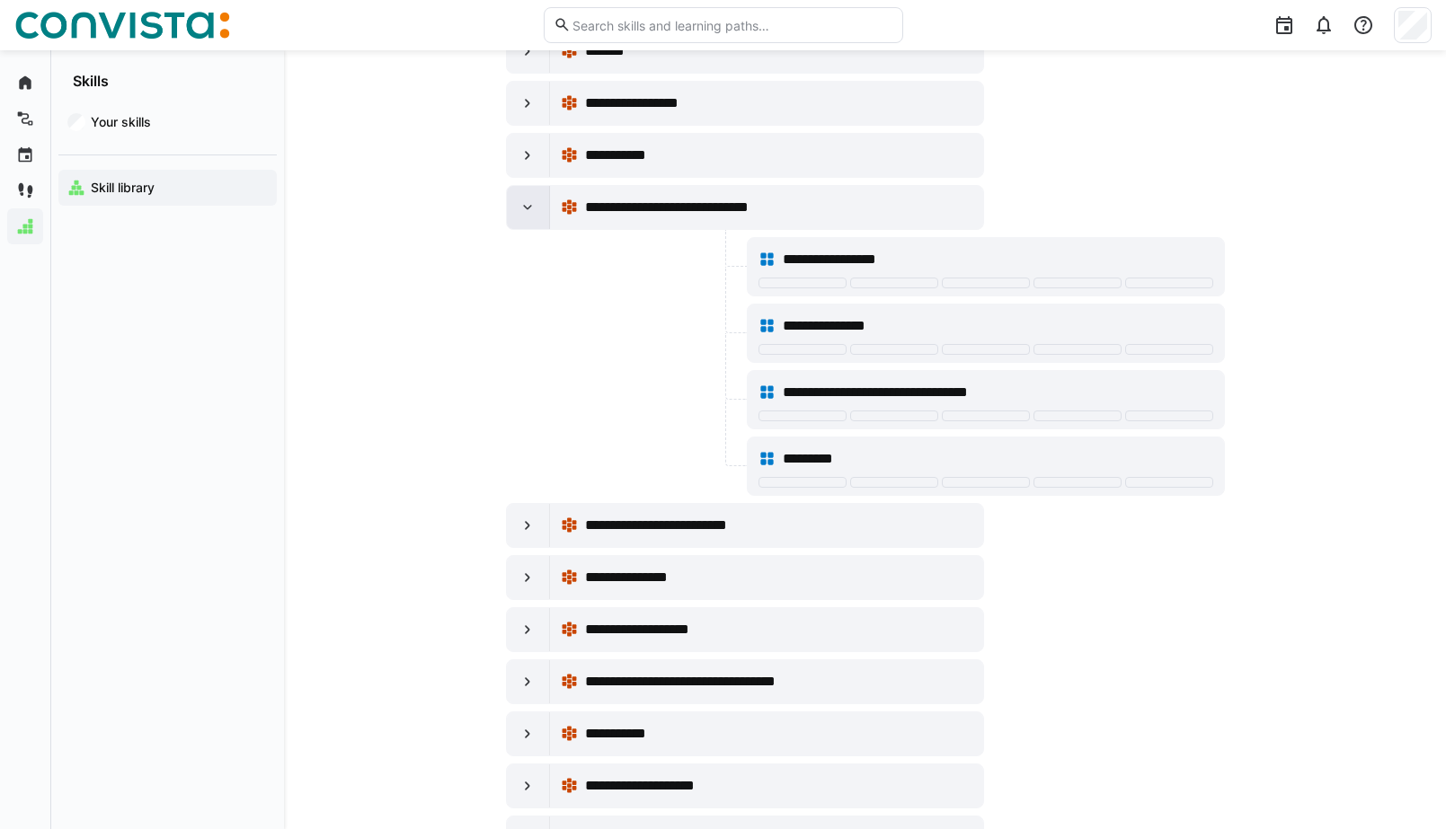
click at [536, 221] on div at bounding box center [528, 207] width 43 height 43
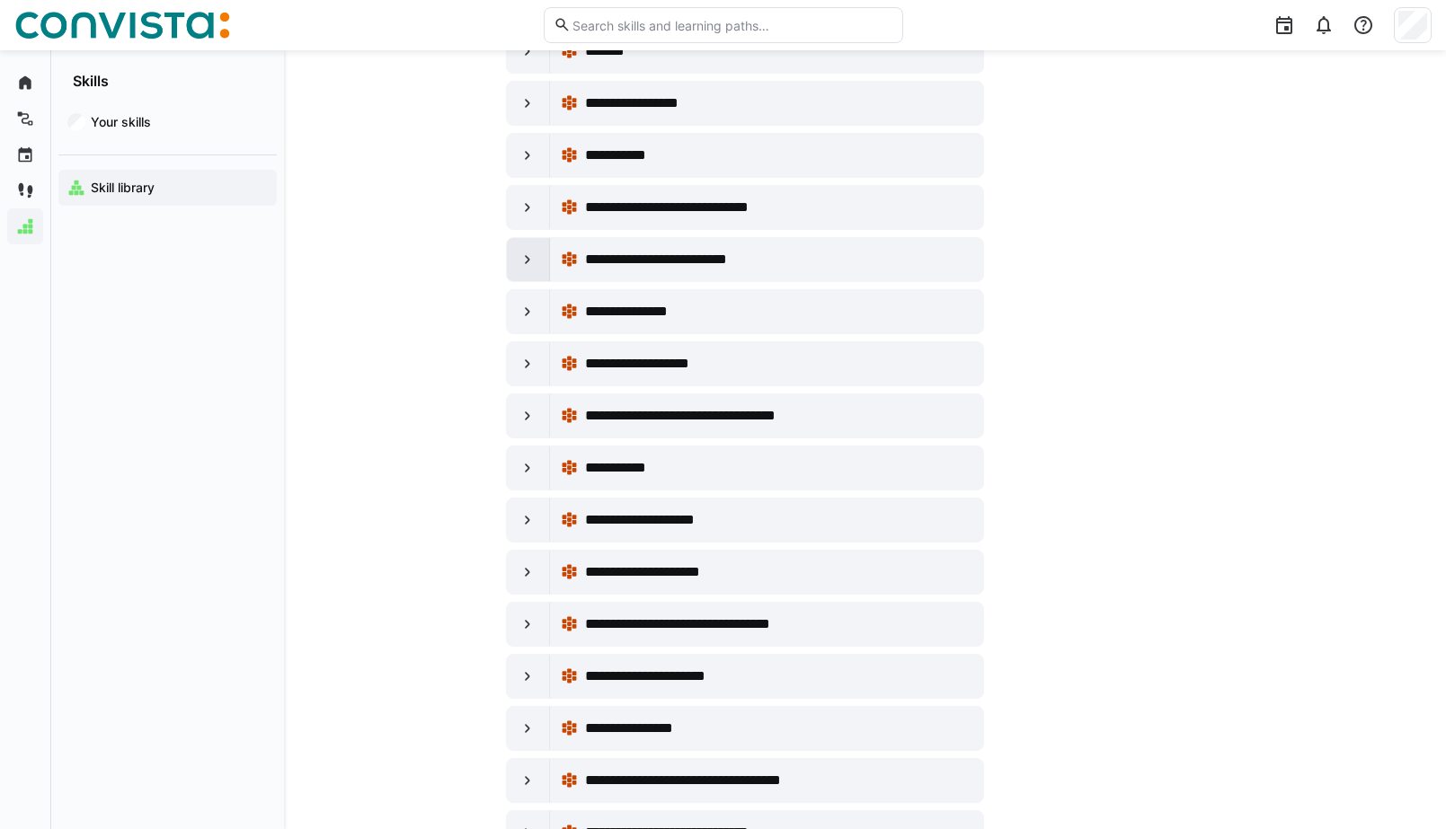
click at [529, 259] on eds-icon at bounding box center [527, 260] width 18 height 18
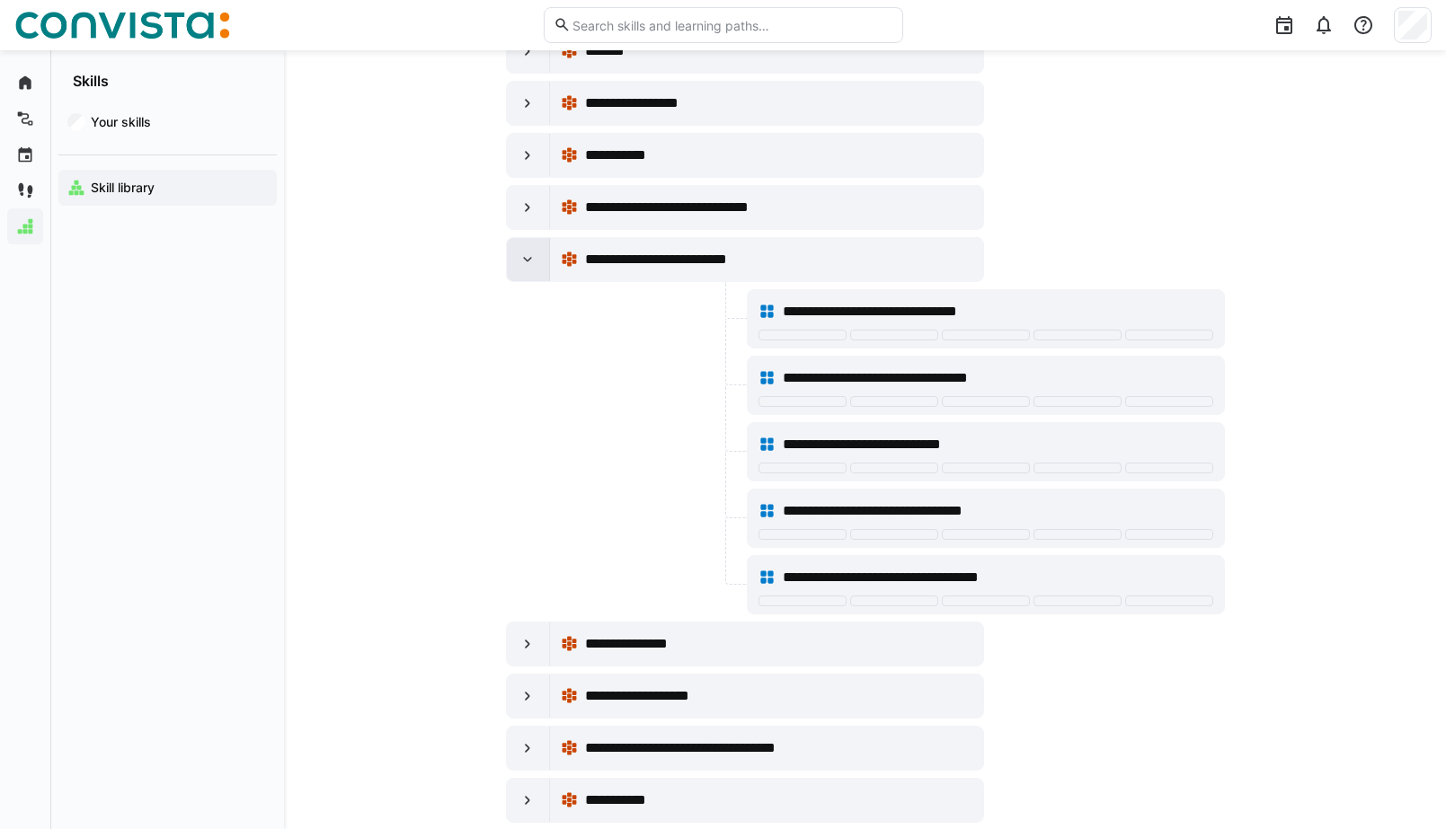
click at [537, 262] on div at bounding box center [528, 259] width 43 height 43
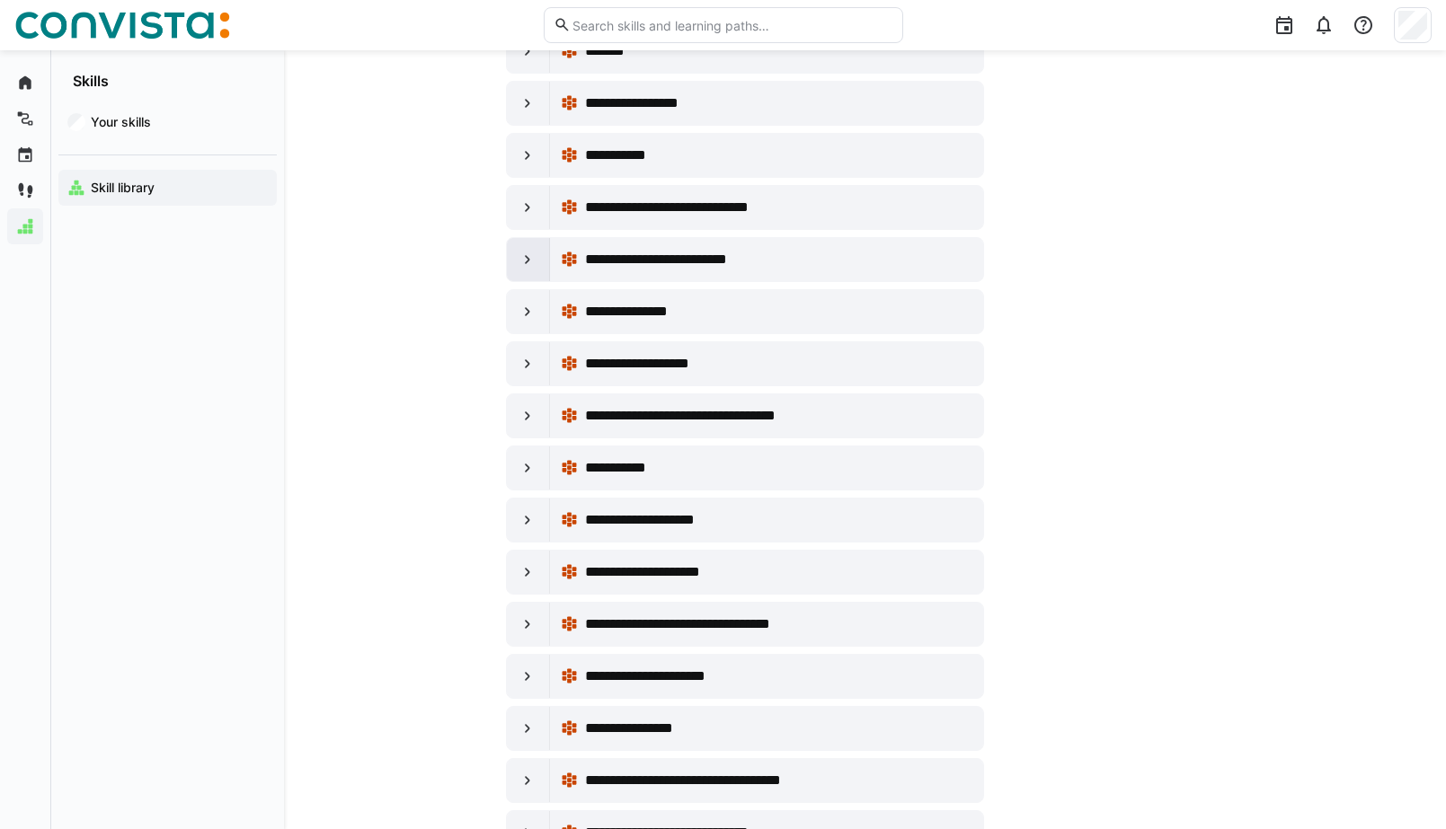
click at [537, 262] on div at bounding box center [528, 259] width 43 height 43
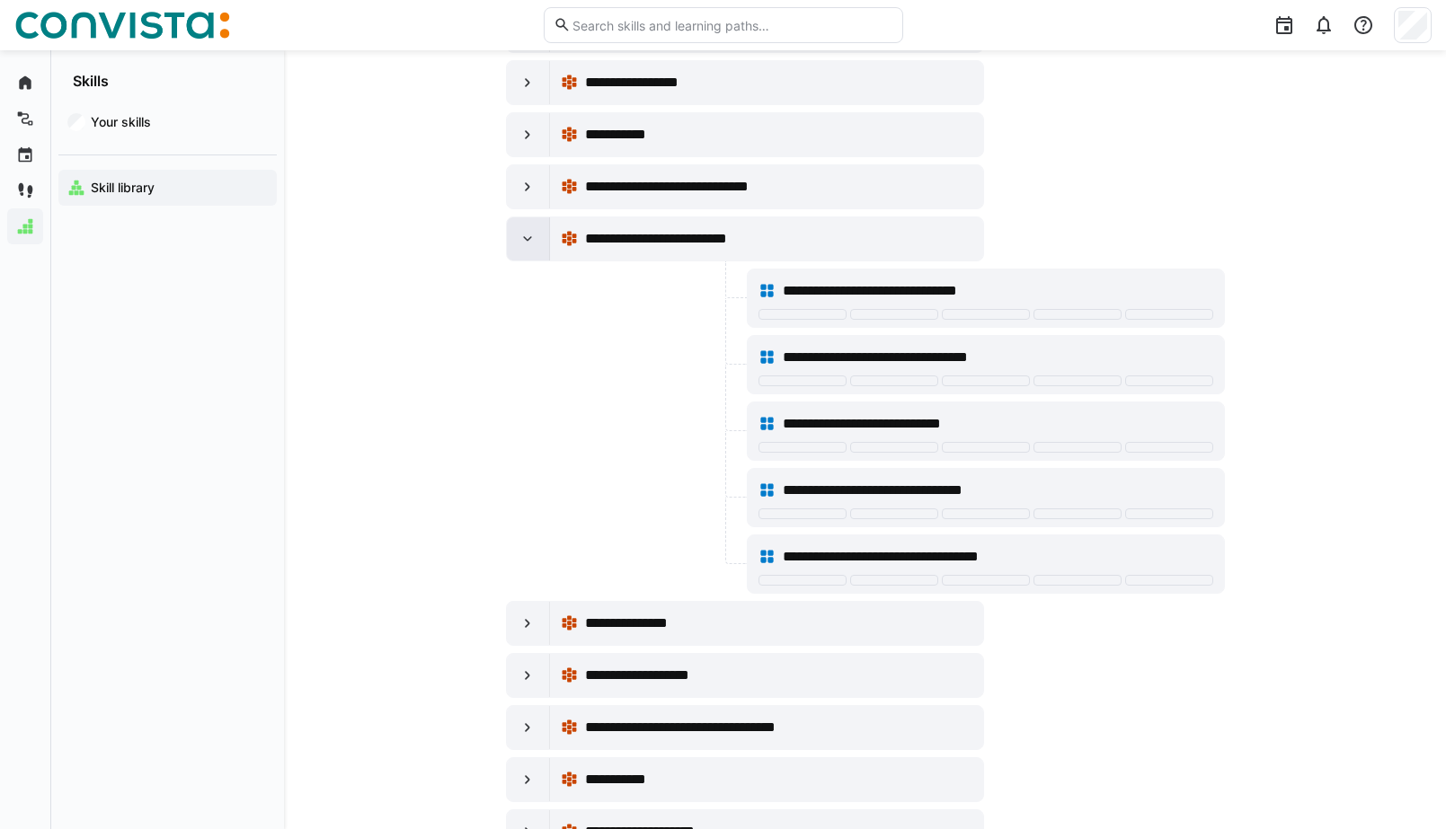
scroll to position [1471, 0]
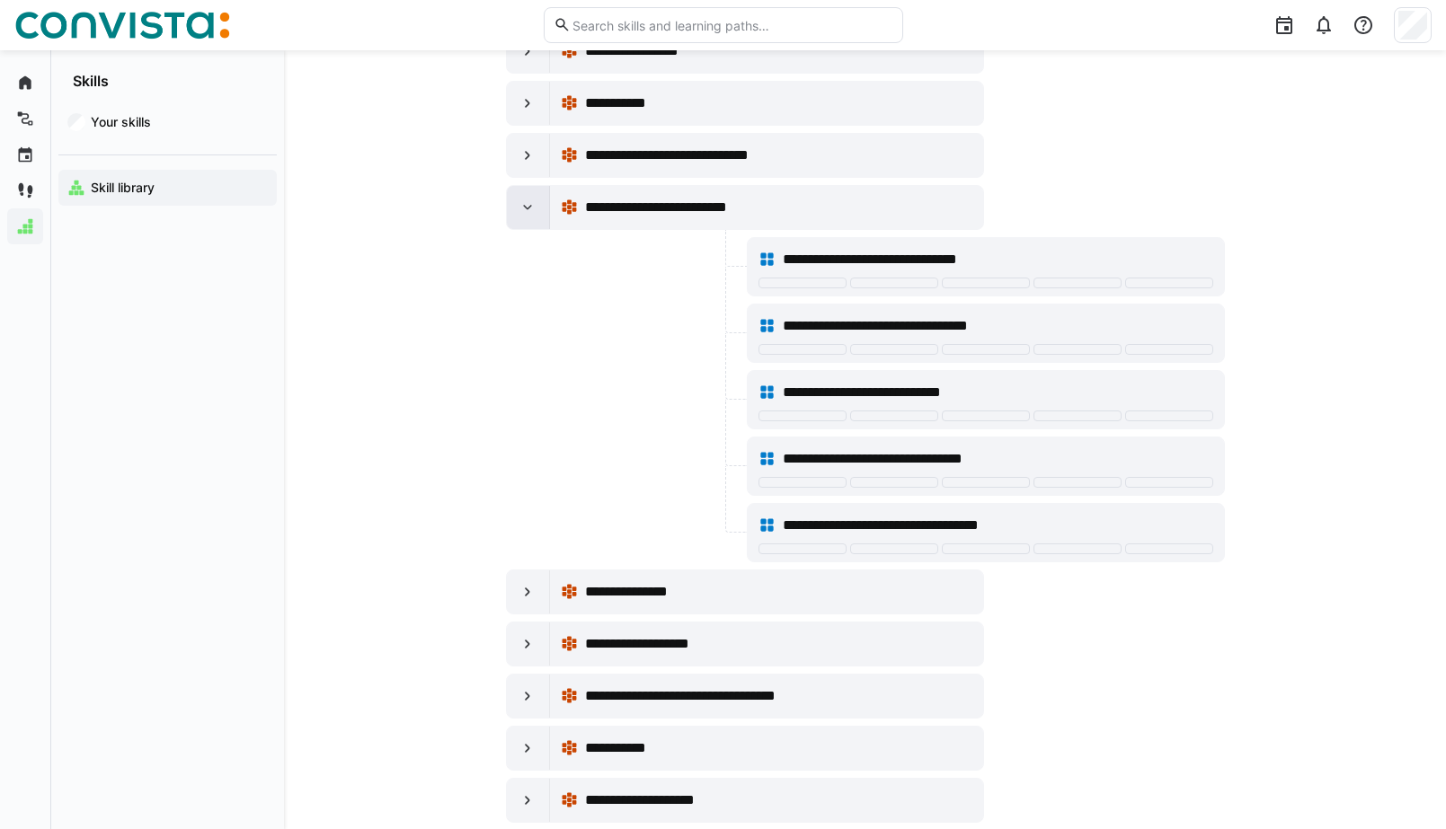
click at [530, 205] on eds-icon at bounding box center [527, 208] width 18 height 18
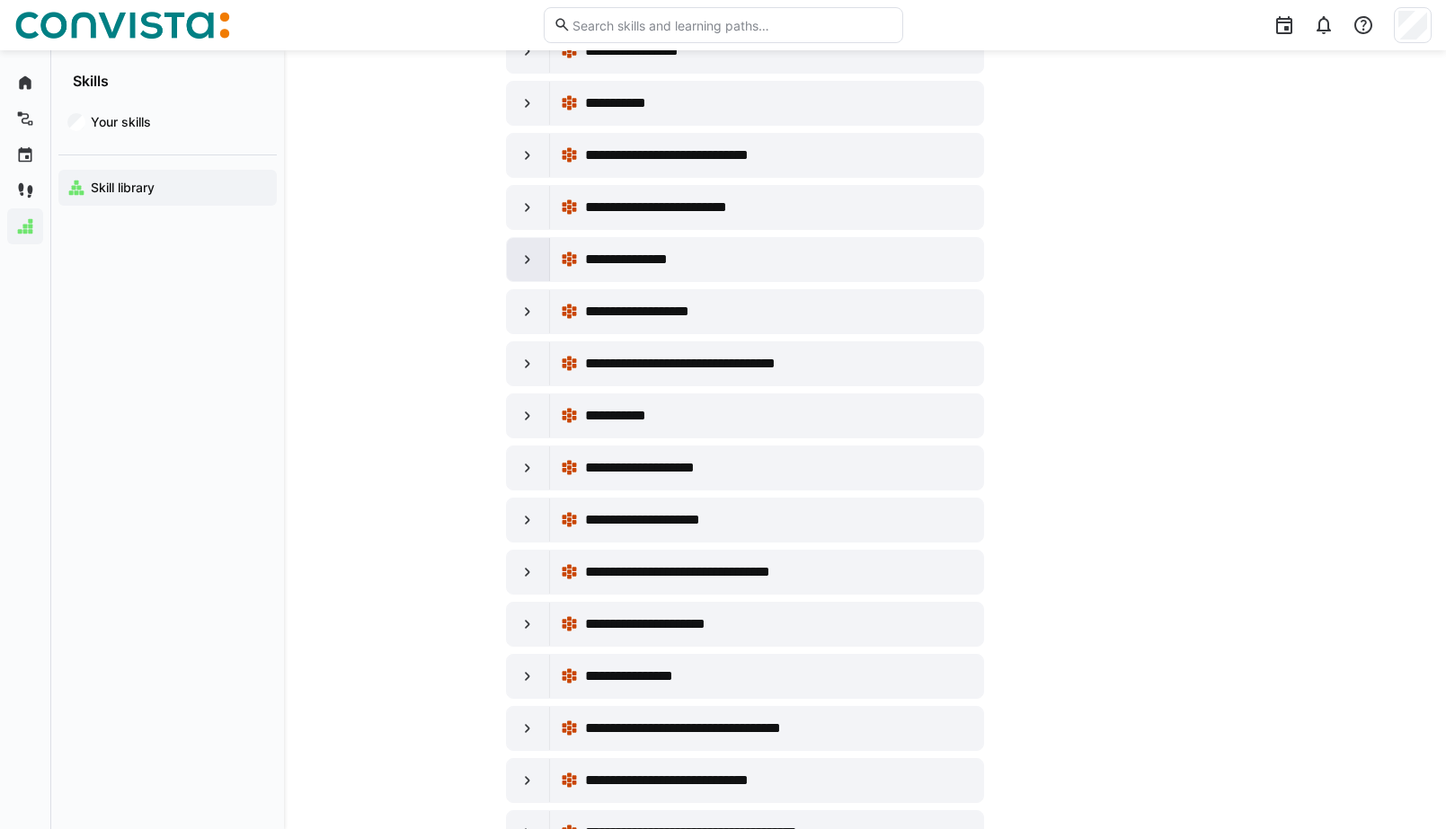
click at [519, 255] on eds-icon at bounding box center [527, 260] width 18 height 18
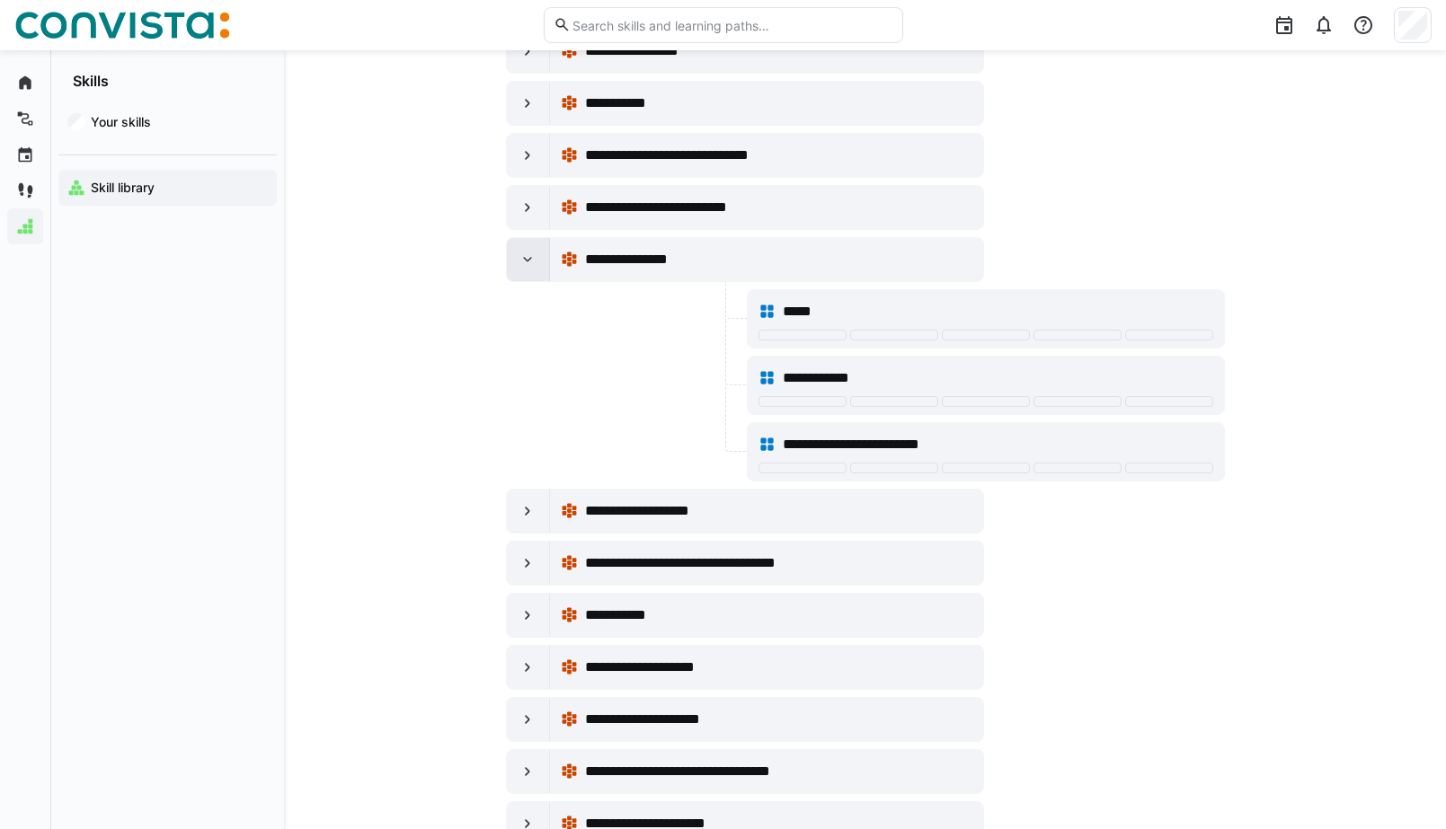
click at [519, 255] on eds-icon at bounding box center [527, 260] width 18 height 18
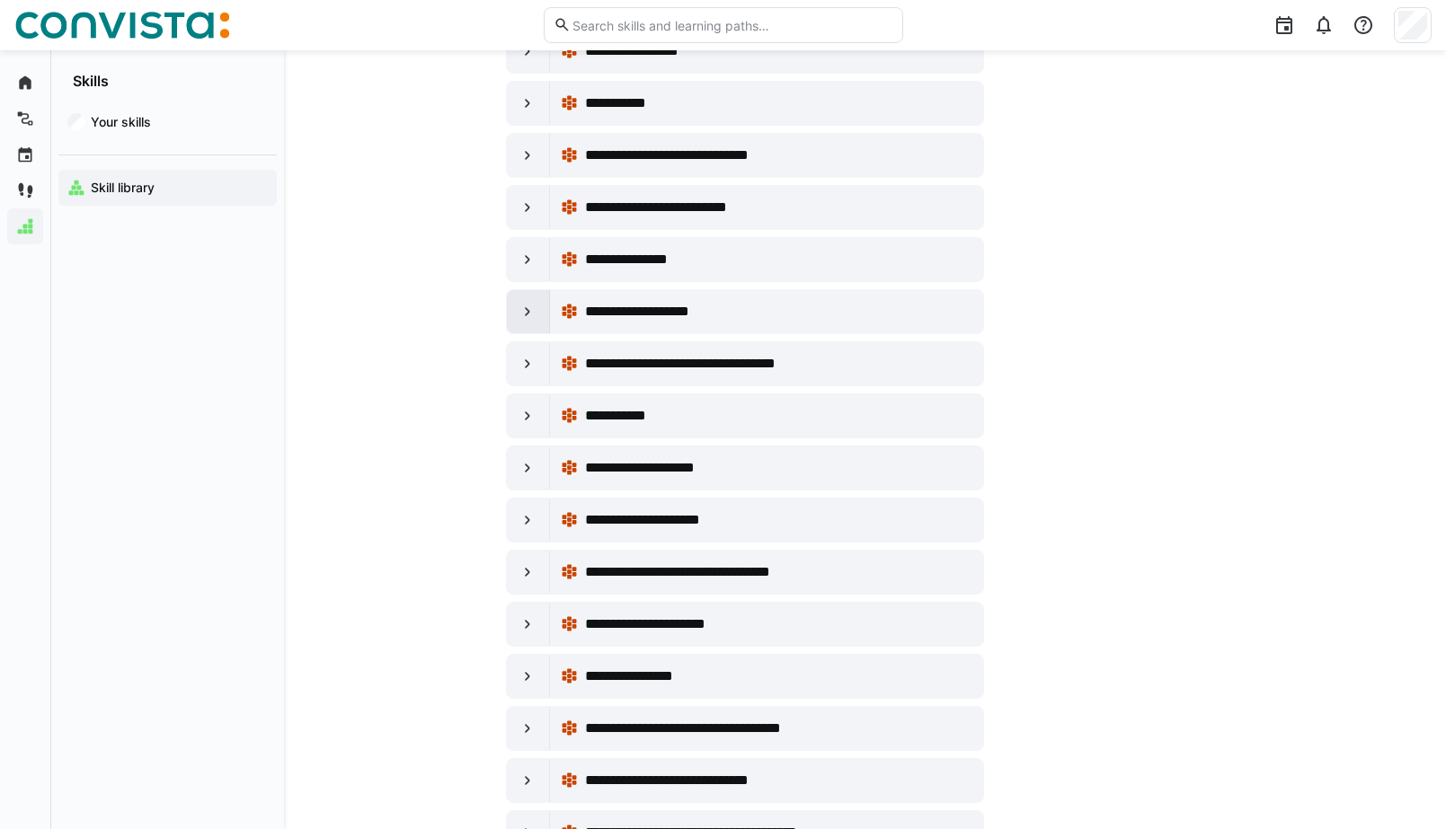
click at [527, 305] on eds-icon at bounding box center [527, 312] width 18 height 18
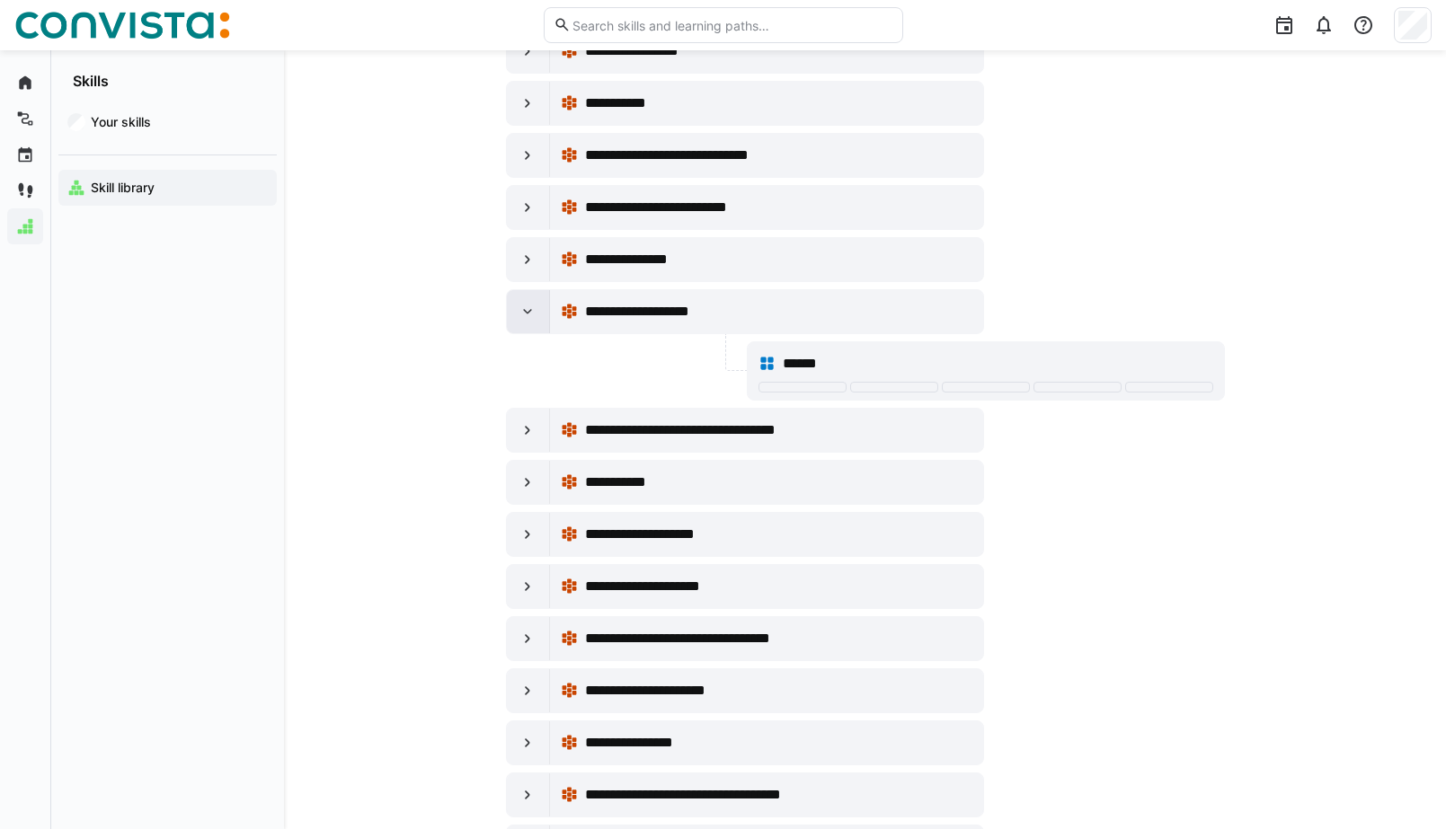
click at [527, 305] on eds-icon at bounding box center [527, 312] width 18 height 18
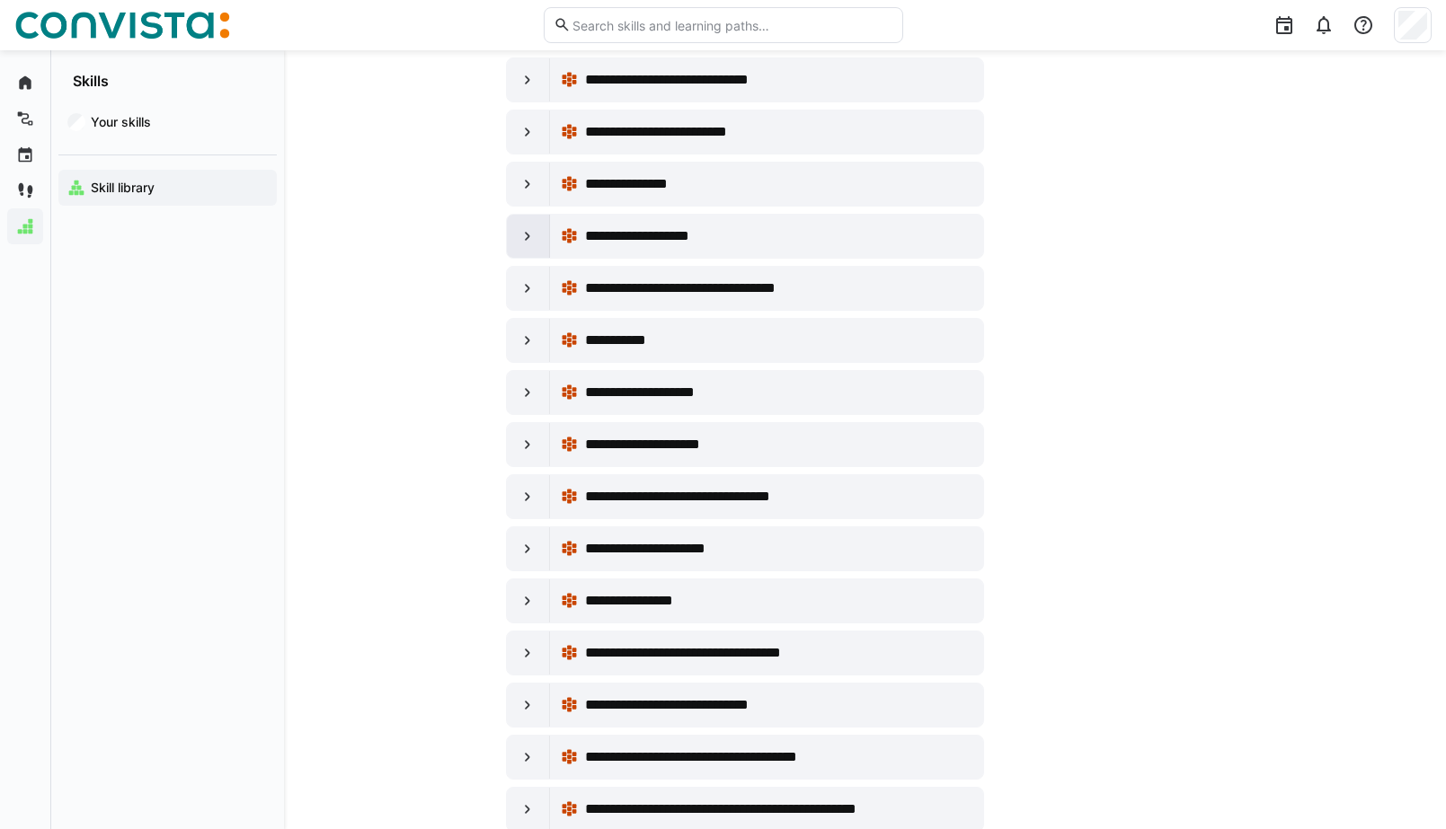
scroll to position [1556, 0]
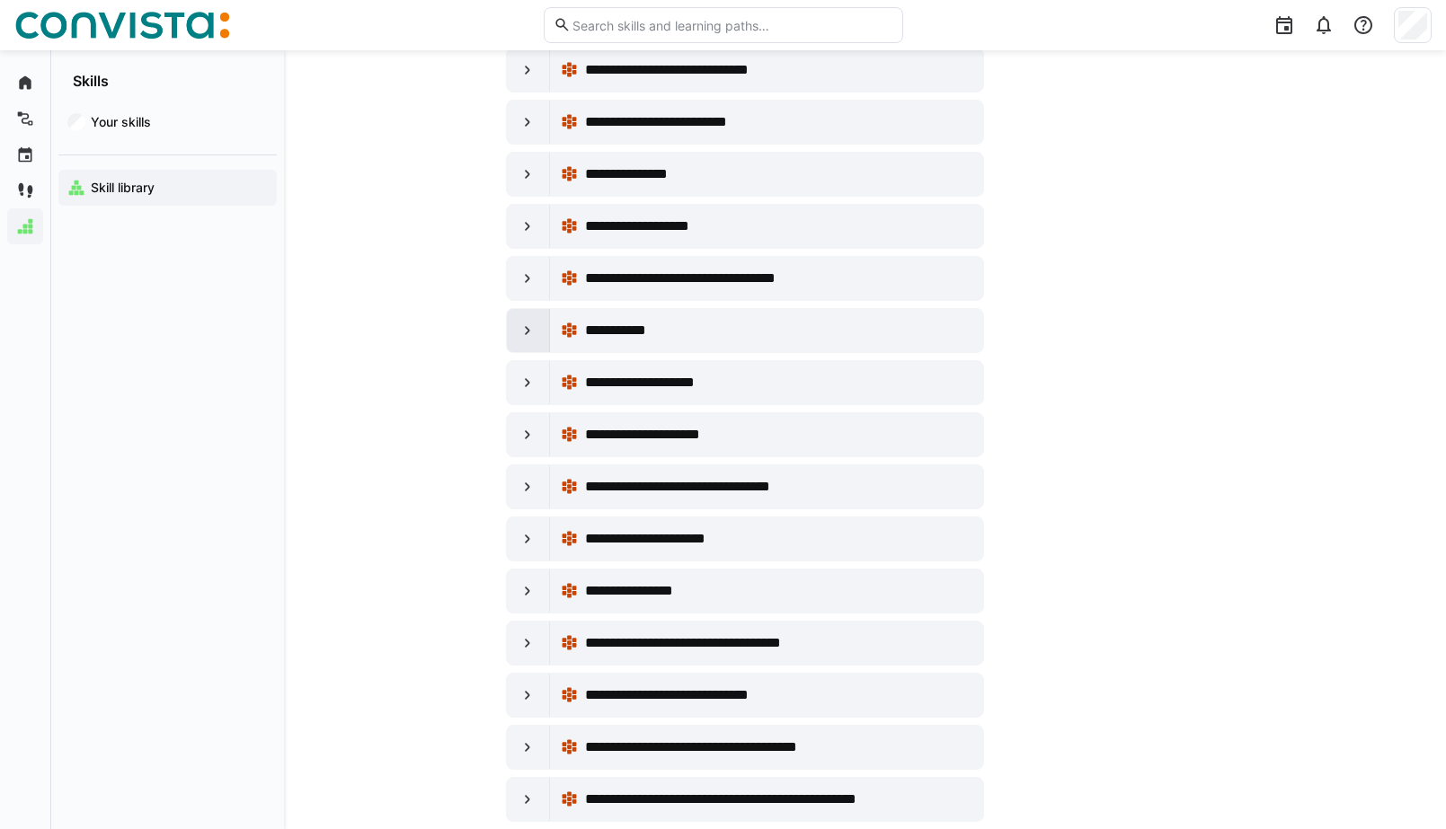
click at [532, 313] on div at bounding box center [528, 330] width 43 height 43
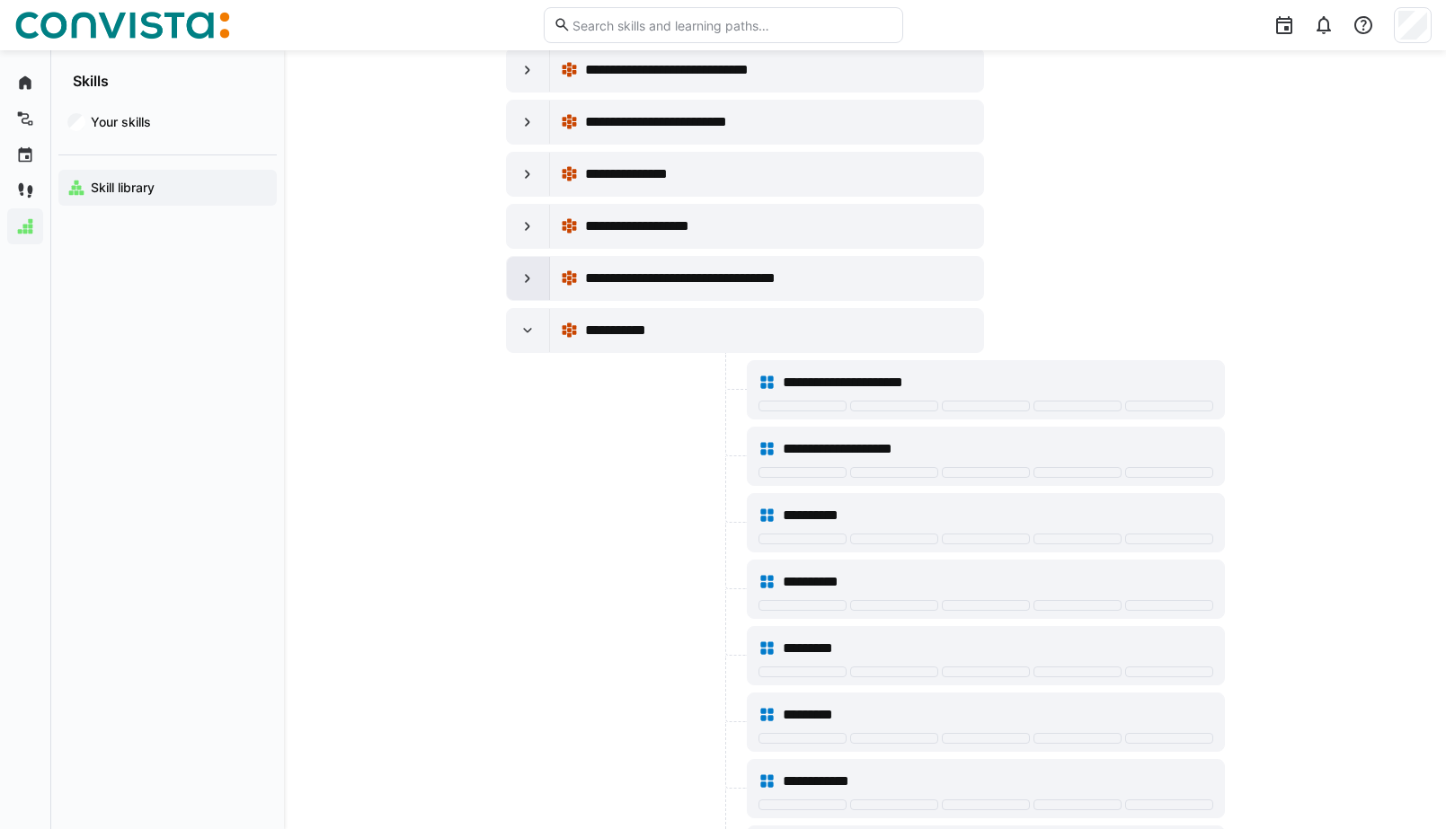
click at [532, 284] on eds-icon at bounding box center [527, 279] width 18 height 18
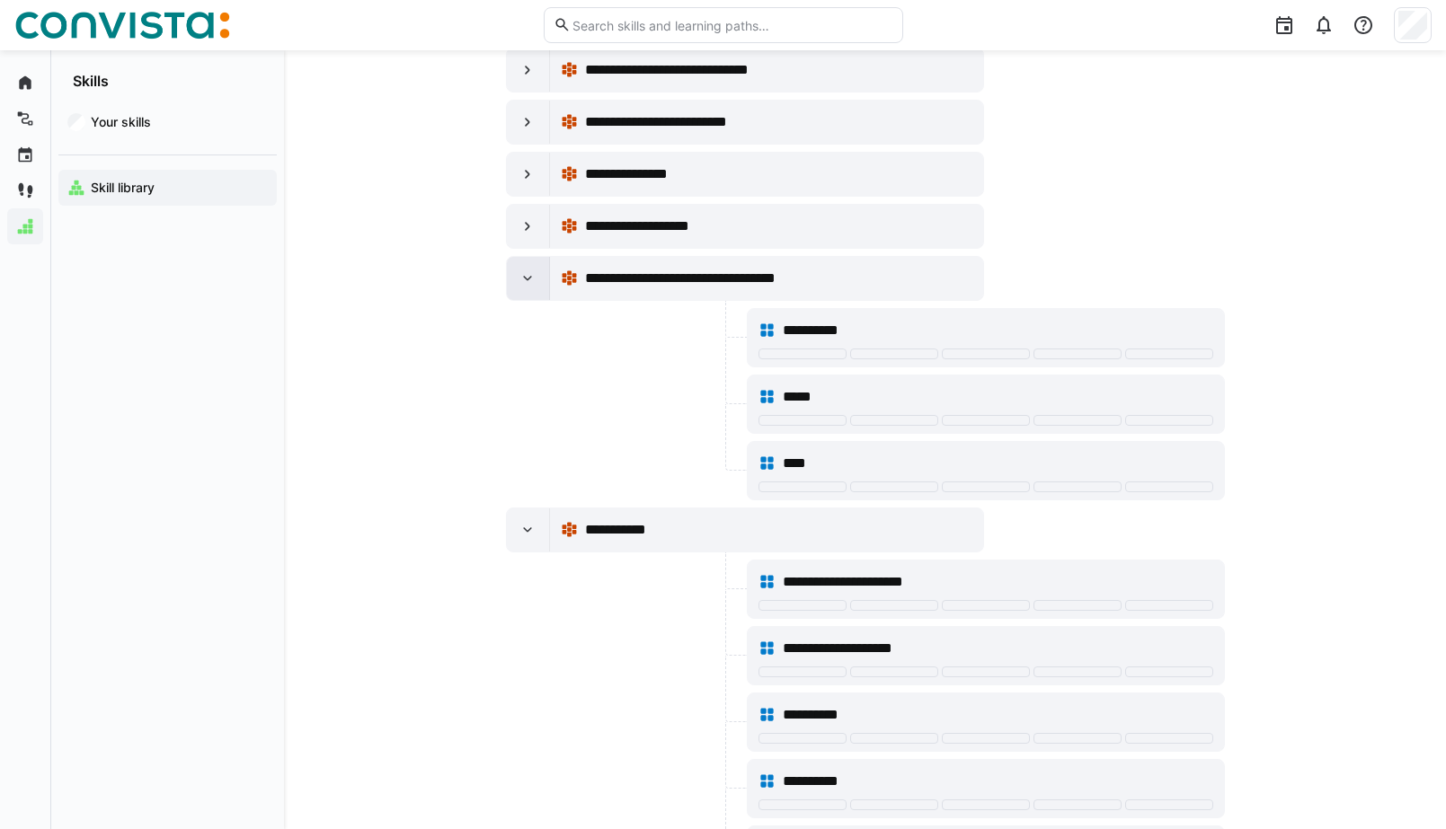
click at [532, 284] on eds-icon at bounding box center [527, 279] width 18 height 18
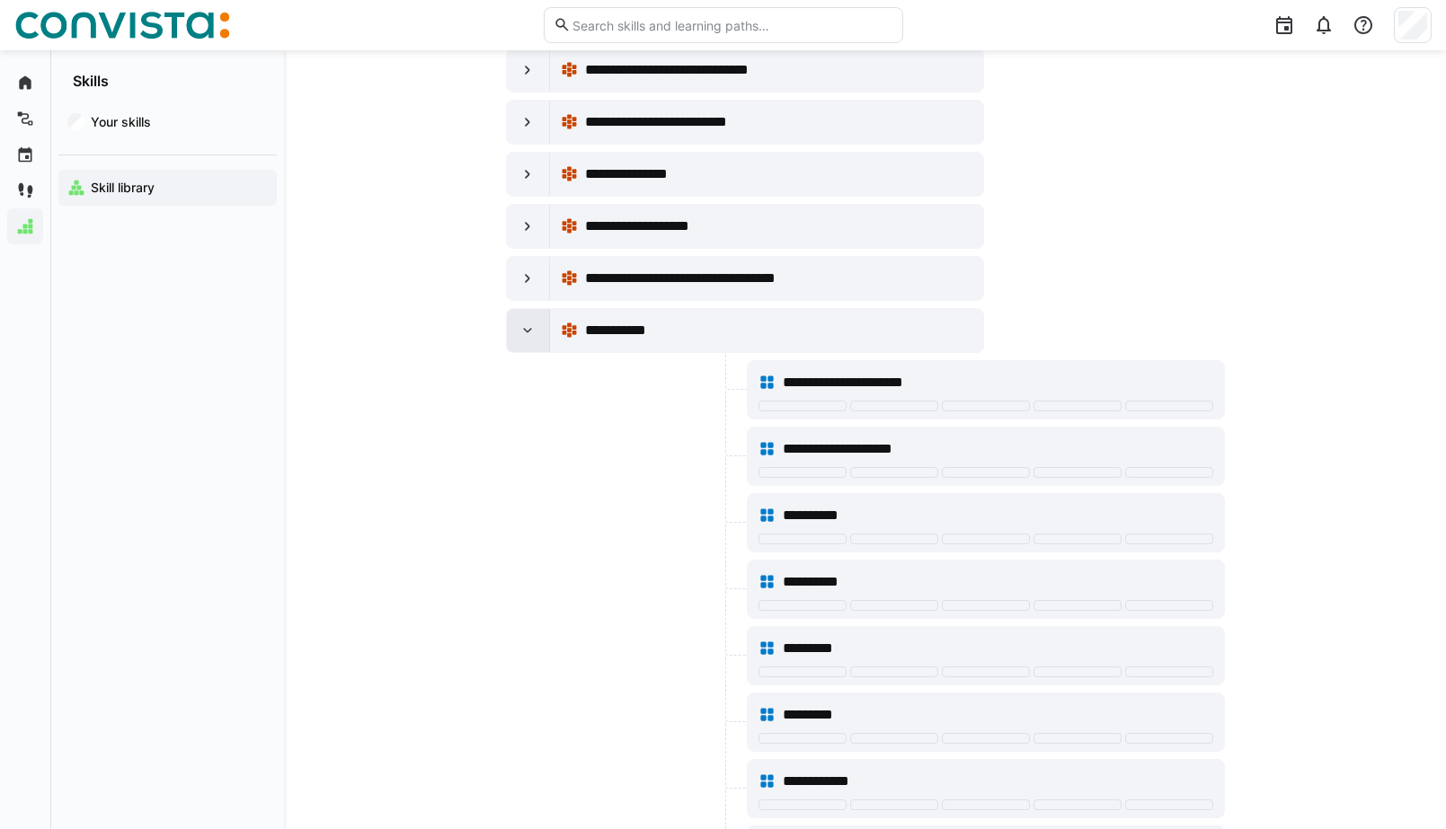
click at [528, 332] on eds-icon at bounding box center [527, 331] width 18 height 18
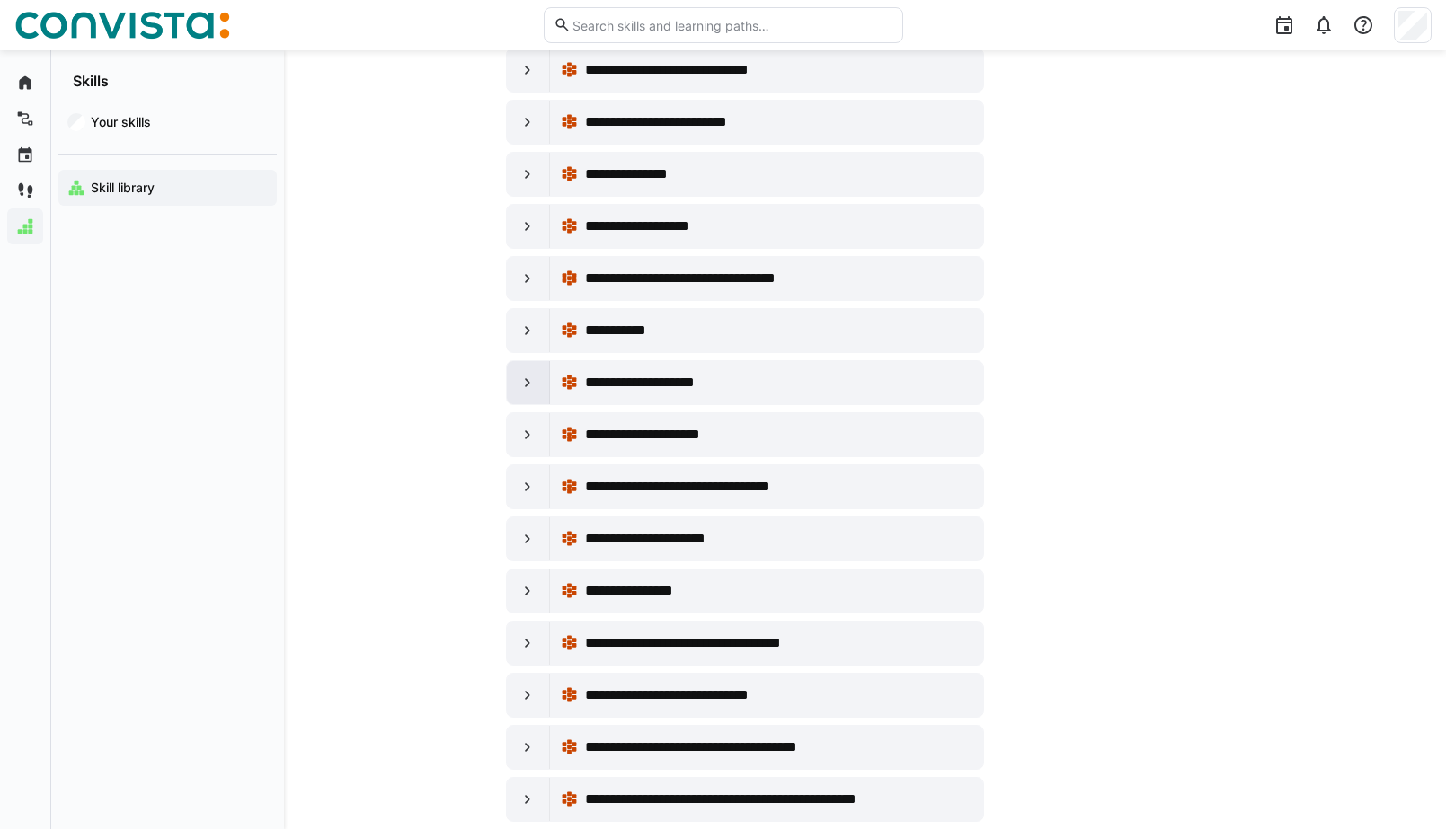
click at [527, 375] on eds-icon at bounding box center [527, 383] width 18 height 18
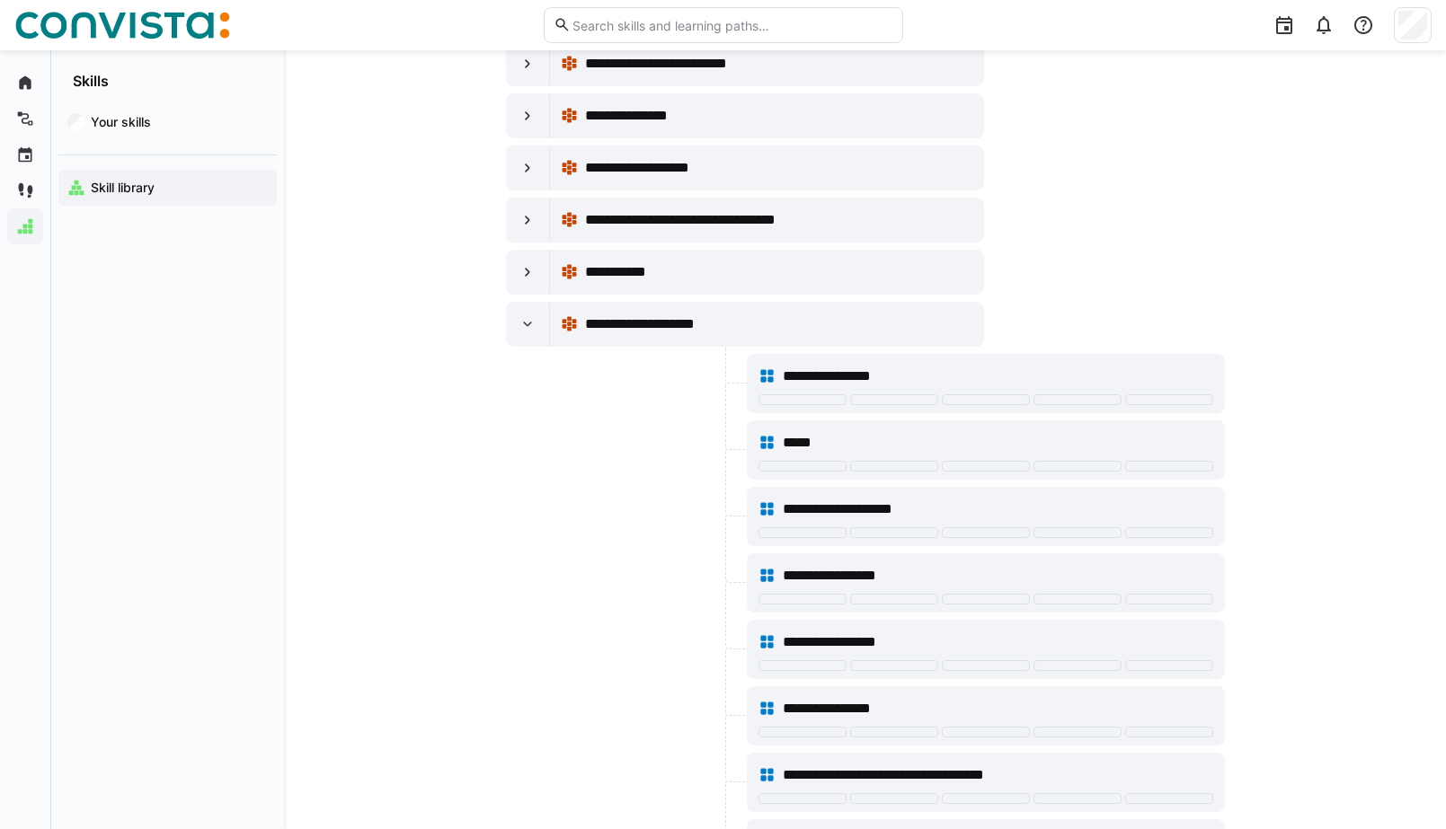
scroll to position [1606, 0]
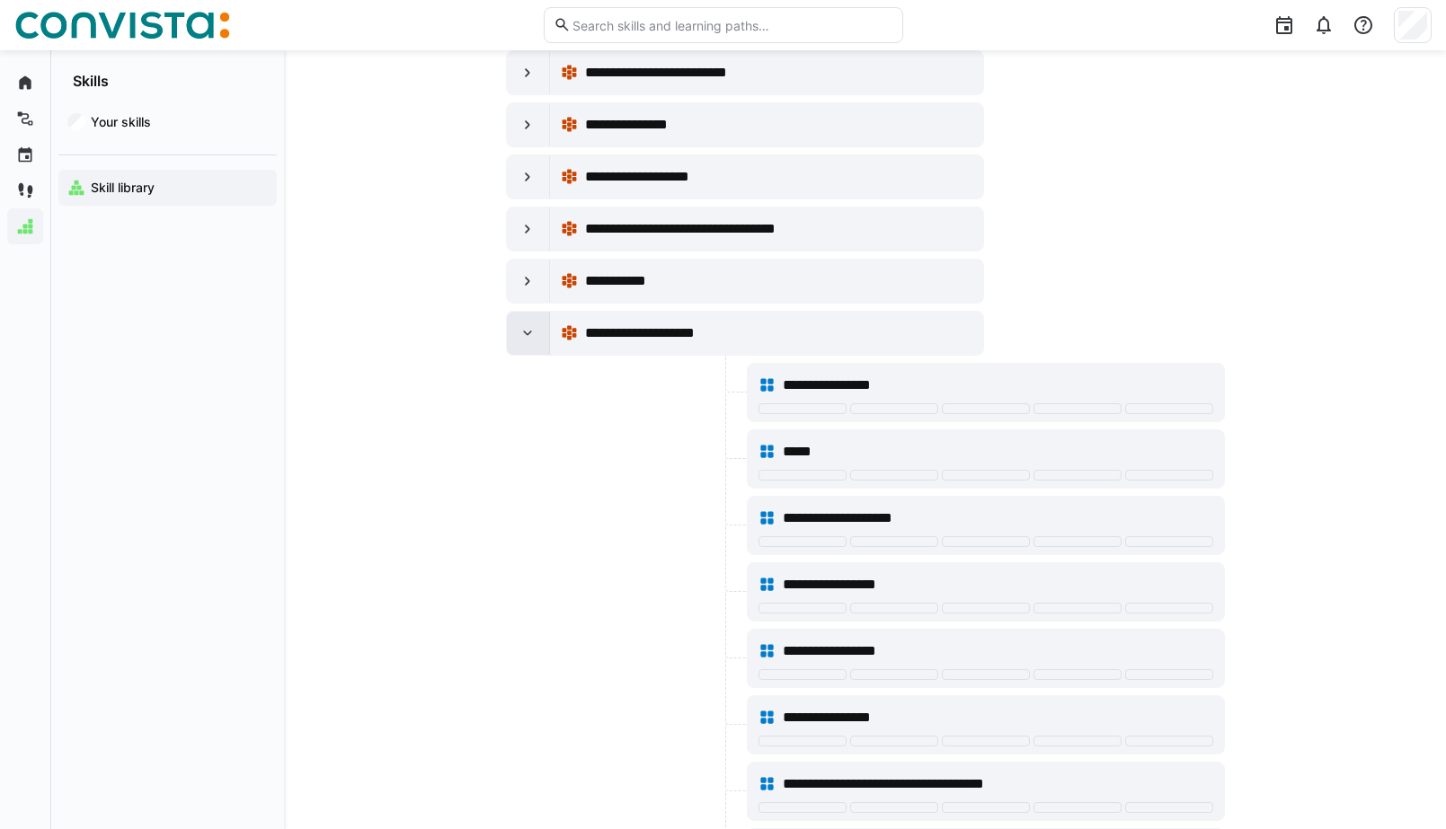
click at [536, 333] on eds-icon at bounding box center [527, 333] width 18 height 18
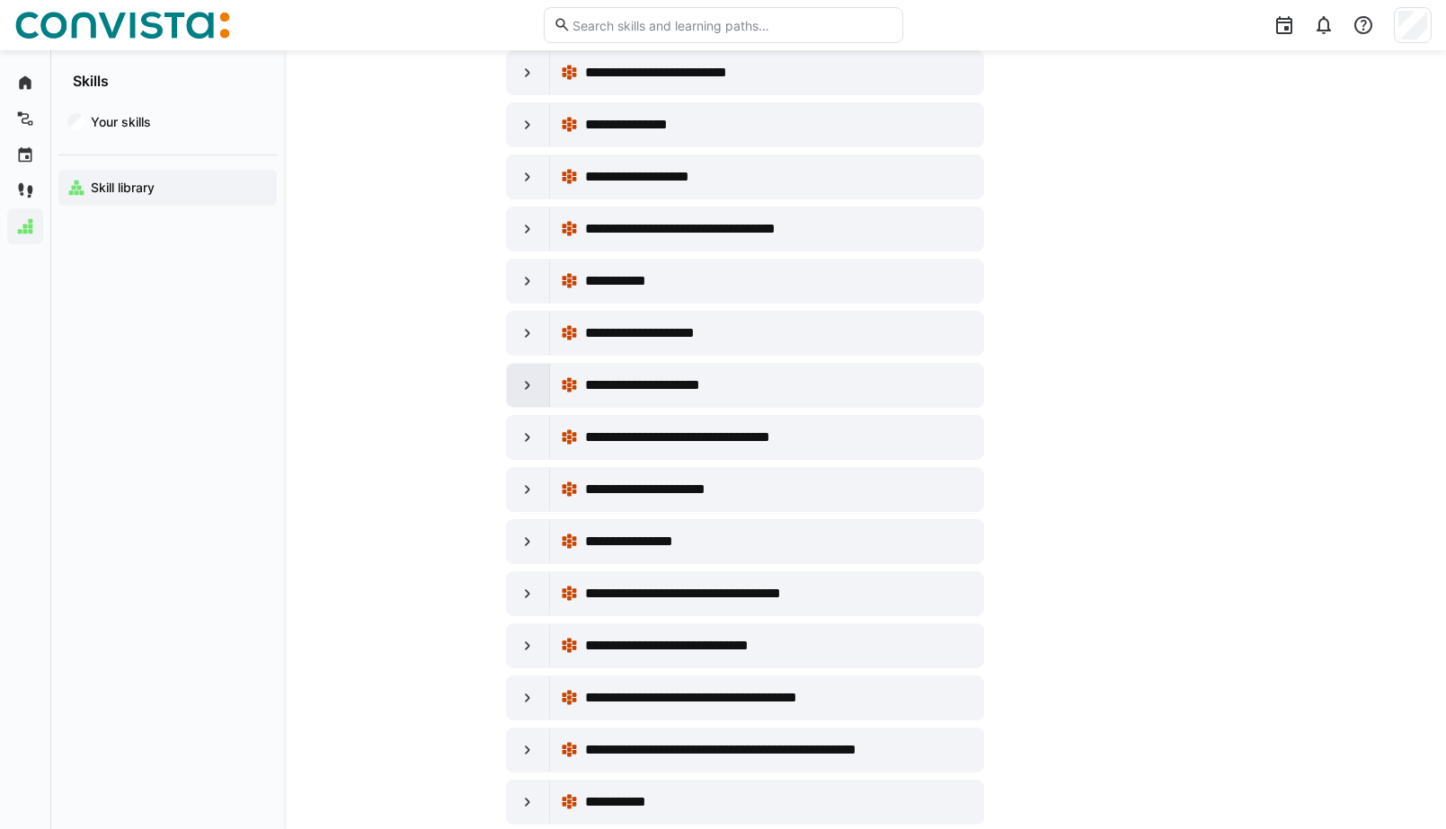
click at [537, 383] on div at bounding box center [528, 385] width 43 height 43
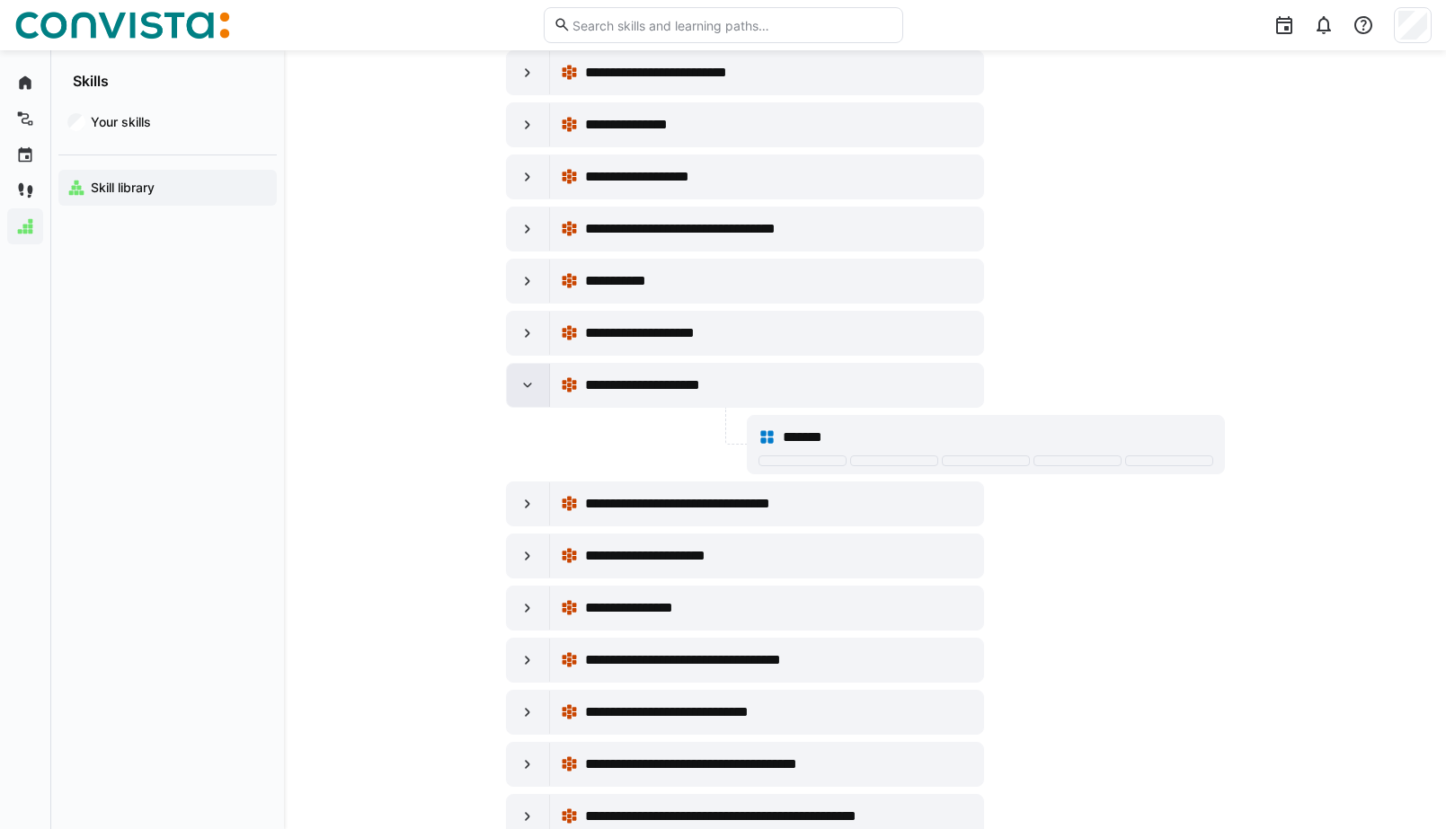
click at [537, 383] on div at bounding box center [528, 385] width 43 height 43
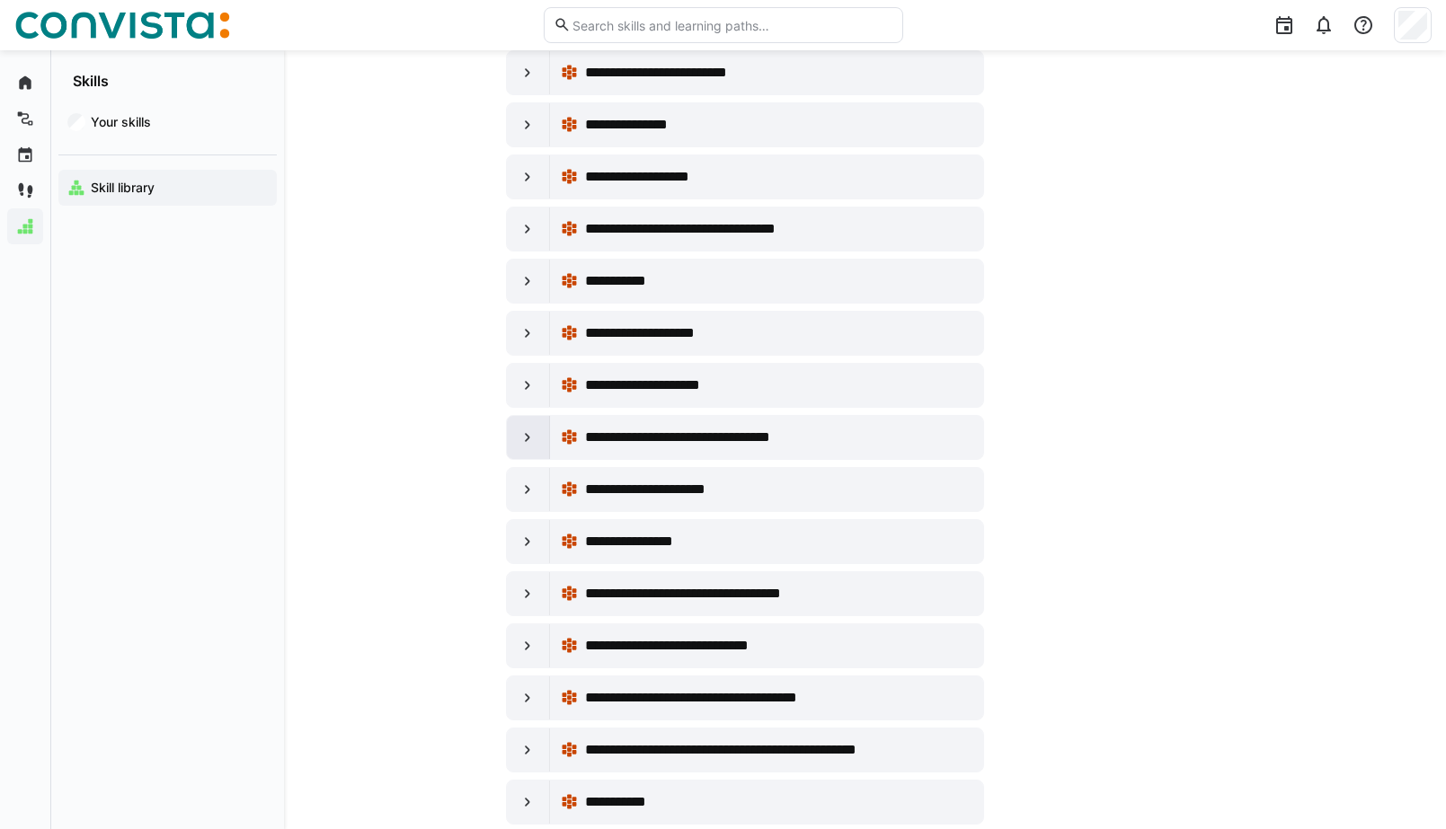
click at [537, 440] on div at bounding box center [528, 437] width 43 height 43
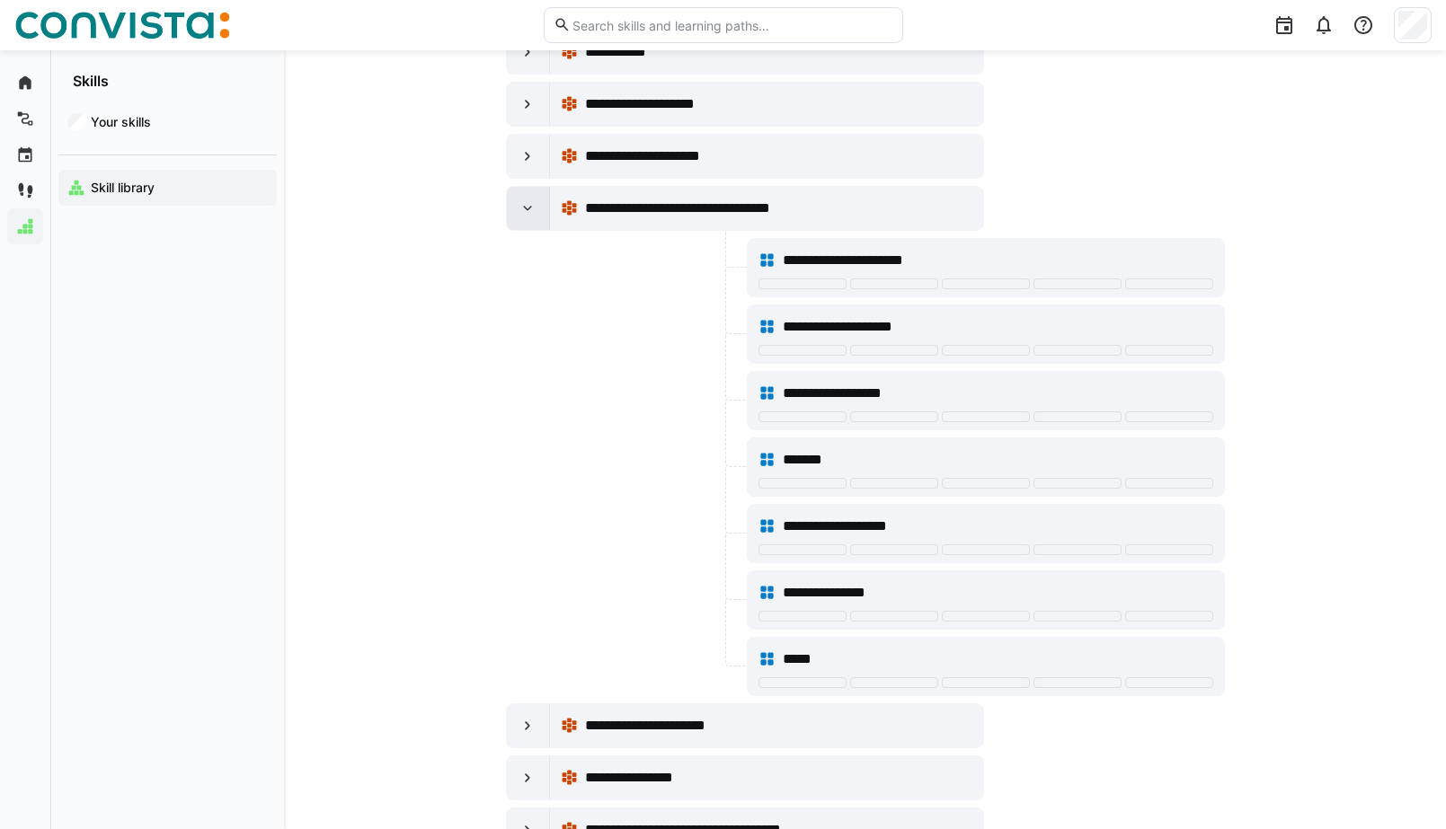
scroll to position [1837, 0]
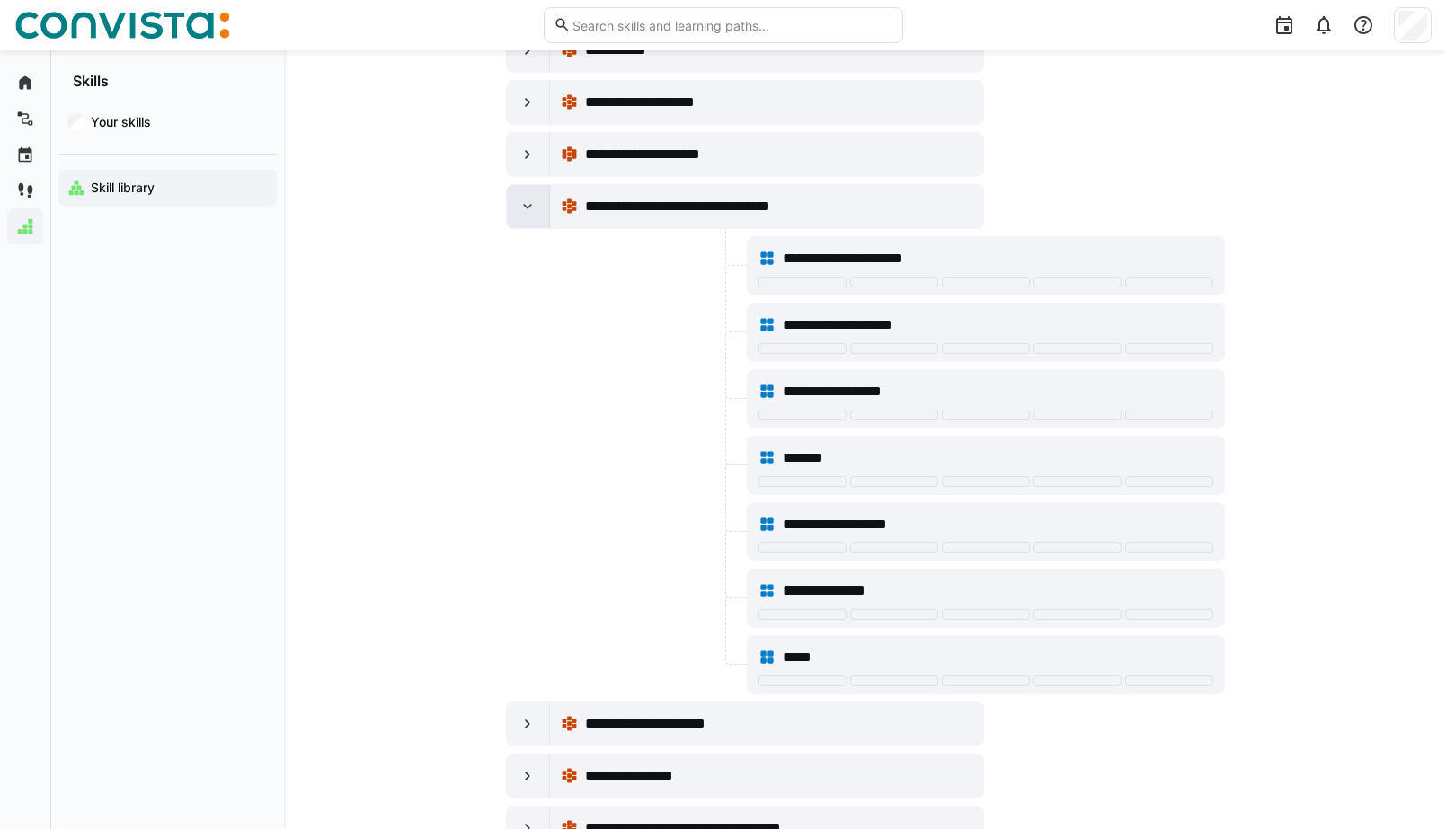
click at [535, 213] on eds-icon at bounding box center [527, 207] width 18 height 18
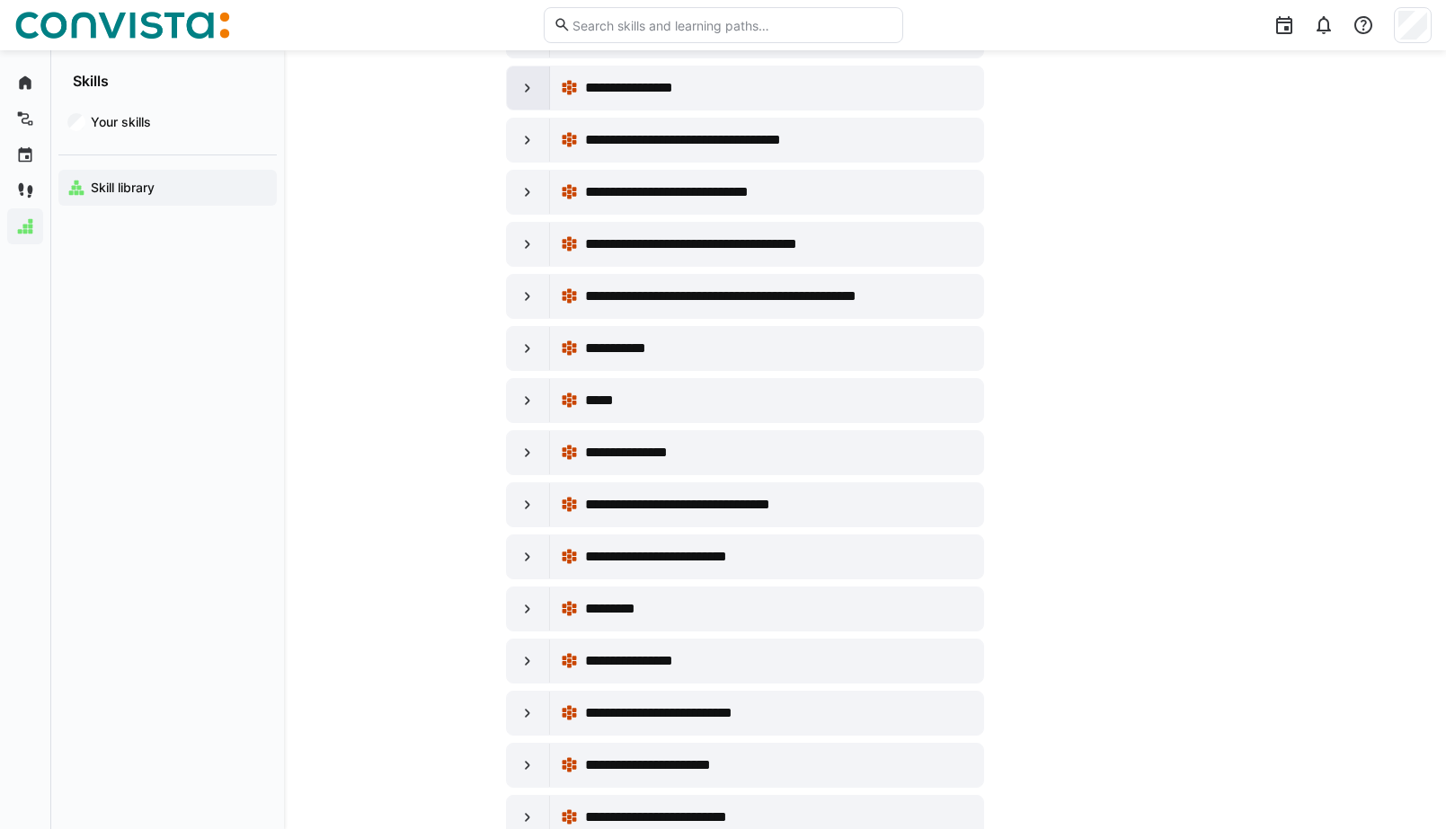
scroll to position [2066, 0]
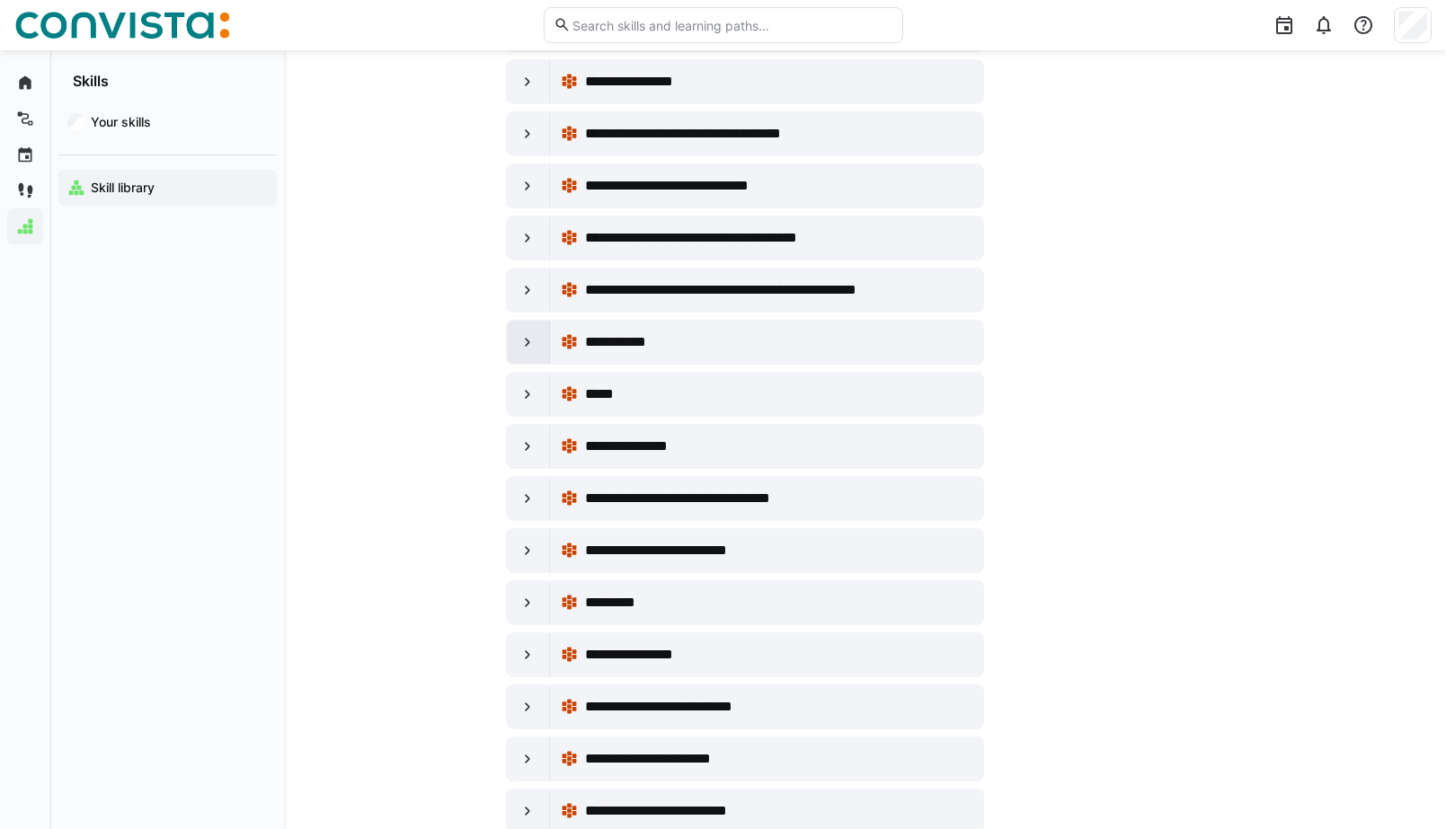
click at [527, 341] on eds-icon at bounding box center [527, 342] width 18 height 18
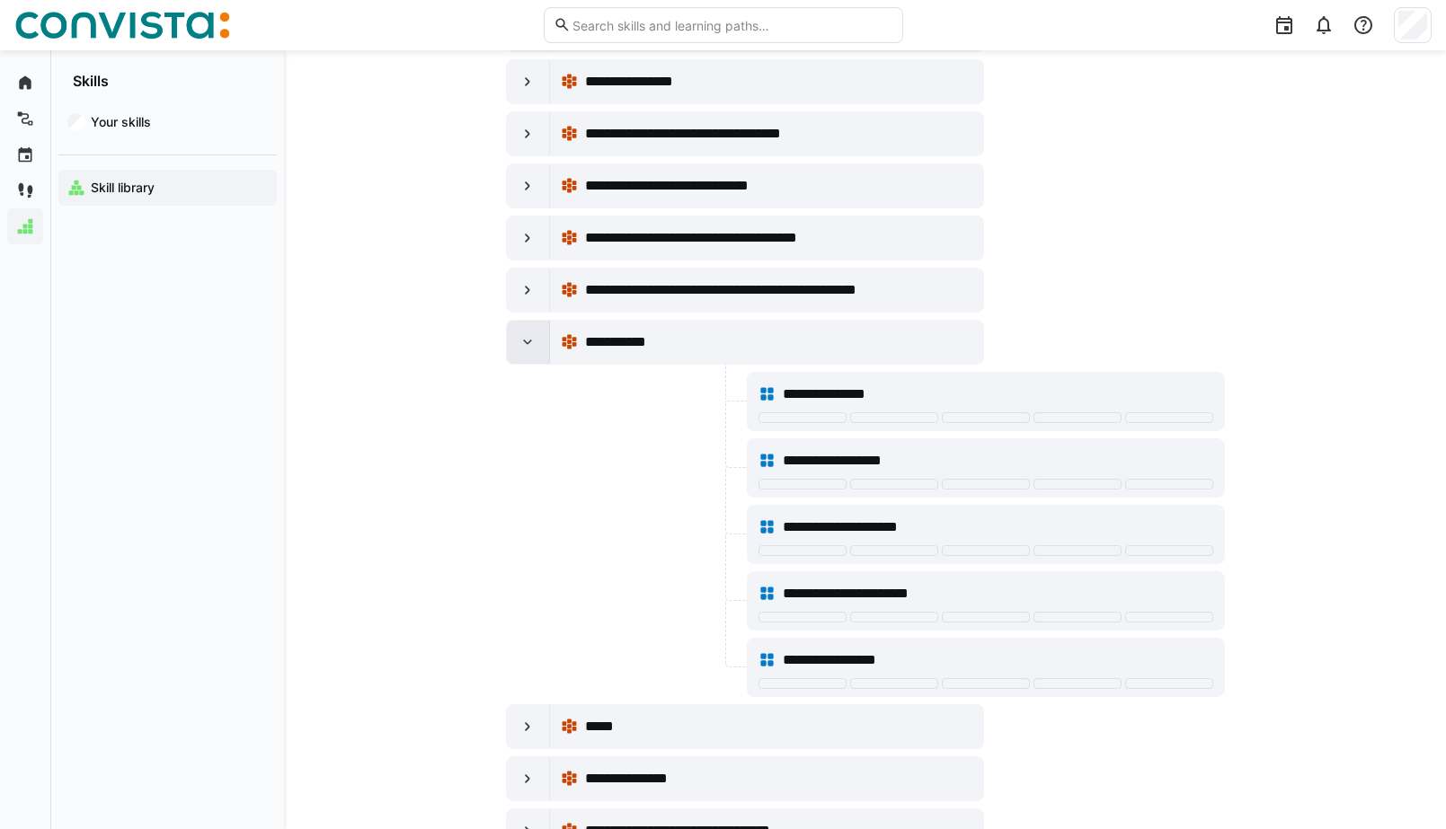
click at [527, 341] on eds-icon at bounding box center [527, 342] width 18 height 18
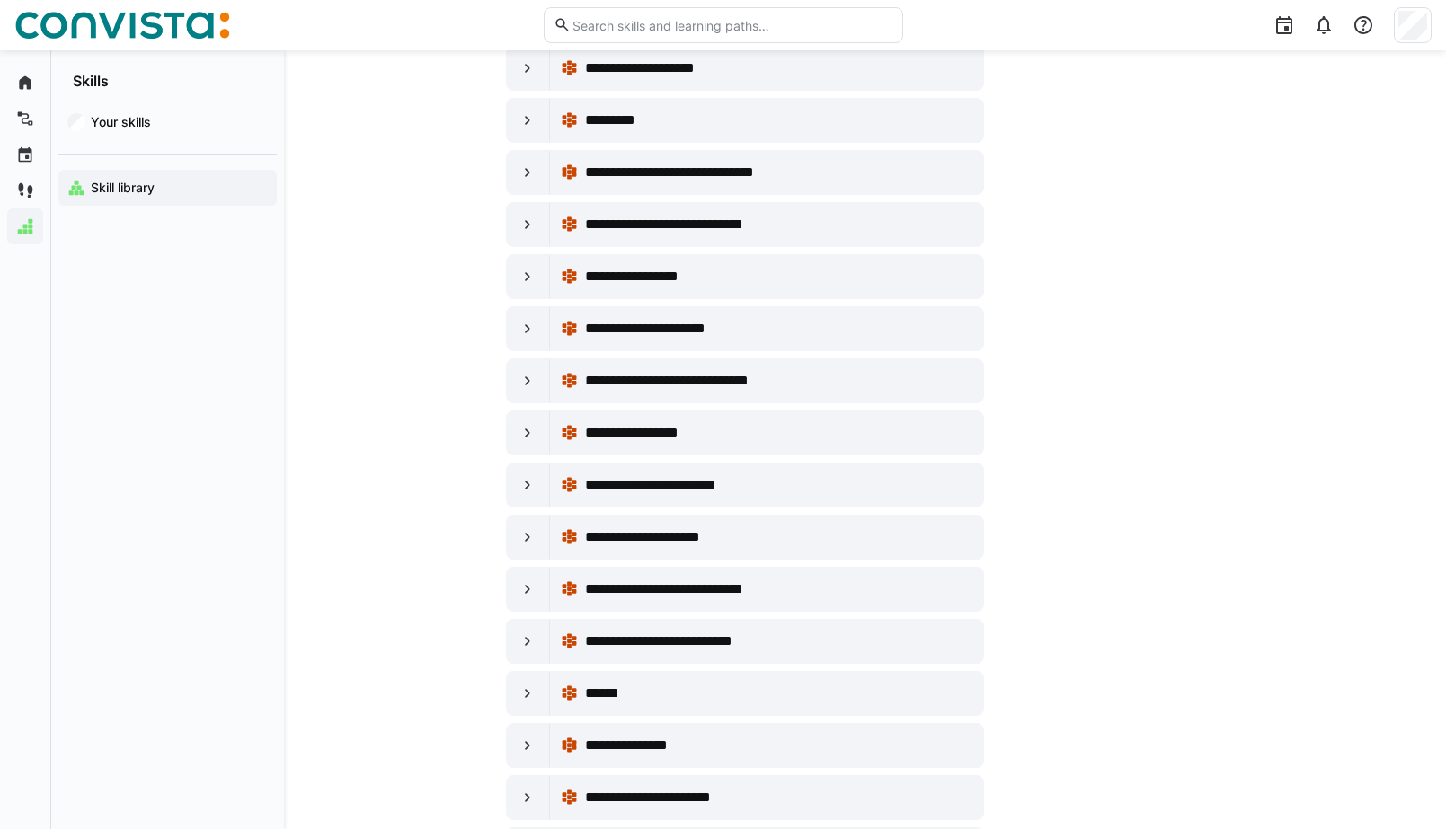
scroll to position [3756, 0]
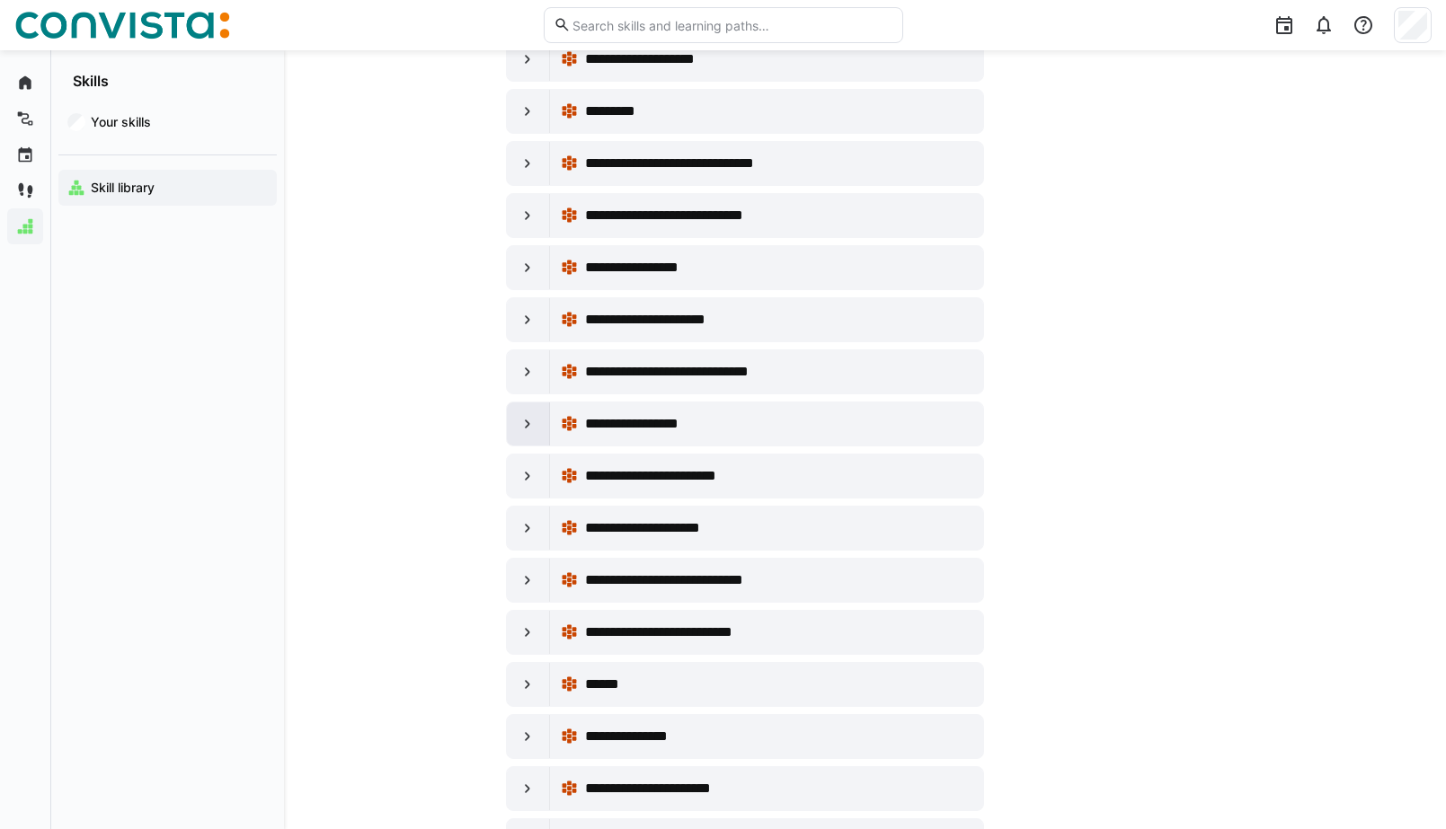
click at [528, 421] on eds-icon at bounding box center [527, 424] width 18 height 18
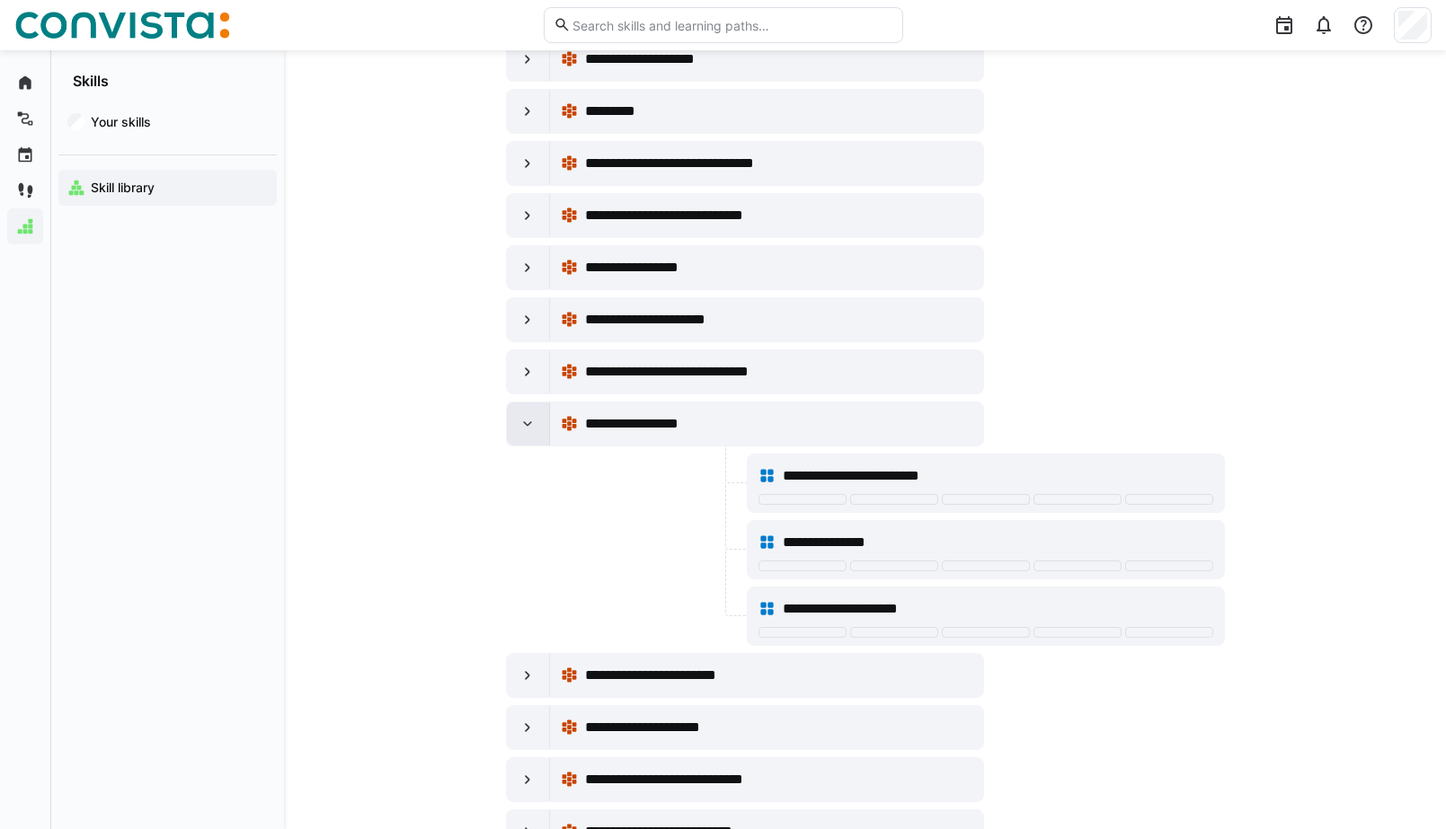
click at [528, 421] on eds-icon at bounding box center [527, 424] width 18 height 18
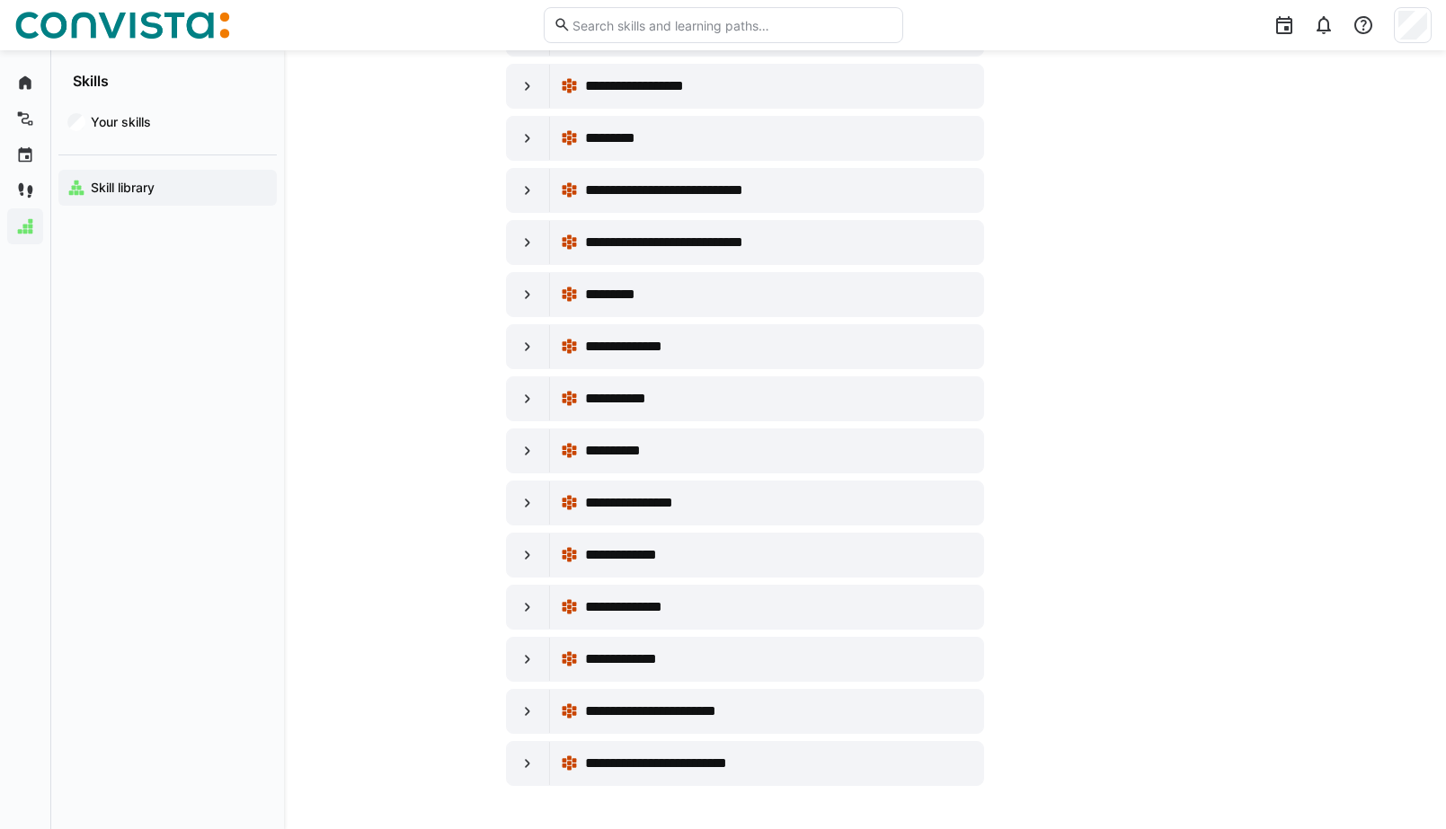
scroll to position [11077, 0]
click at [518, 500] on div at bounding box center [528, 503] width 43 height 43
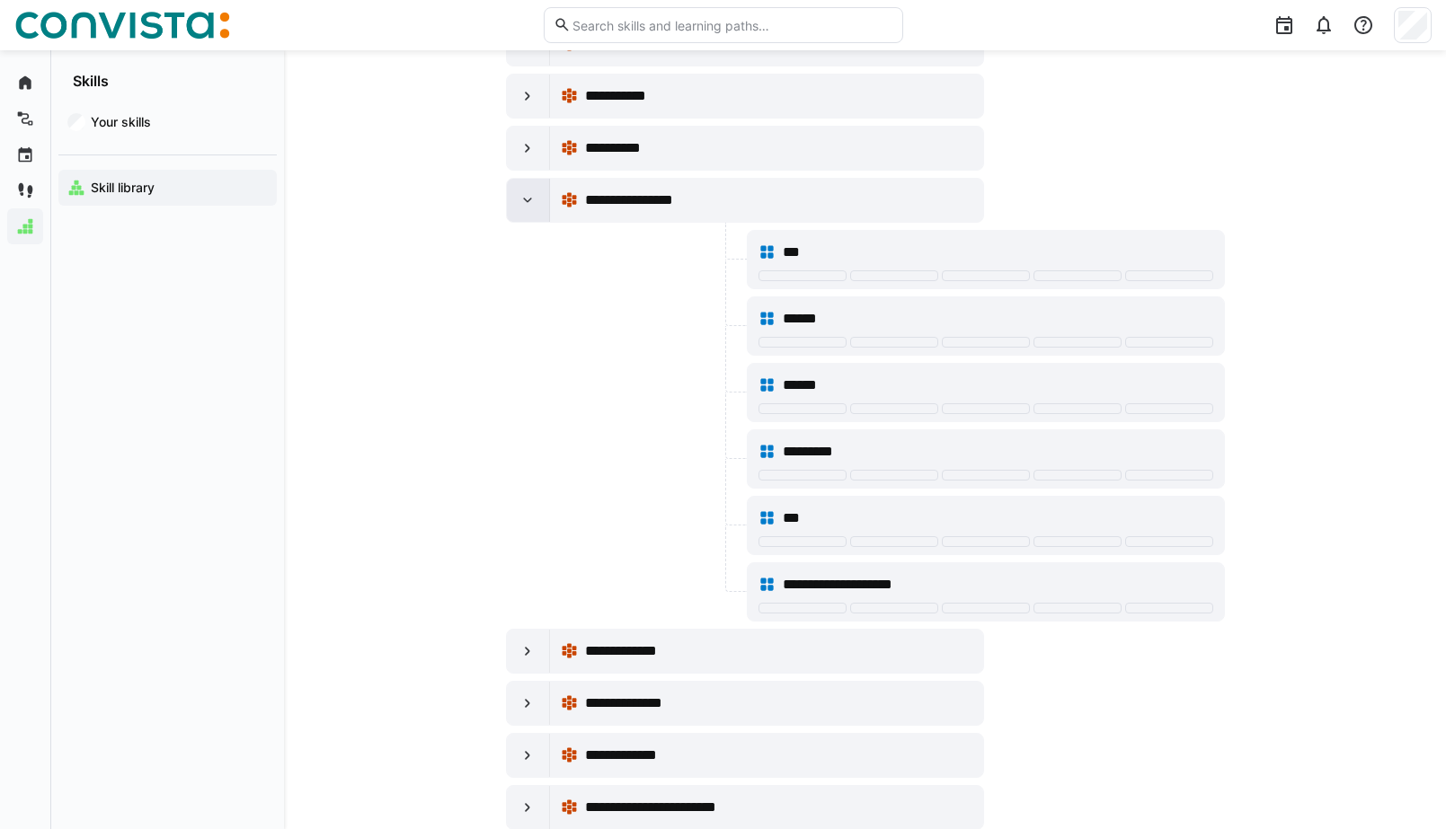
scroll to position [11387, 0]
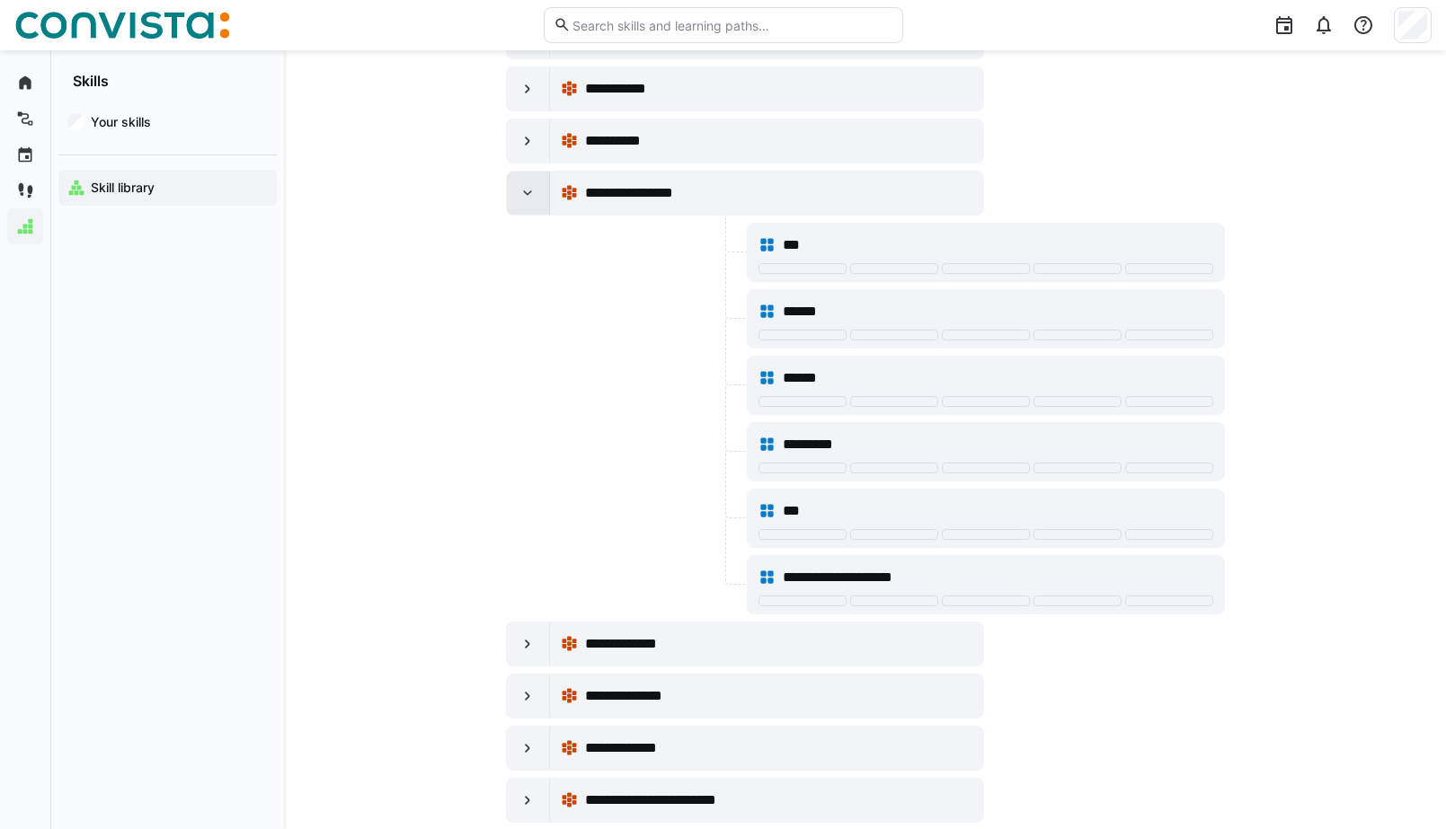
click at [531, 200] on eds-icon at bounding box center [527, 193] width 18 height 18
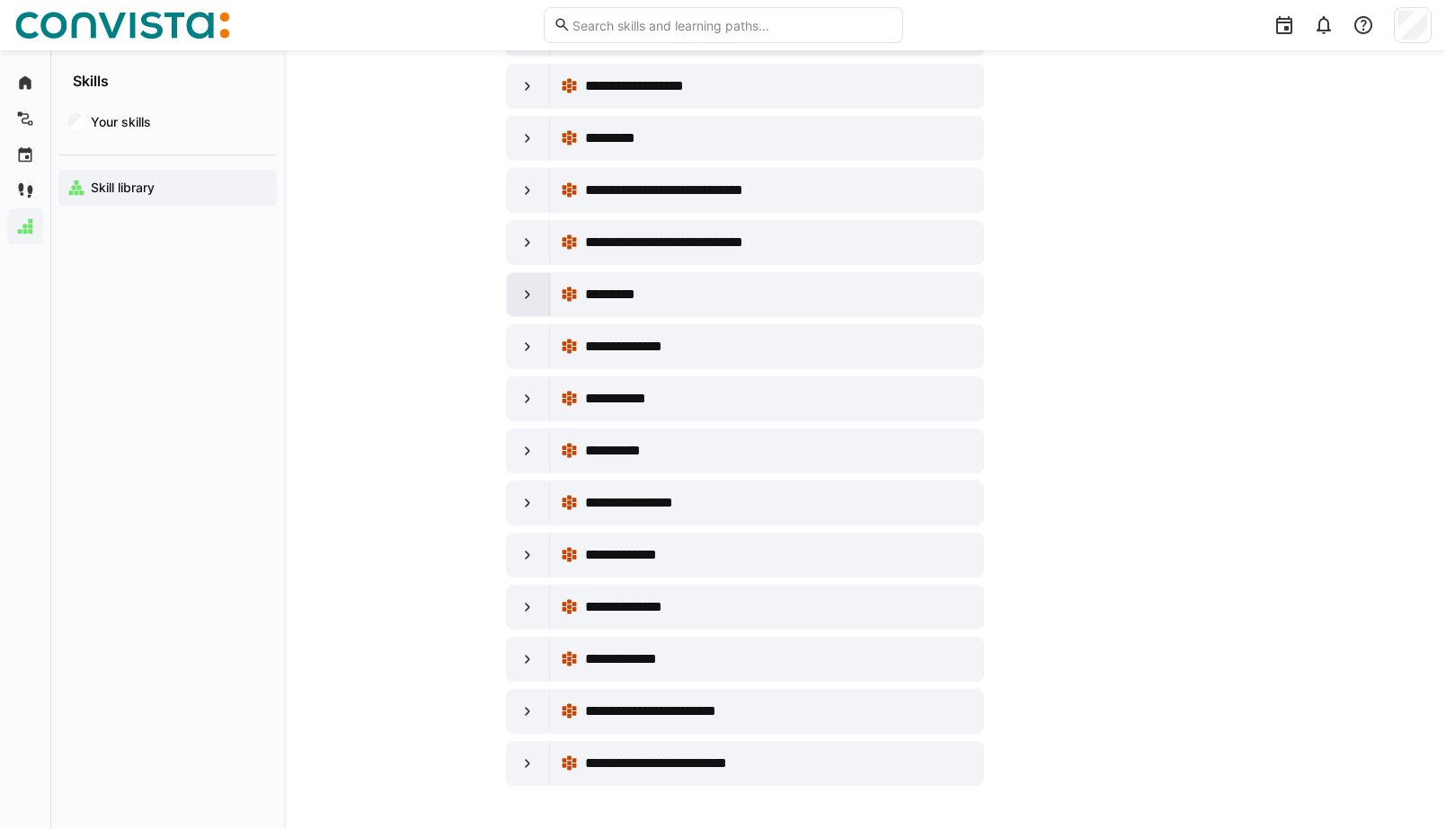
click at [520, 278] on div at bounding box center [528, 294] width 43 height 43
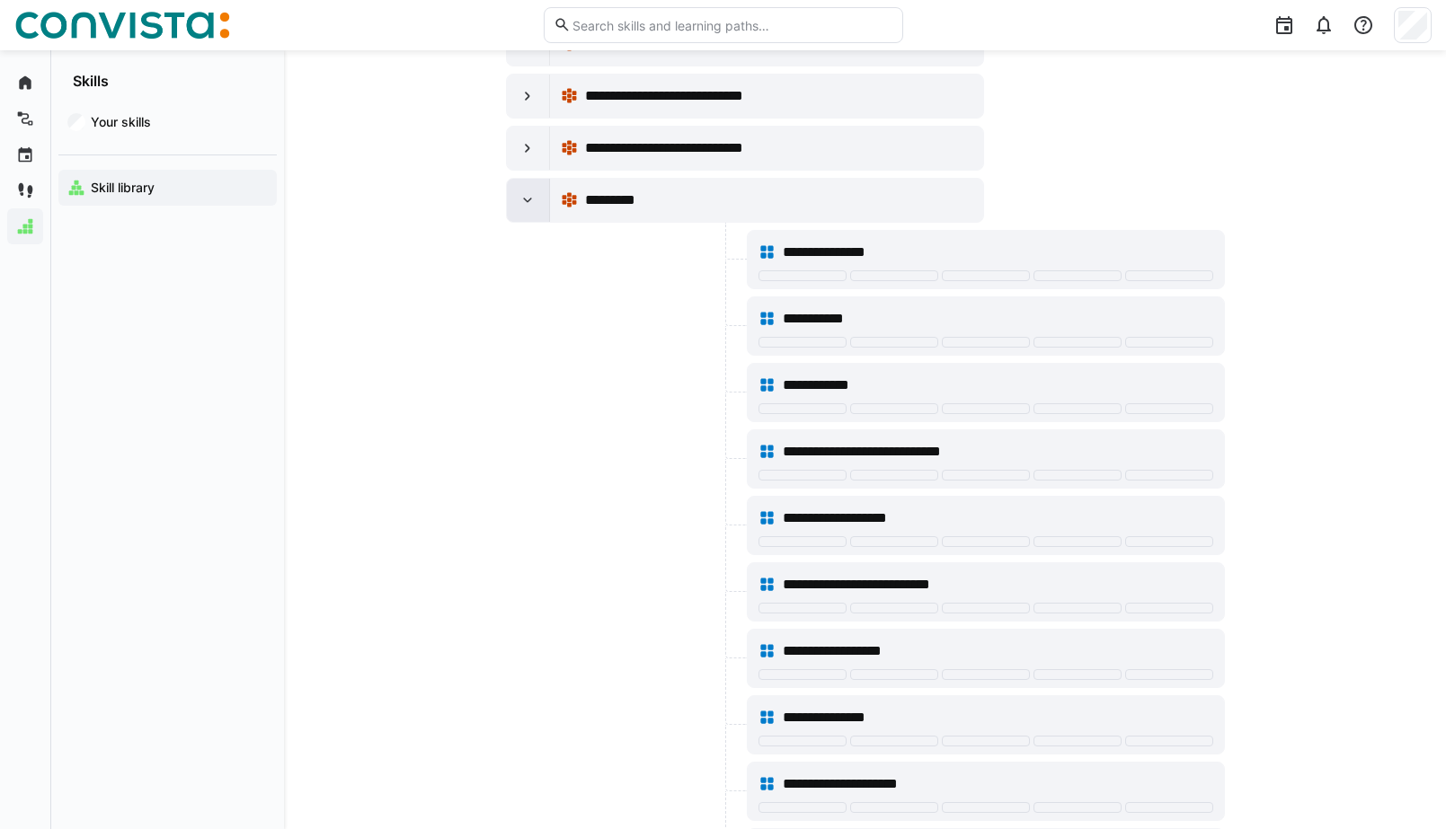
scroll to position [11170, 0]
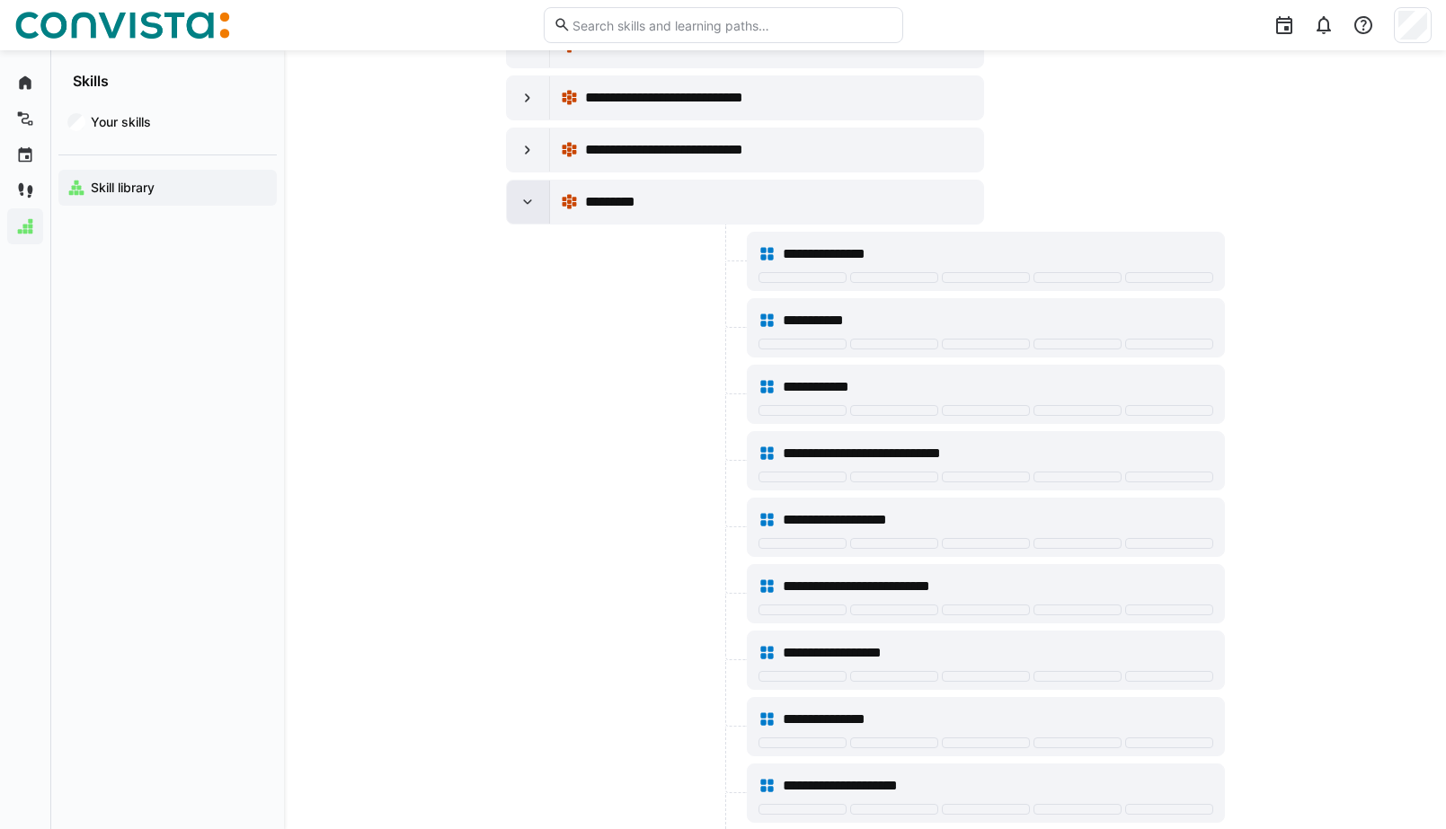
click at [523, 204] on eds-icon at bounding box center [527, 202] width 18 height 18
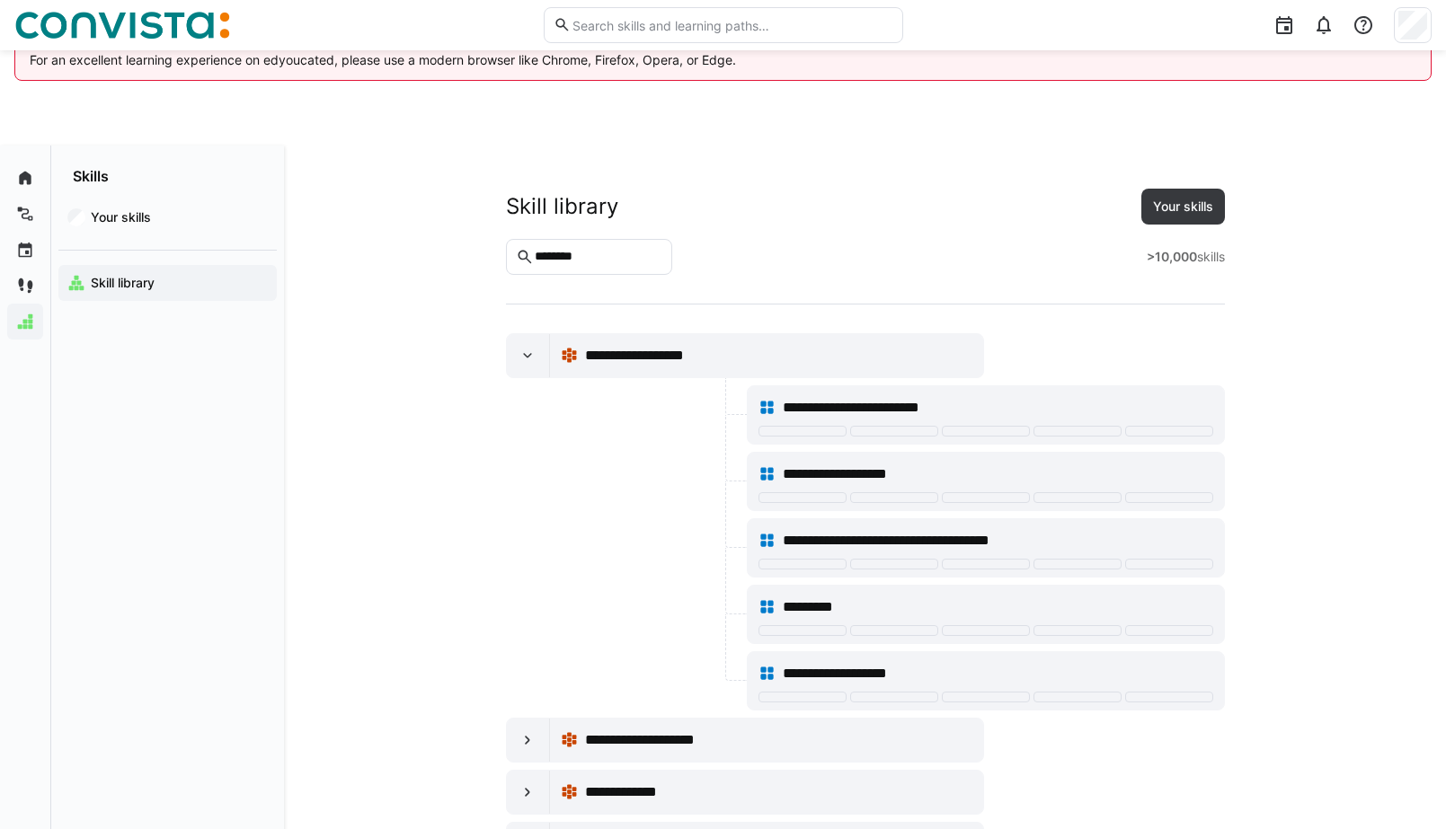
scroll to position [0, 0]
click at [530, 354] on eds-icon at bounding box center [527, 356] width 18 height 18
